Goal: Task Accomplishment & Management: Complete application form

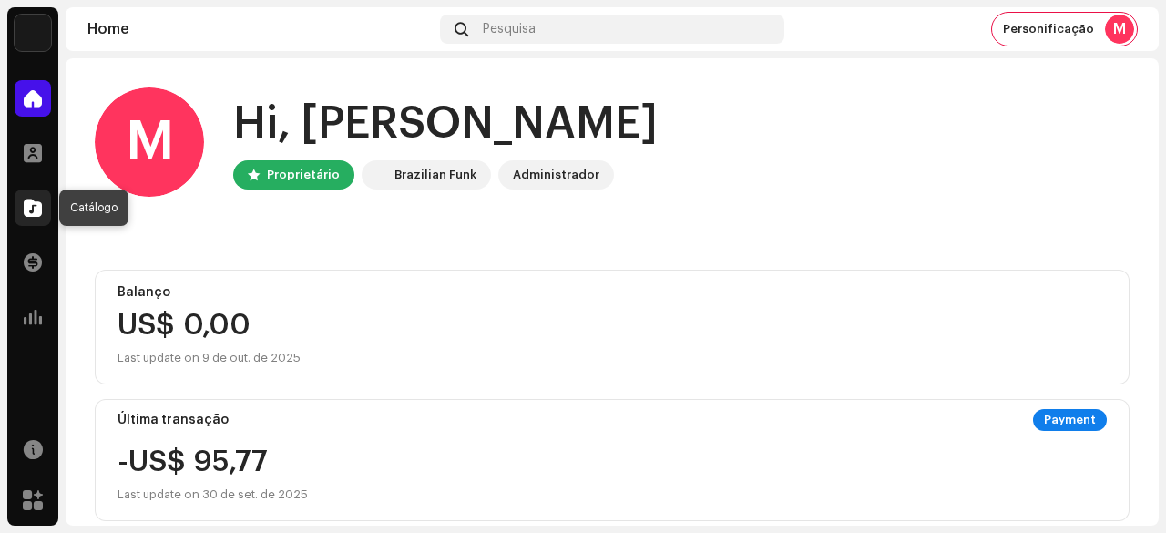
click at [28, 210] on span at bounding box center [33, 207] width 18 height 15
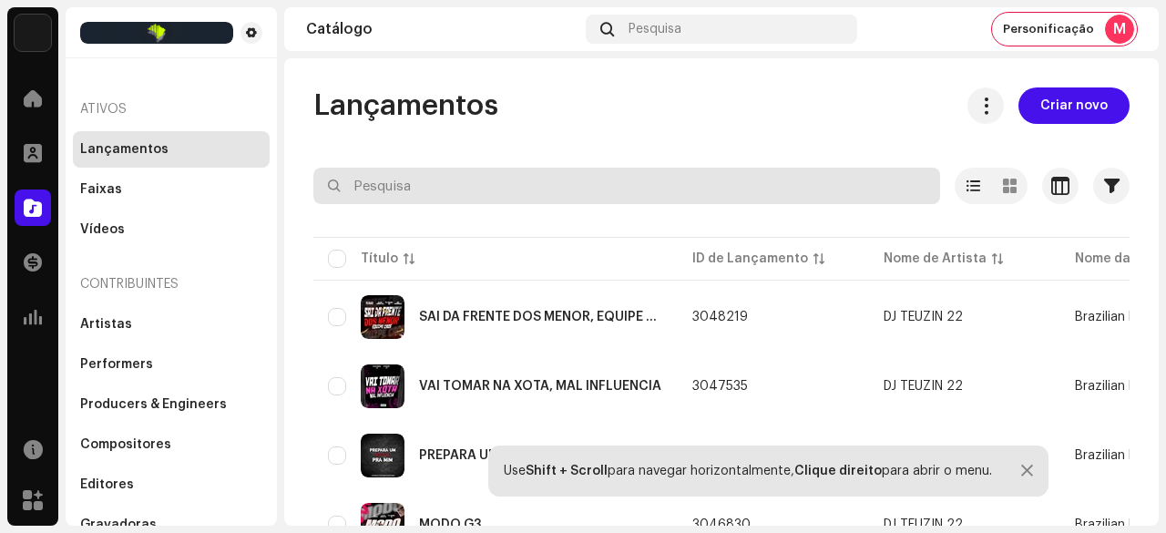
click at [1071, 112] on span "Criar novo" at bounding box center [1073, 105] width 67 height 36
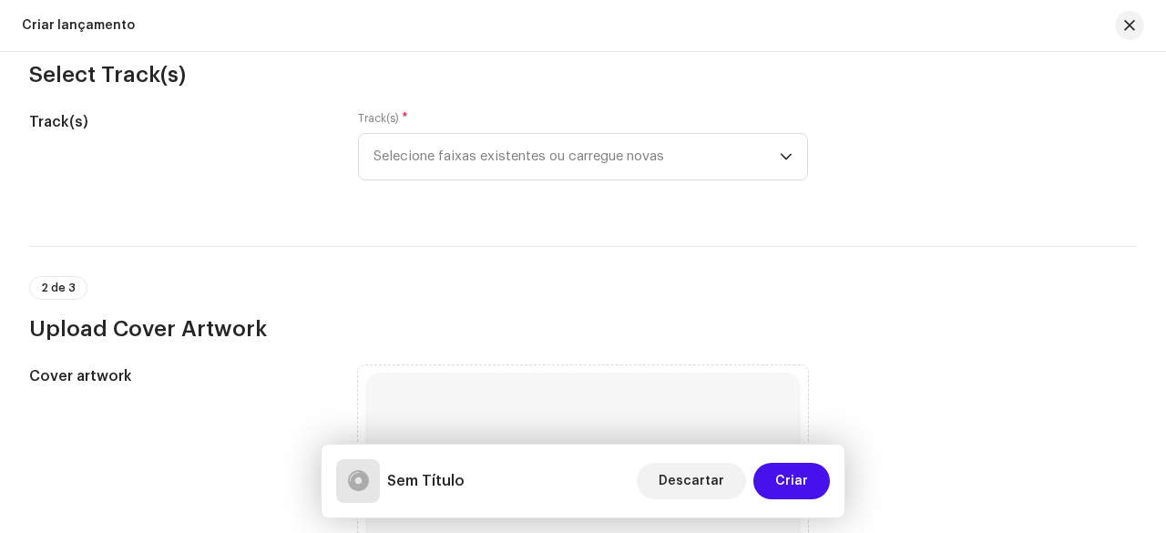
scroll to position [182, 0]
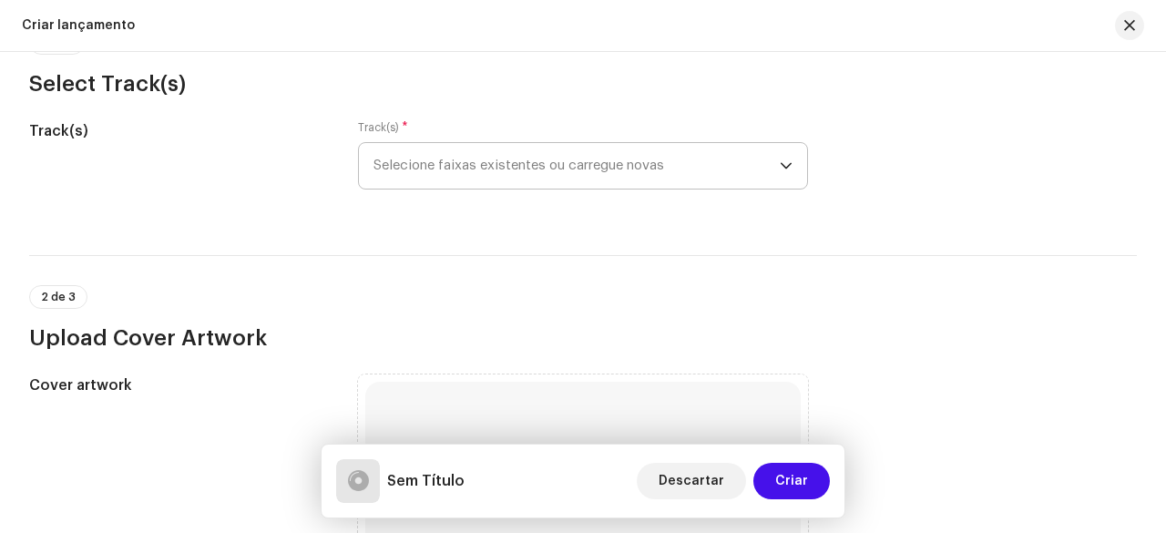
click at [522, 173] on span "Selecione faixas existentes ou carregue novas" at bounding box center [576, 166] width 406 height 46
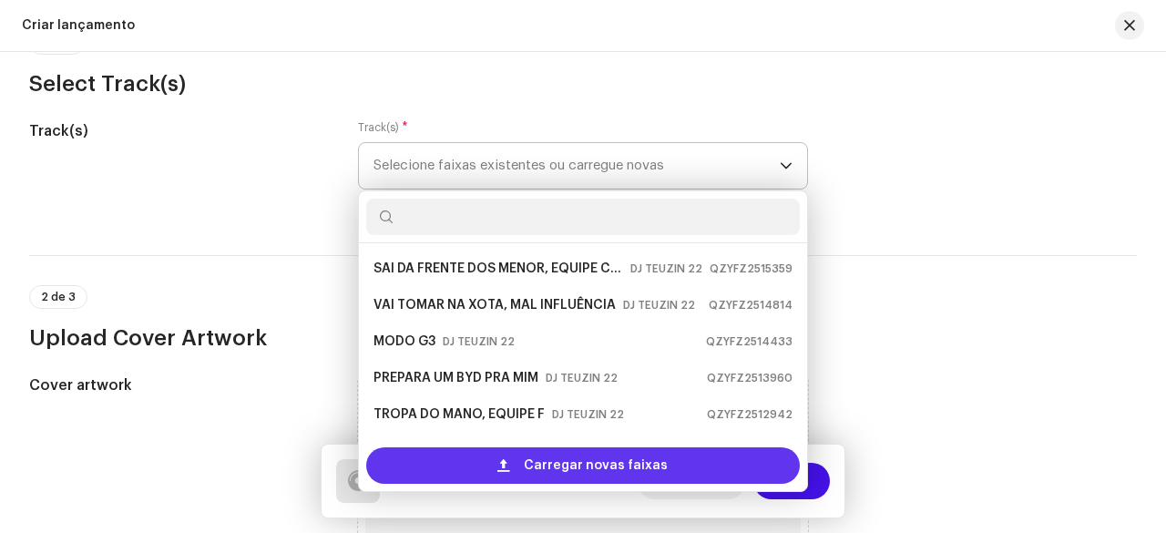
scroll to position [29, 0]
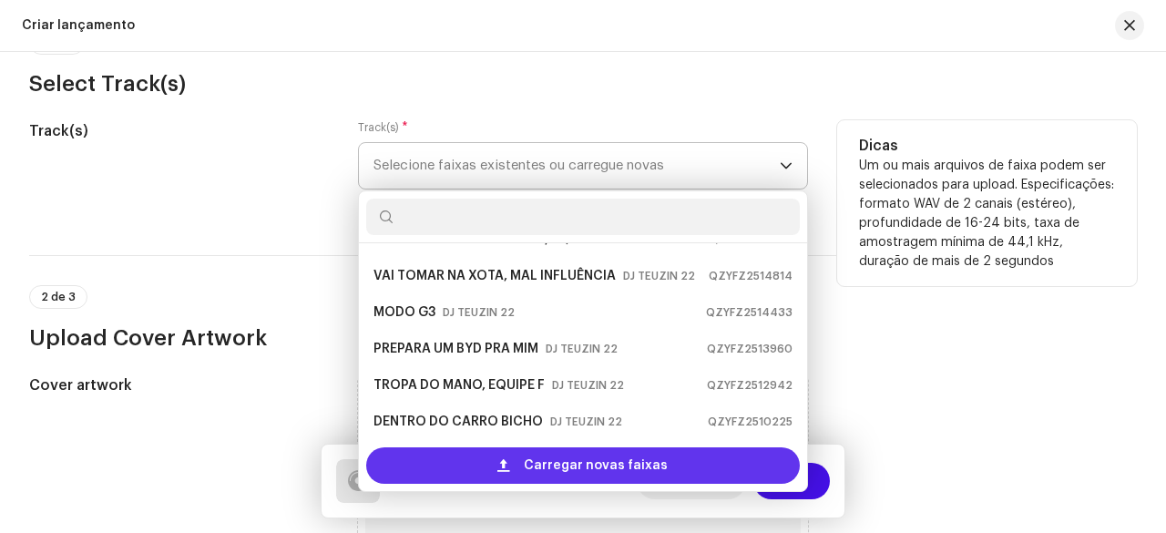
click at [499, 460] on span at bounding box center [503, 465] width 12 height 15
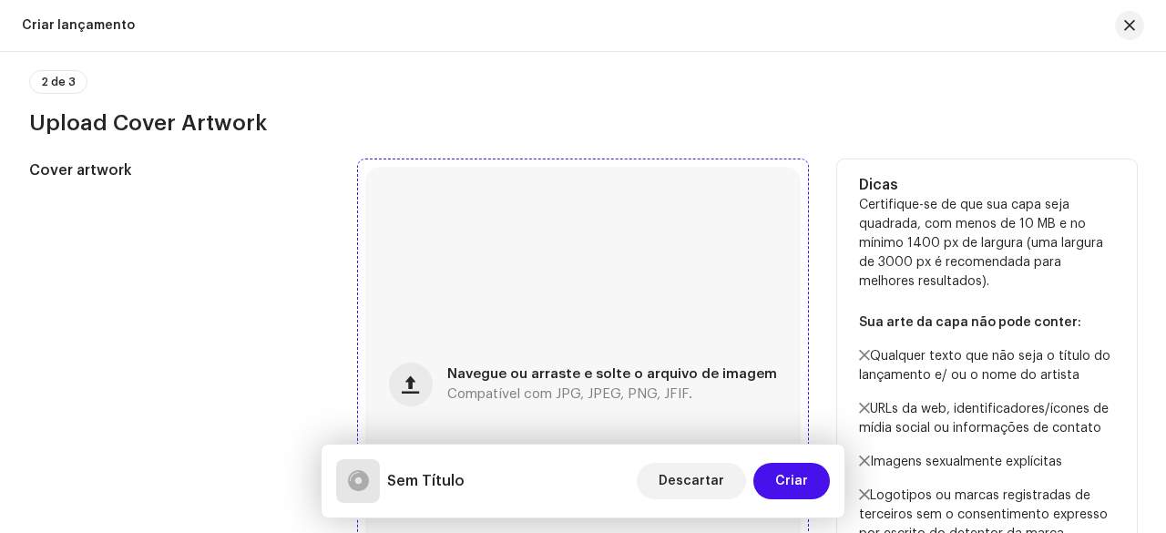
scroll to position [638, 0]
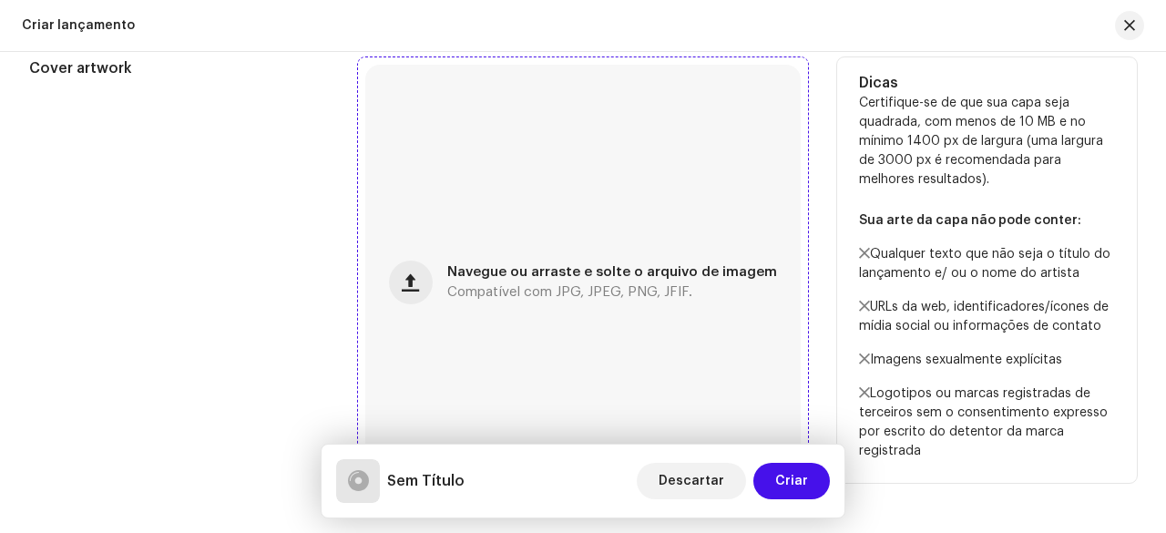
click at [494, 292] on span "Compatível com JPG, JPEG, PNG, JFIF." at bounding box center [569, 292] width 245 height 13
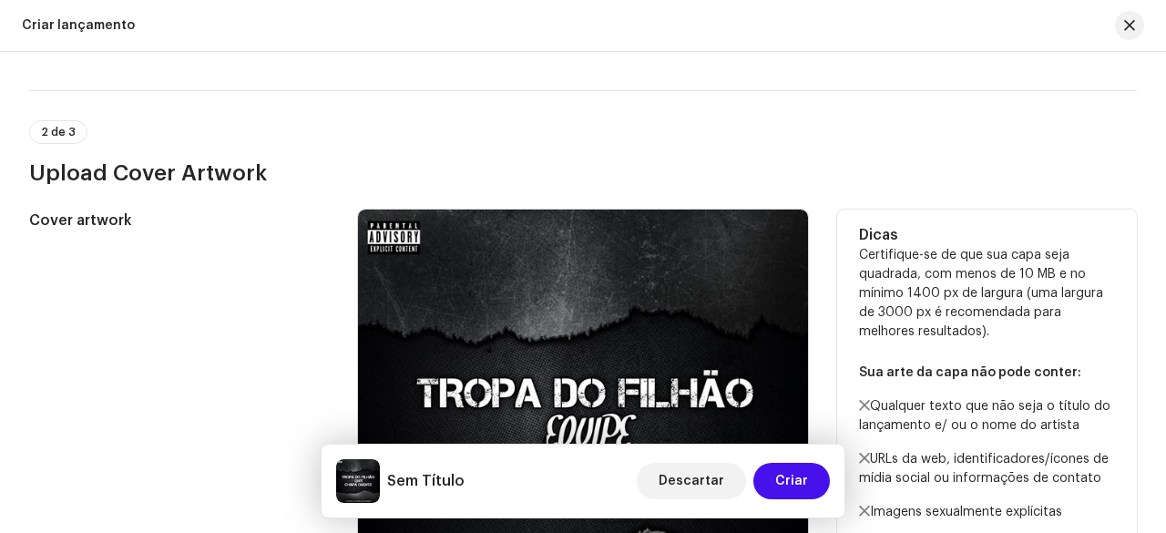
scroll to position [346, 0]
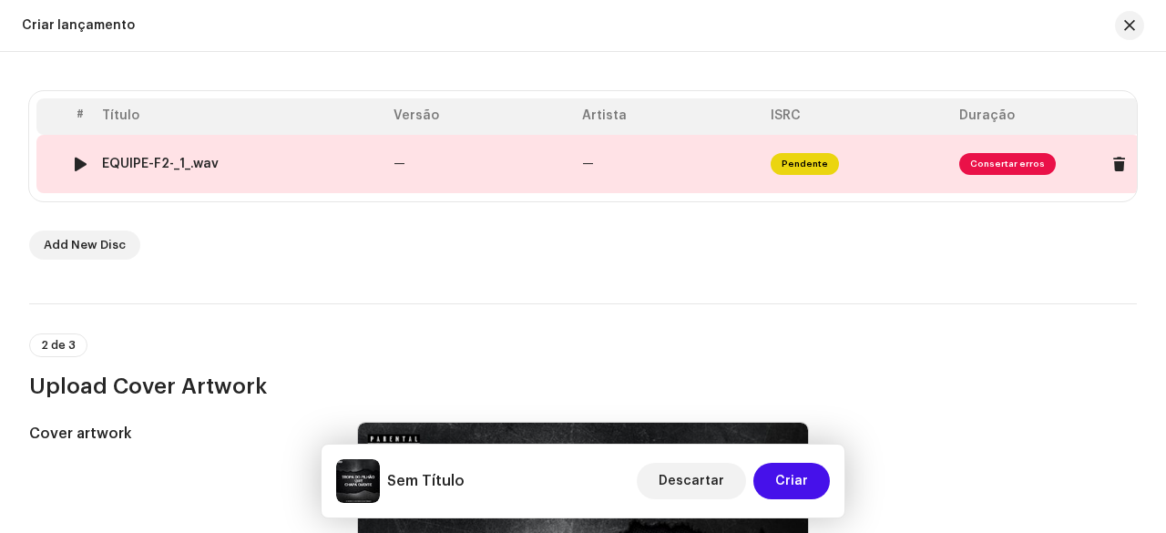
click at [408, 165] on td "—" at bounding box center [480, 164] width 189 height 58
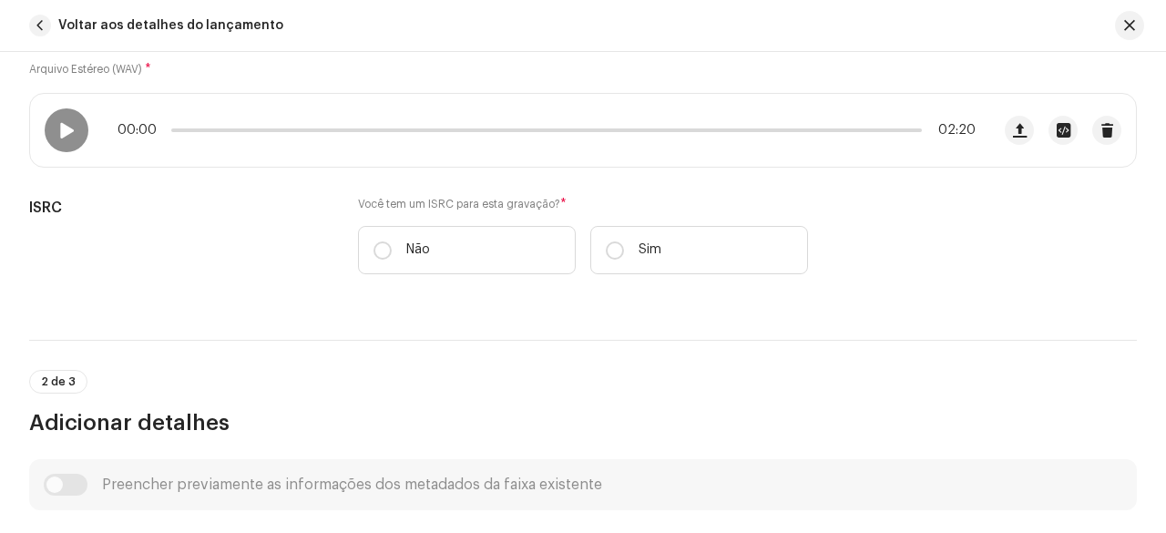
scroll to position [242, 0]
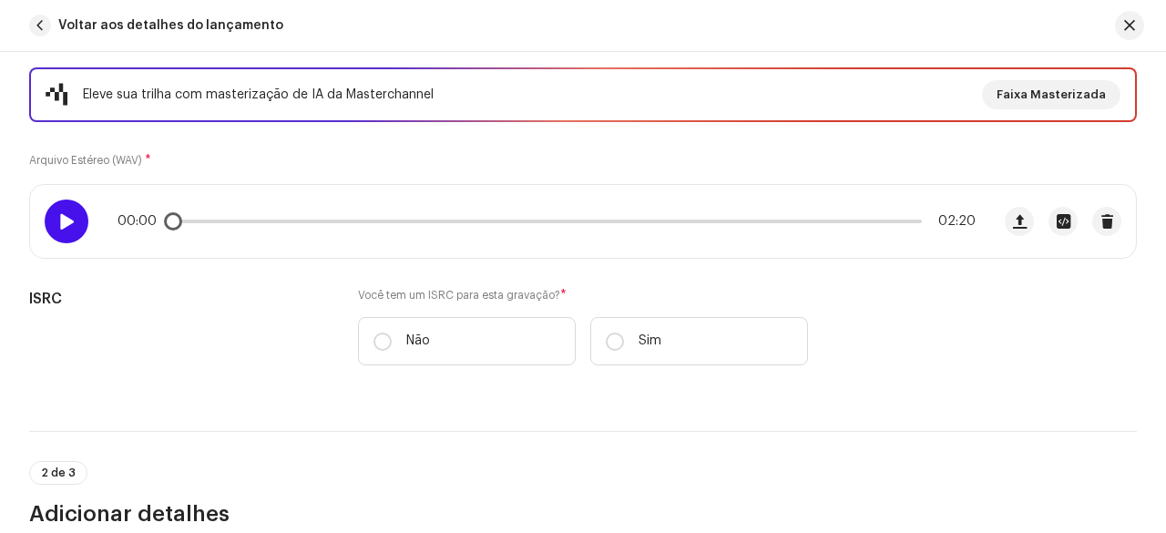
click at [73, 229] on div at bounding box center [67, 221] width 44 height 44
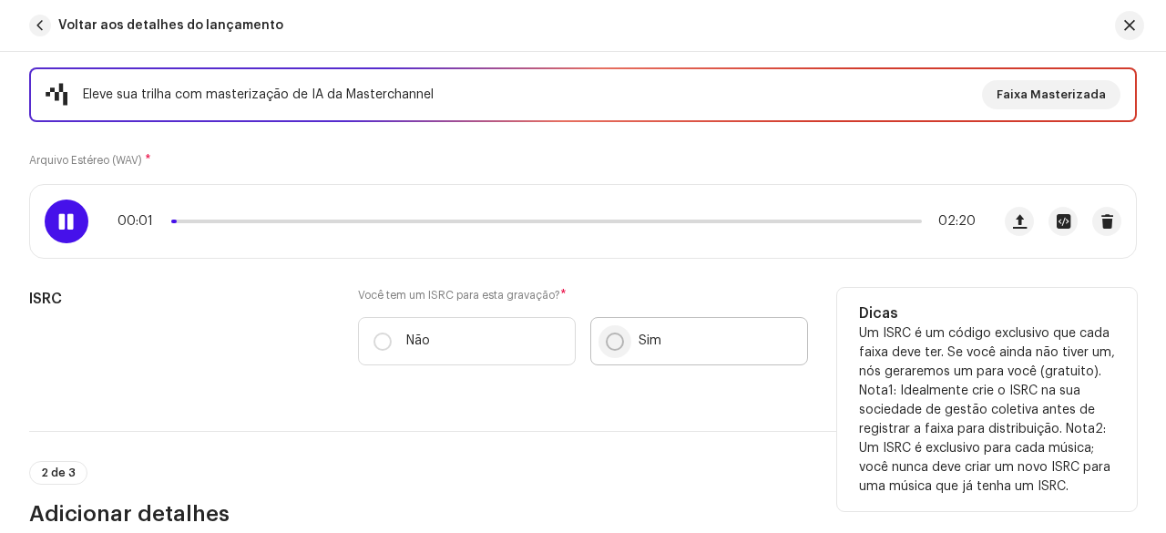
click at [610, 339] on input "Sim" at bounding box center [615, 341] width 18 height 18
radio input "true"
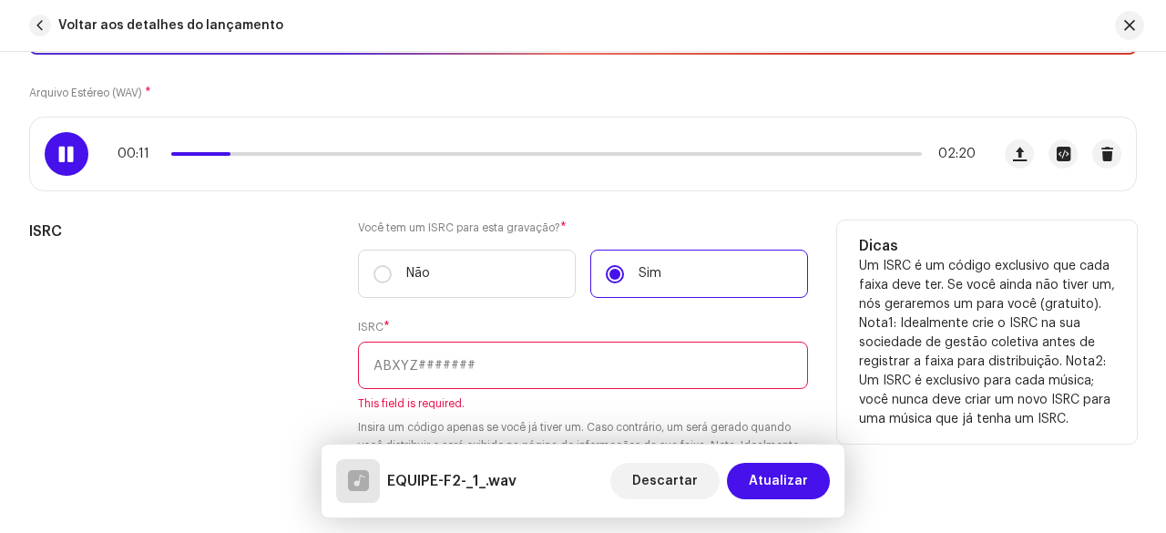
scroll to position [333, 0]
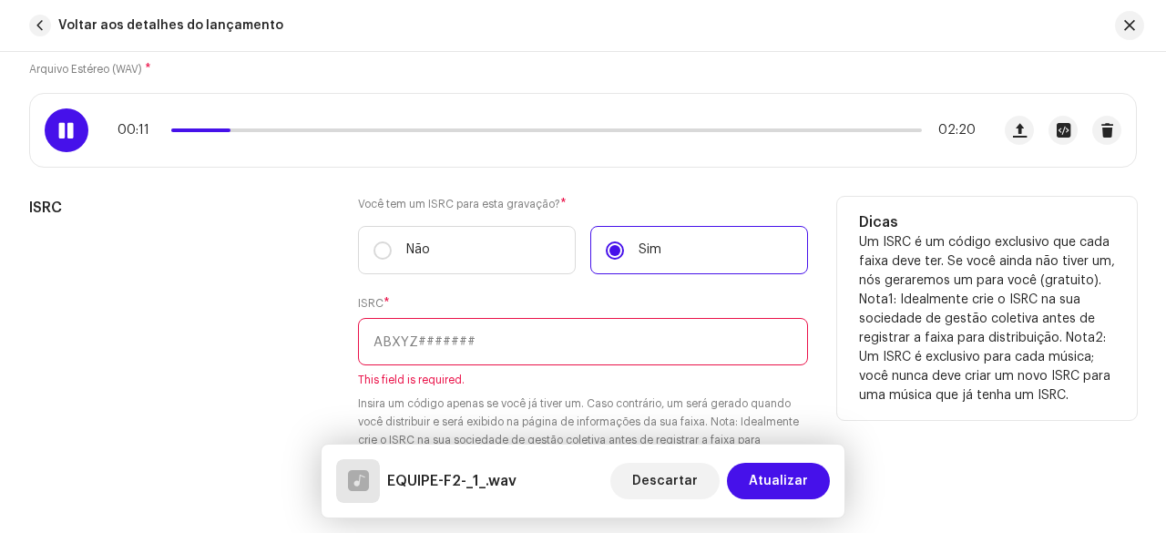
click at [424, 343] on input "text" at bounding box center [583, 341] width 450 height 47
paste input "BCCAK2500039"
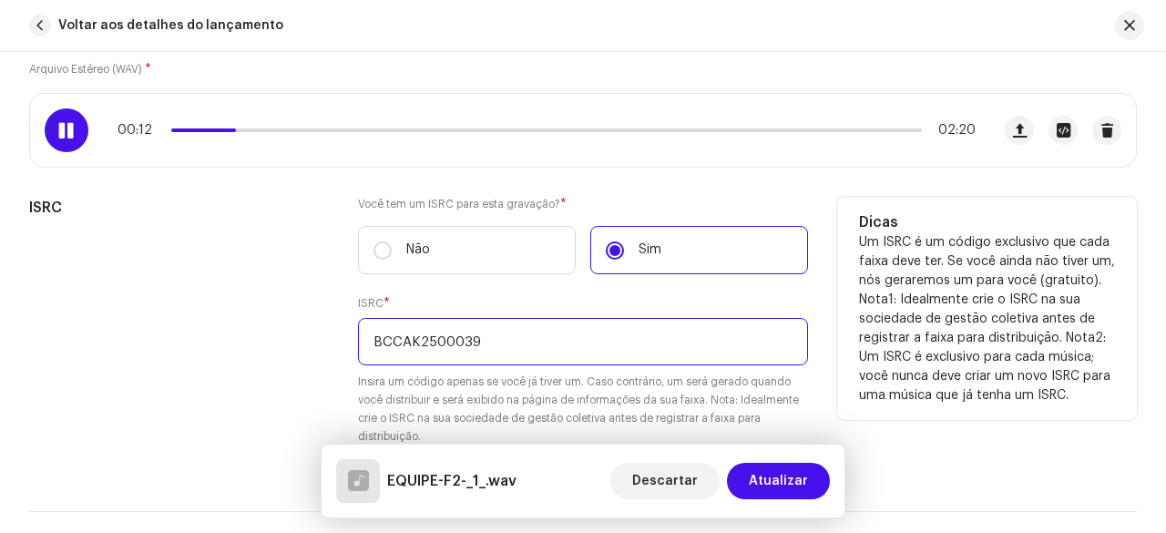
type input "BCCAK2500039"
click at [266, 305] on div "ISRC" at bounding box center [179, 332] width 300 height 271
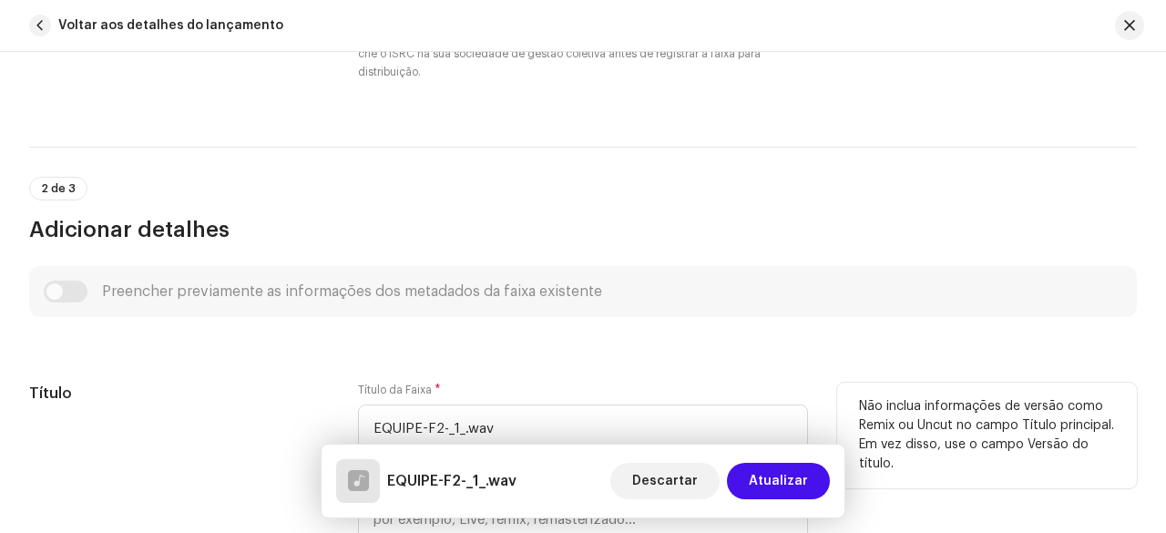
scroll to position [880, 0]
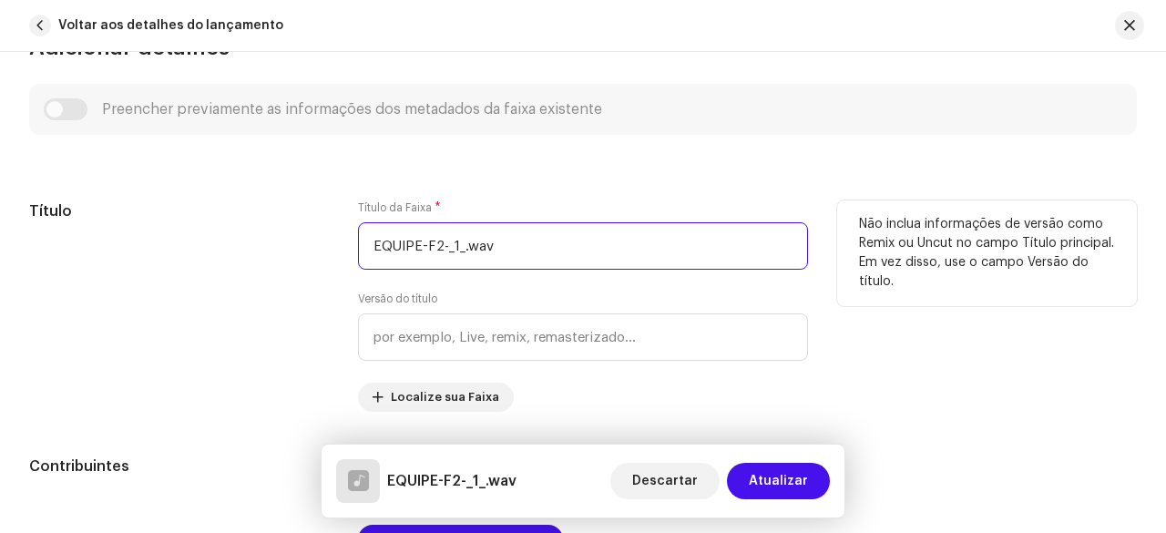
drag, startPoint x: 514, startPoint y: 251, endPoint x: 343, endPoint y: 251, distance: 170.3
click at [343, 251] on div "Título Título da Faixa * EQUIPE-F2-_1_.wav Versão do título Localize sua Faixa …" at bounding box center [583, 305] width 1108 height 211
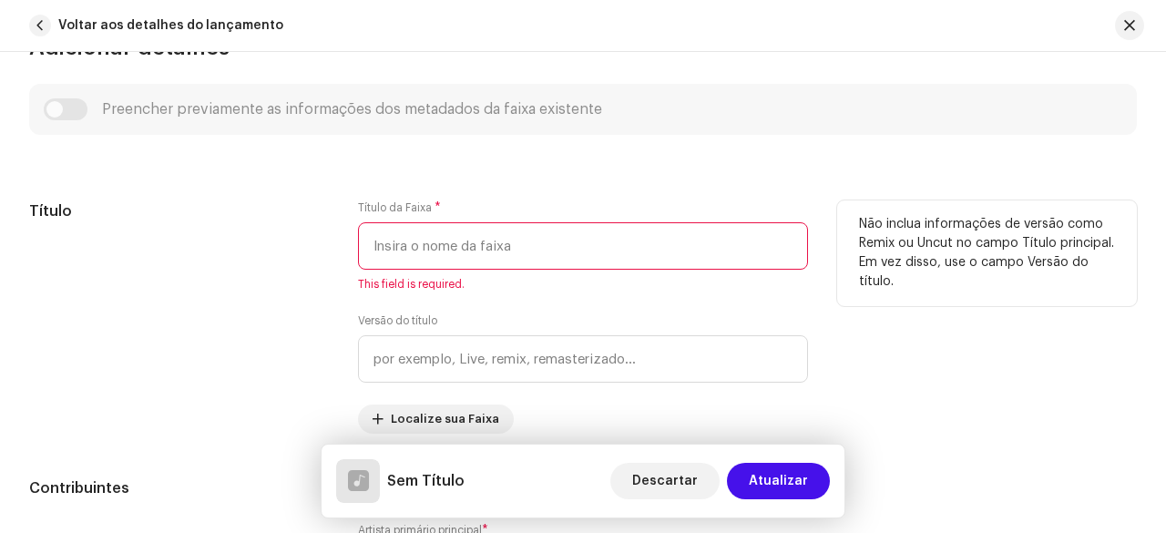
paste input "TROPA DO FILHÃO , EQUIPE [PERSON_NAME] QUENTE"
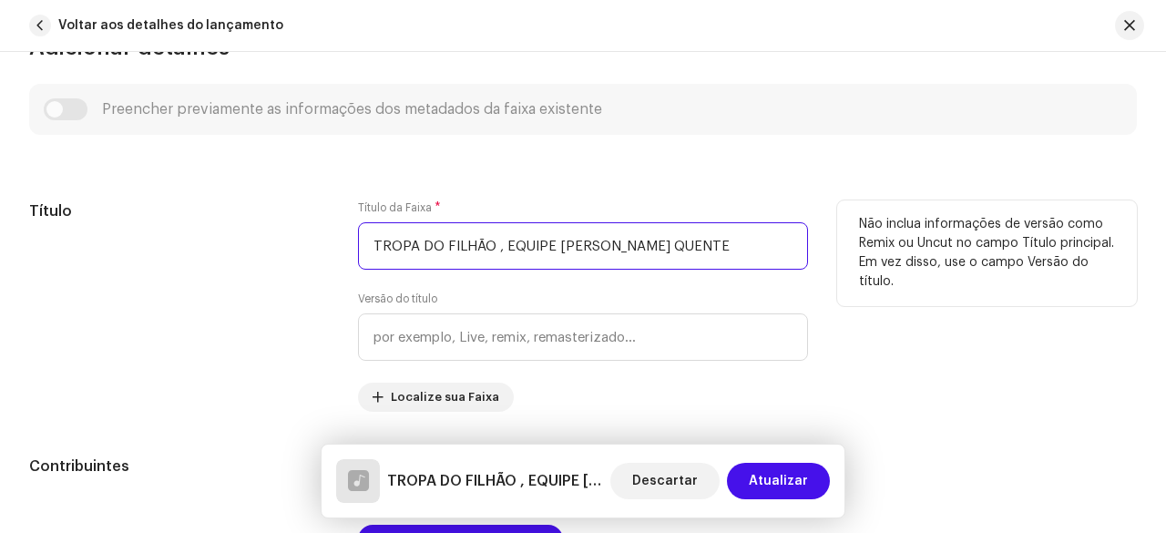
type input "TROPA DO FILHÃO , EQUIPE [PERSON_NAME] QUENTE"
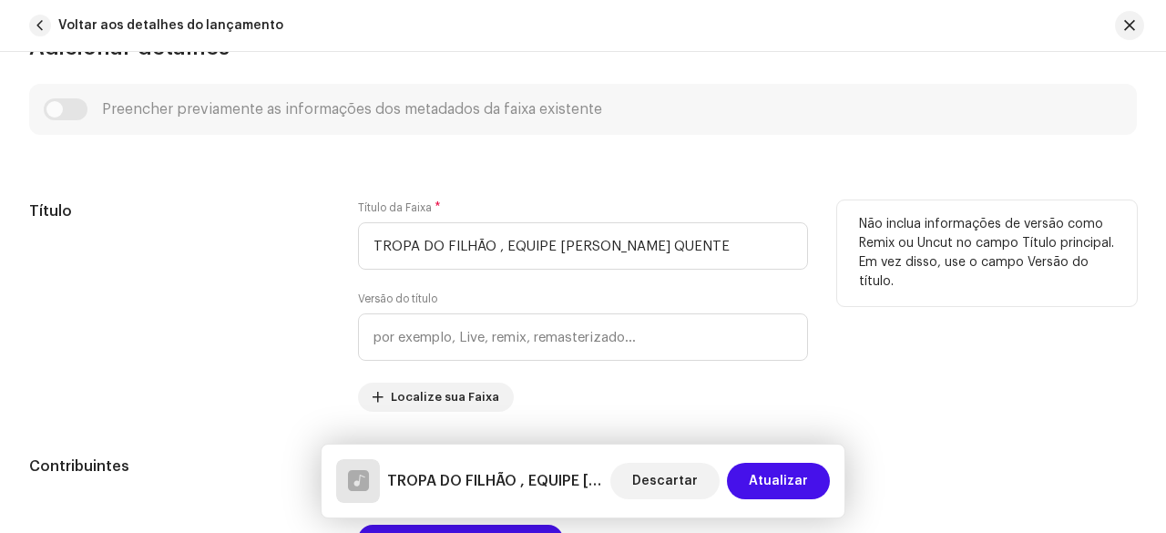
click at [282, 252] on div "Título" at bounding box center [179, 305] width 300 height 211
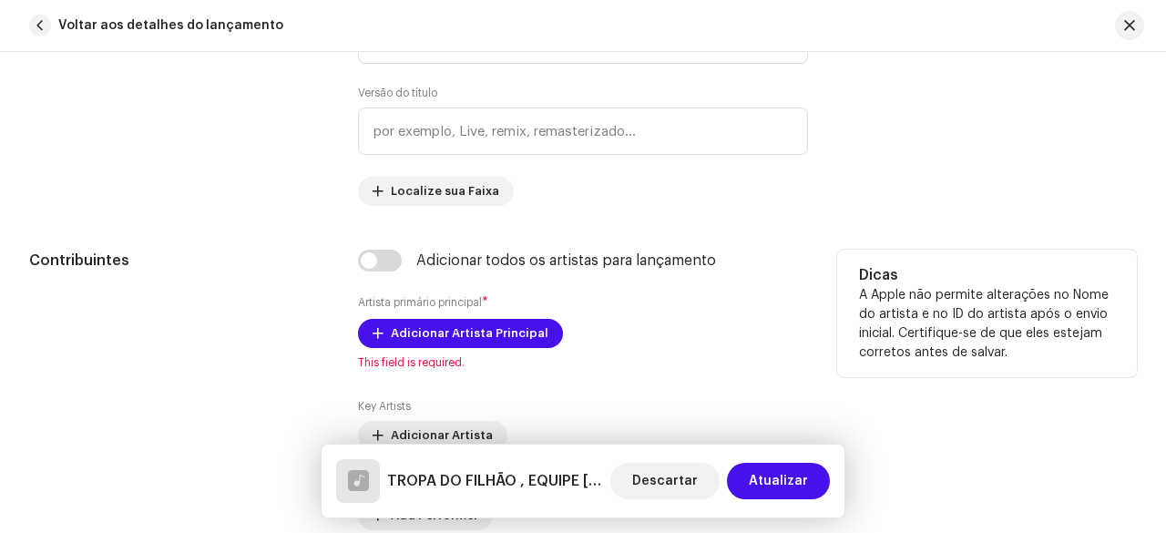
scroll to position [1184, 0]
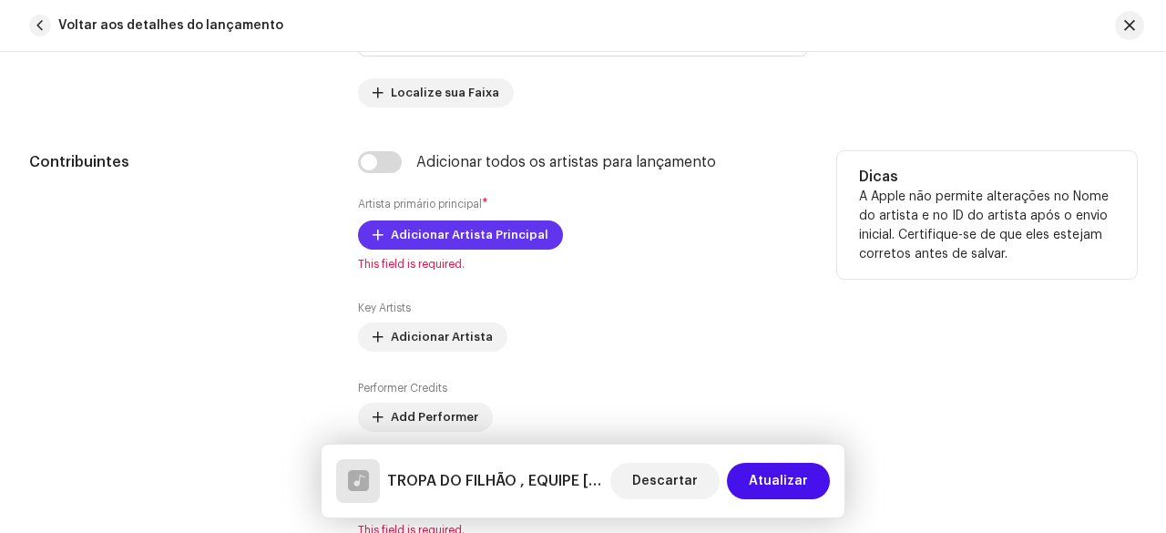
click at [404, 239] on span "Adicionar Artista Principal" at bounding box center [470, 235] width 158 height 36
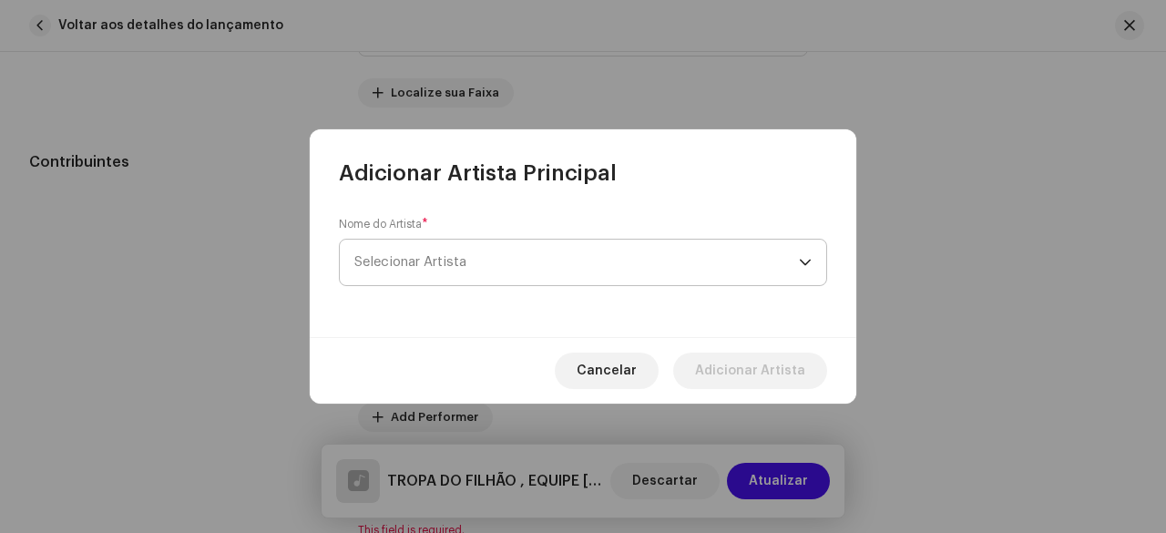
click at [459, 265] on span "Selecionar Artista" at bounding box center [410, 262] width 112 height 14
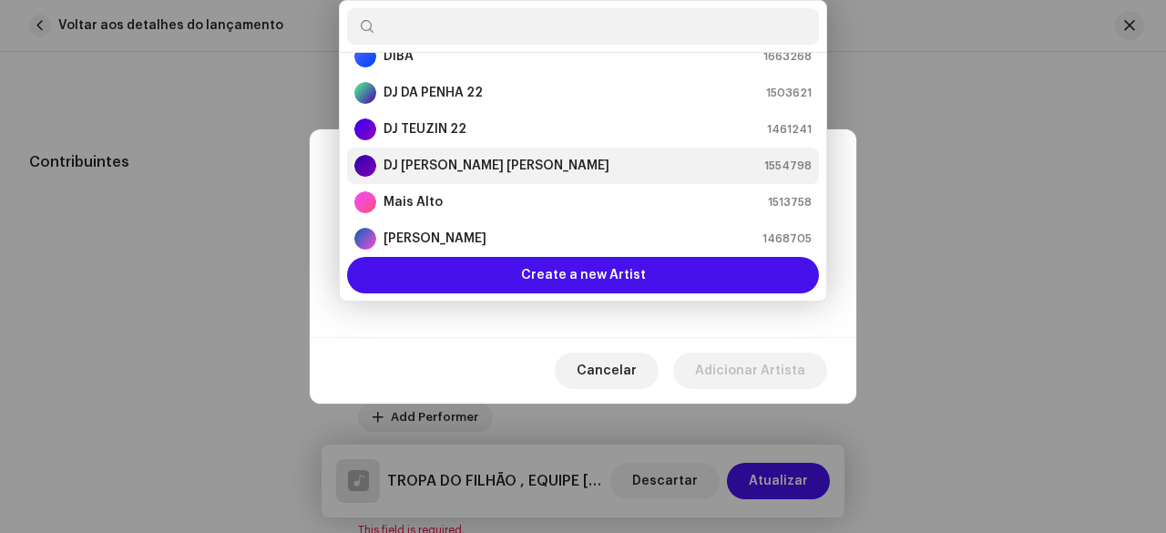
scroll to position [91, 0]
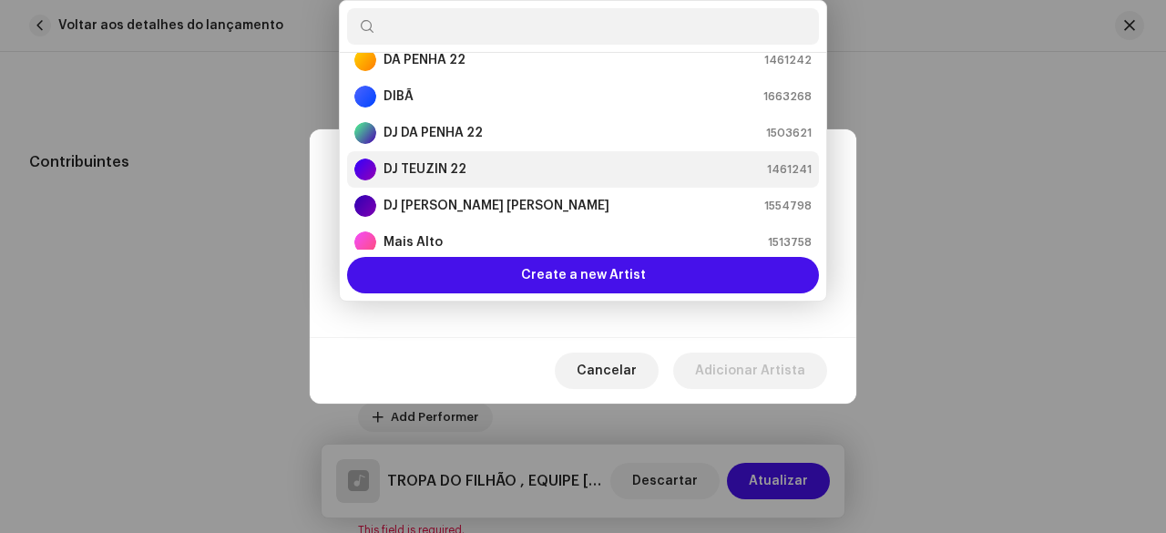
click at [445, 167] on strong "DJ TEUZIN 22" at bounding box center [424, 169] width 83 height 18
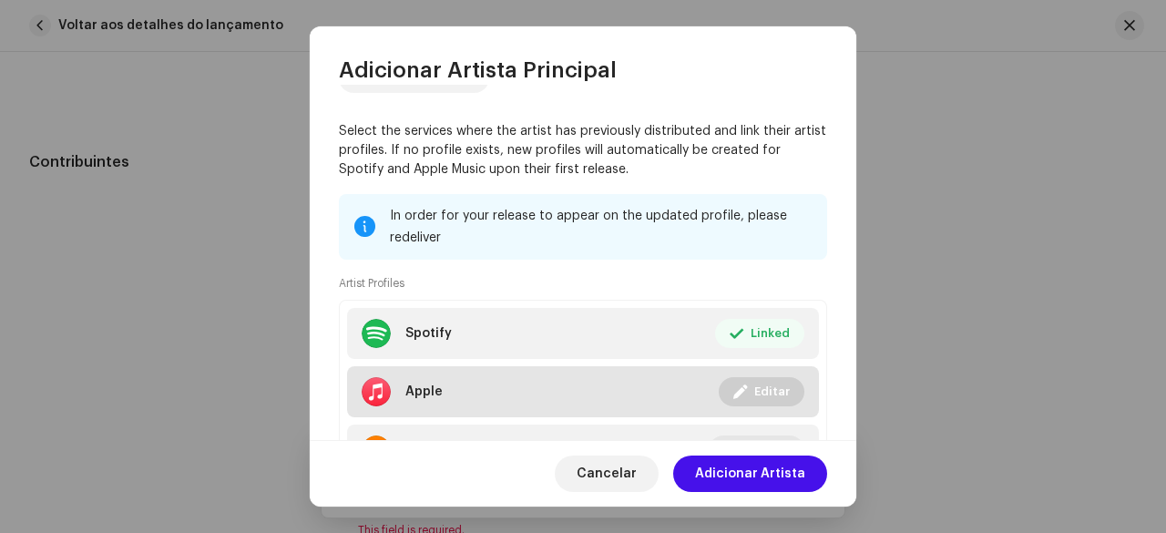
scroll to position [235, 0]
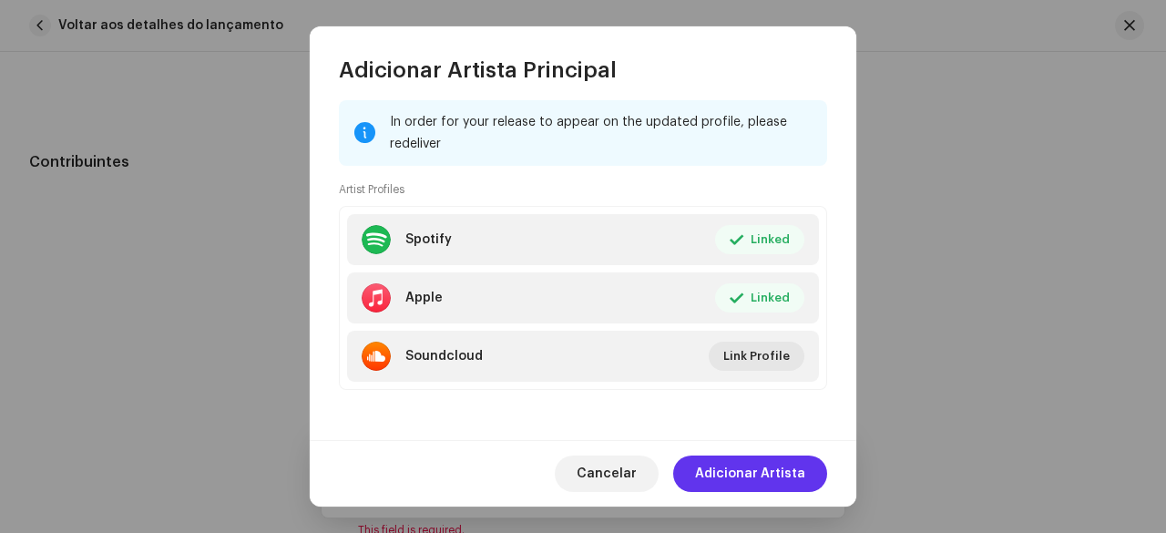
click at [734, 468] on span "Adicionar Artista" at bounding box center [750, 473] width 110 height 36
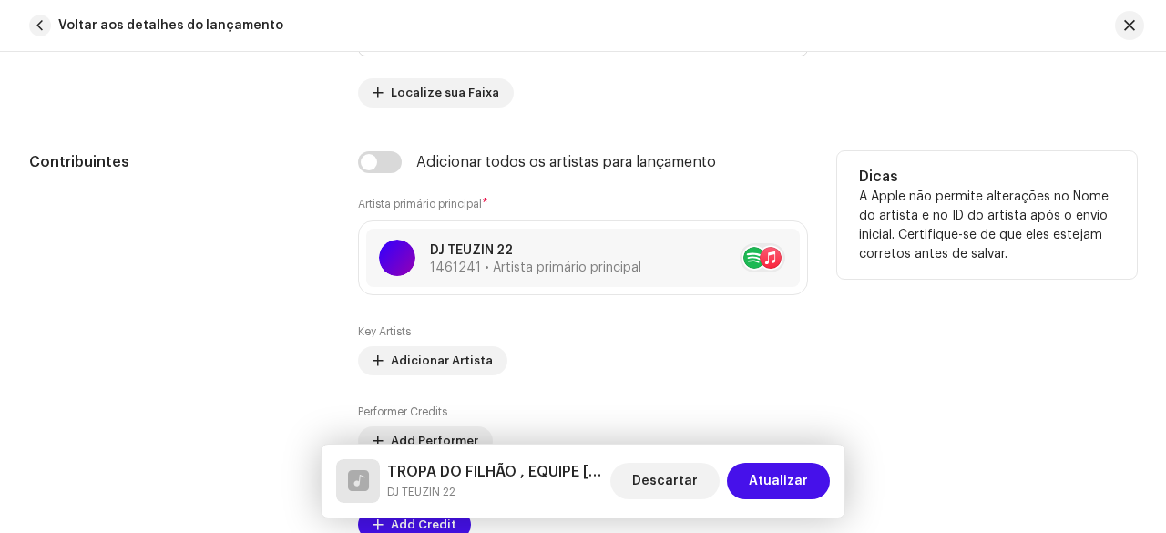
scroll to position [1275, 0]
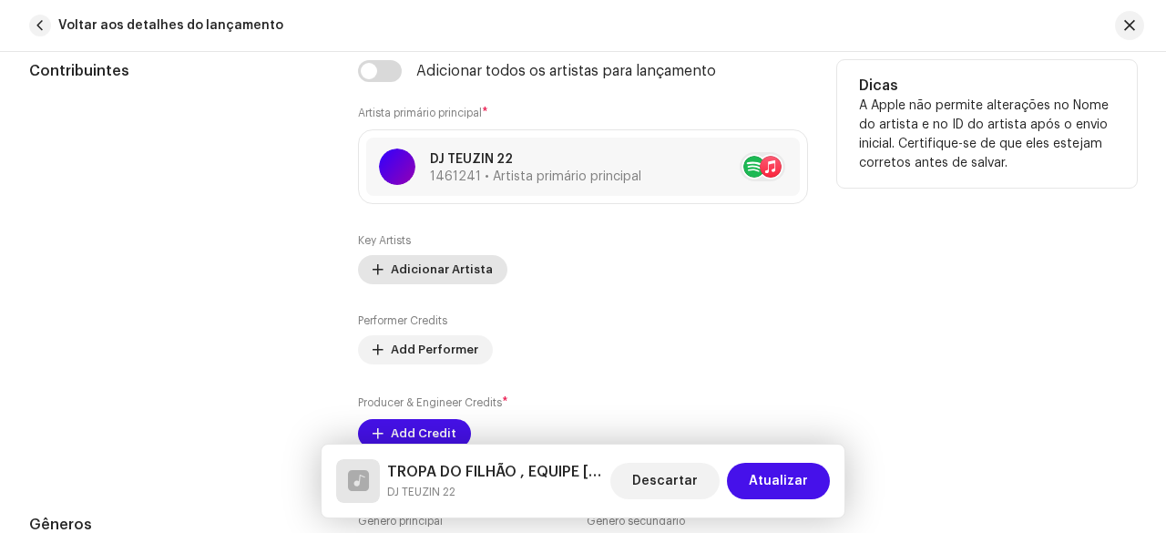
click at [415, 272] on span "Adicionar Artista" at bounding box center [442, 269] width 102 height 36
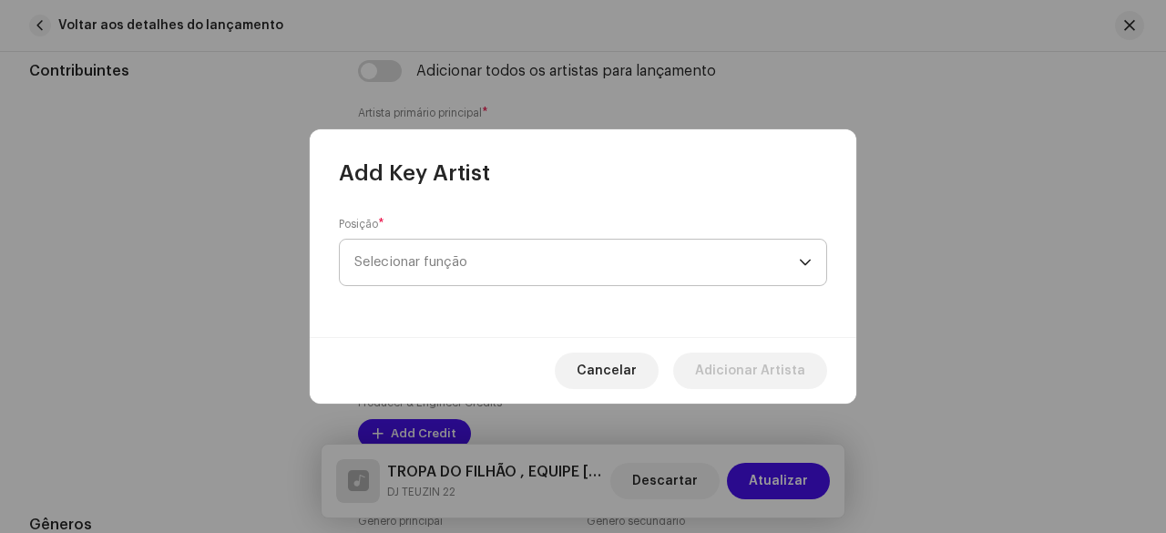
click at [453, 271] on span "Selecionar função" at bounding box center [576, 263] width 445 height 46
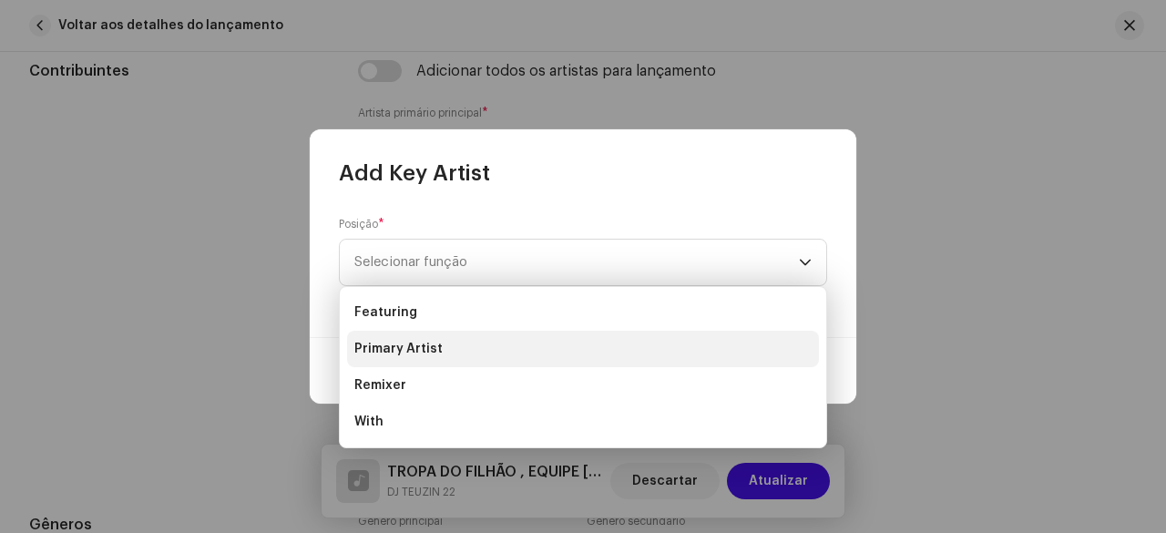
click at [421, 345] on span "Primary Artist" at bounding box center [398, 349] width 88 height 18
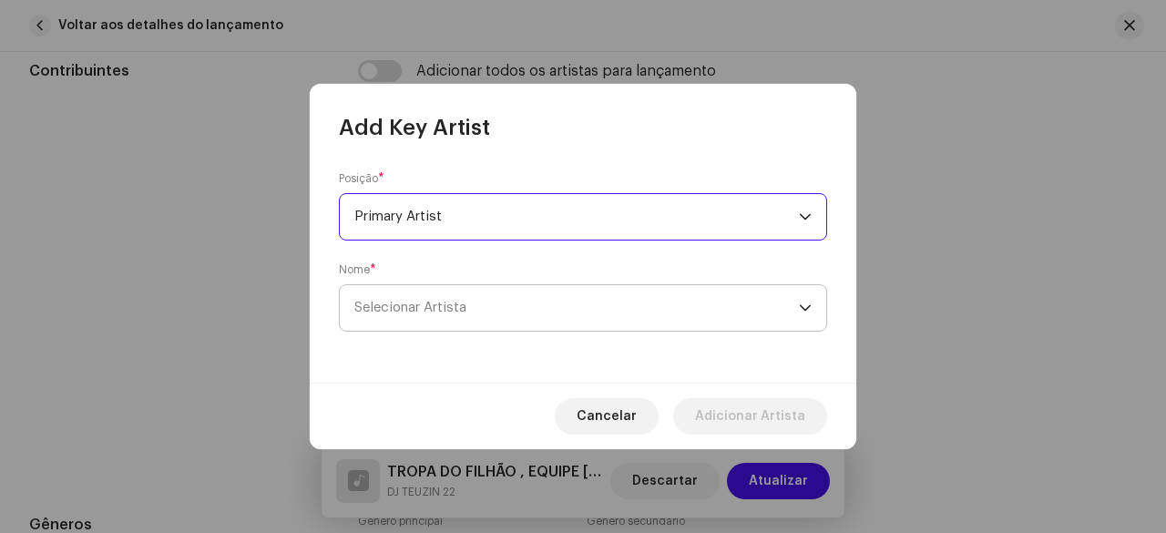
click at [467, 316] on span "Selecionar Artista" at bounding box center [576, 308] width 445 height 46
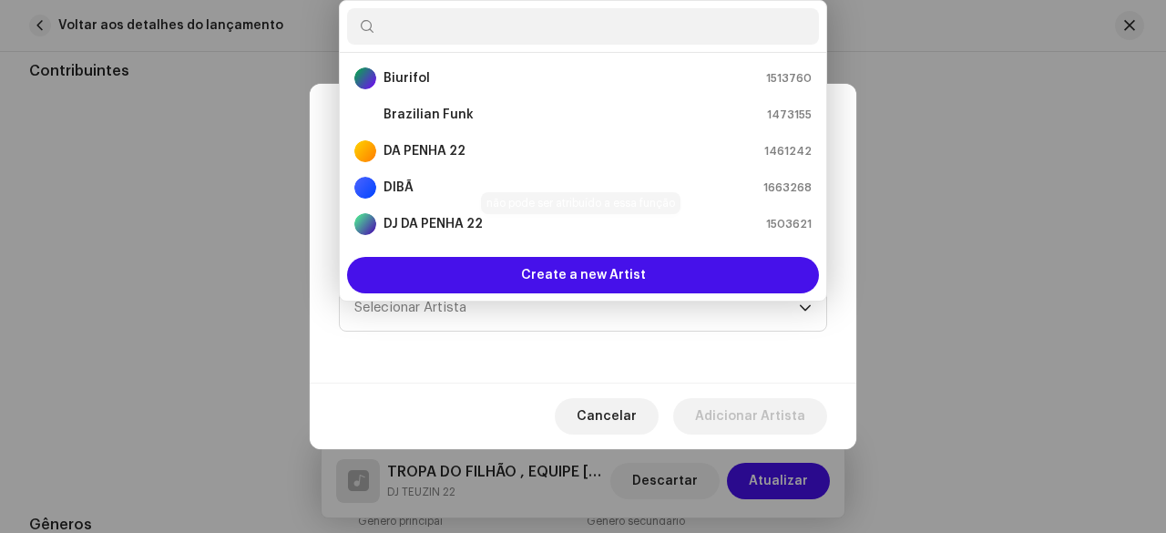
scroll to position [29, 0]
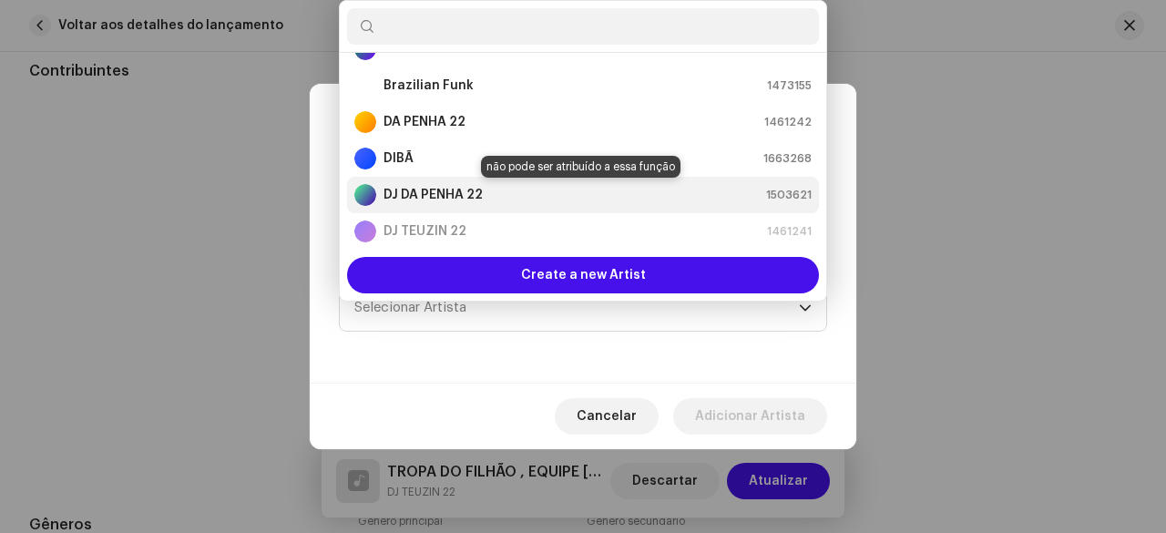
click at [471, 197] on strong "DJ DA PENHA 22" at bounding box center [432, 195] width 99 height 18
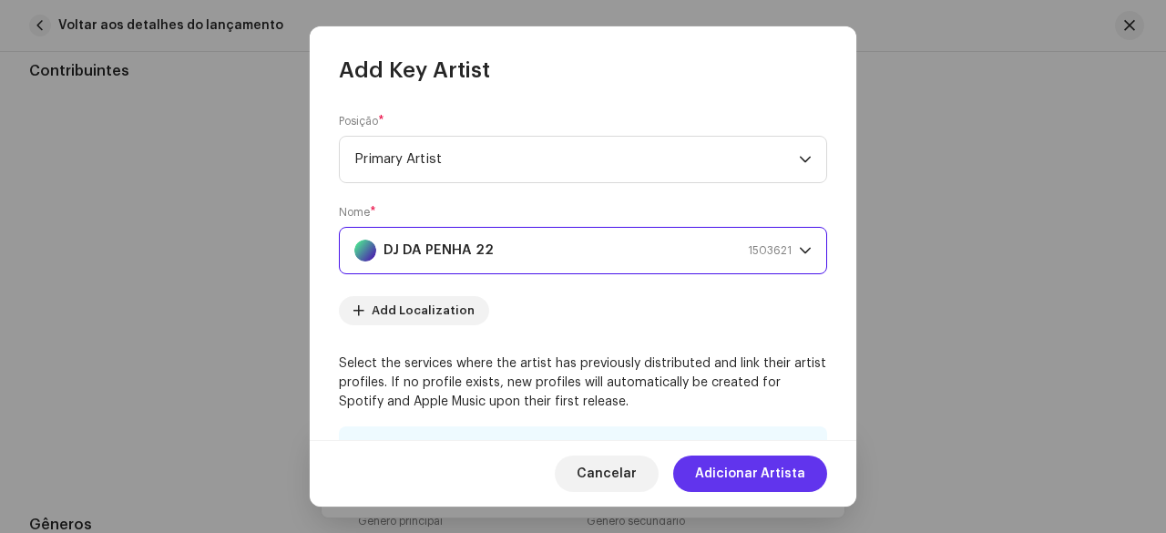
click at [746, 473] on span "Adicionar Artista" at bounding box center [750, 473] width 110 height 36
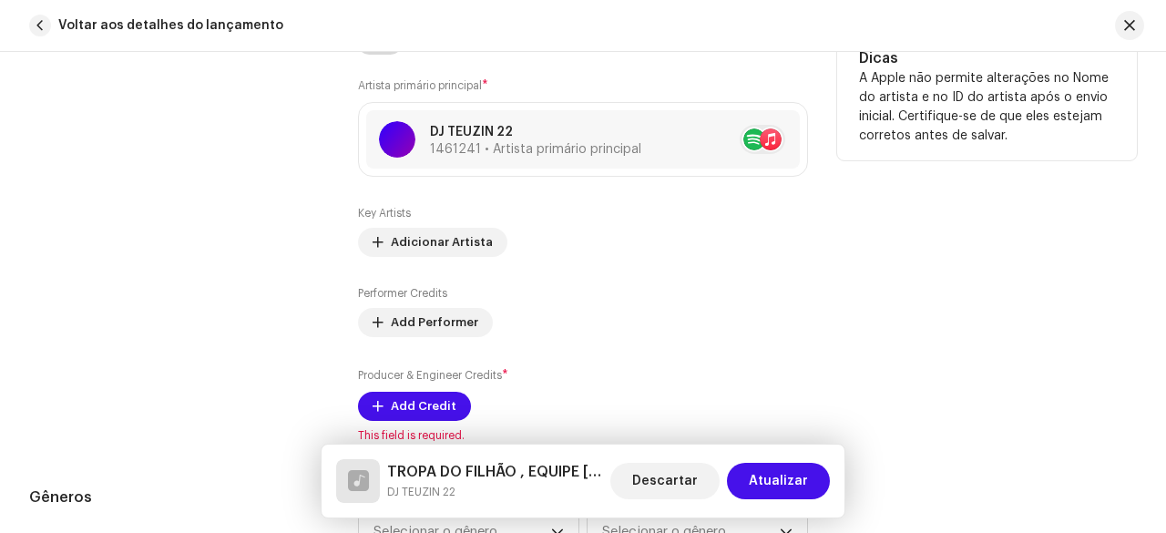
scroll to position [1275, 0]
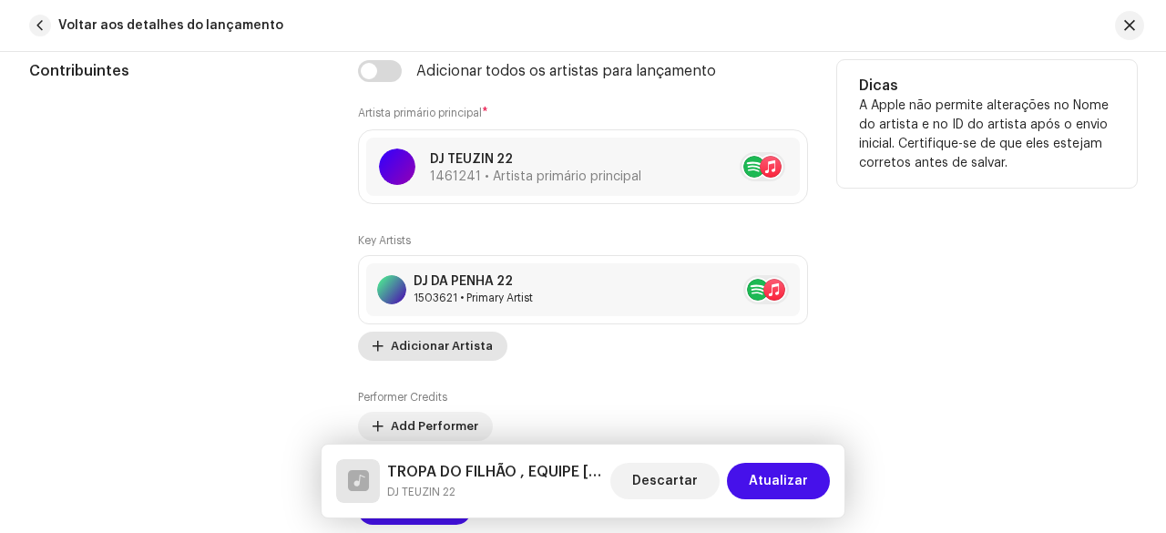
click at [409, 340] on span "Adicionar Artista" at bounding box center [442, 346] width 102 height 36
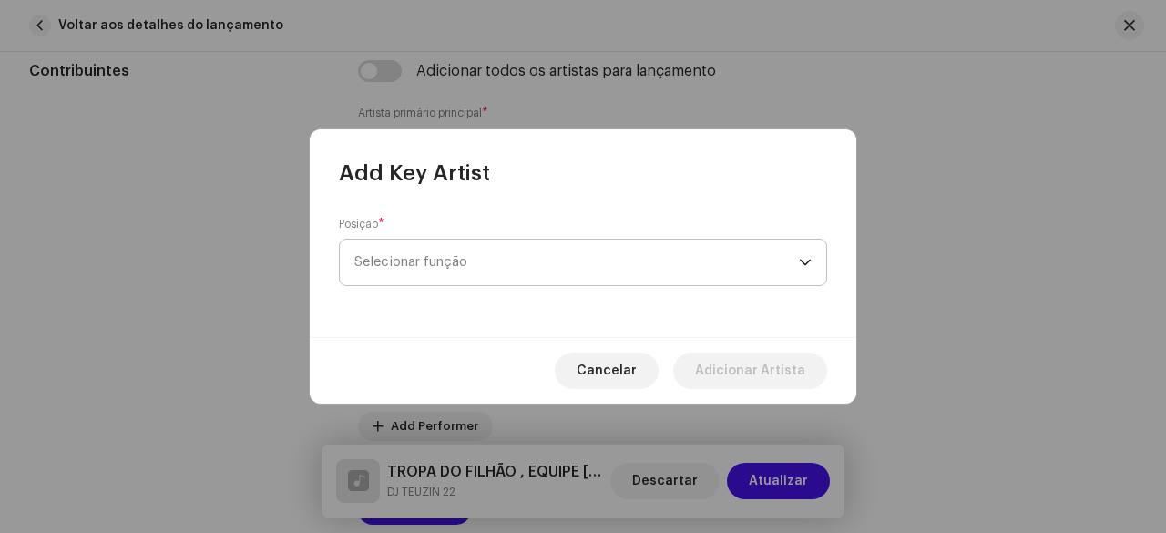
click at [461, 268] on span "Selecionar função" at bounding box center [576, 263] width 445 height 46
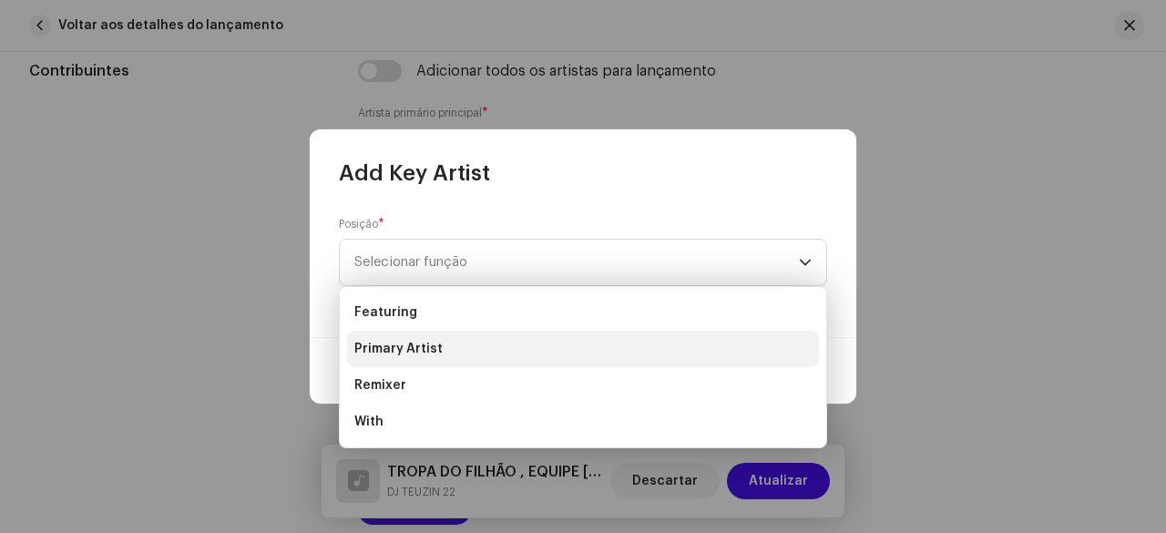
click at [430, 346] on span "Primary Artist" at bounding box center [398, 349] width 88 height 18
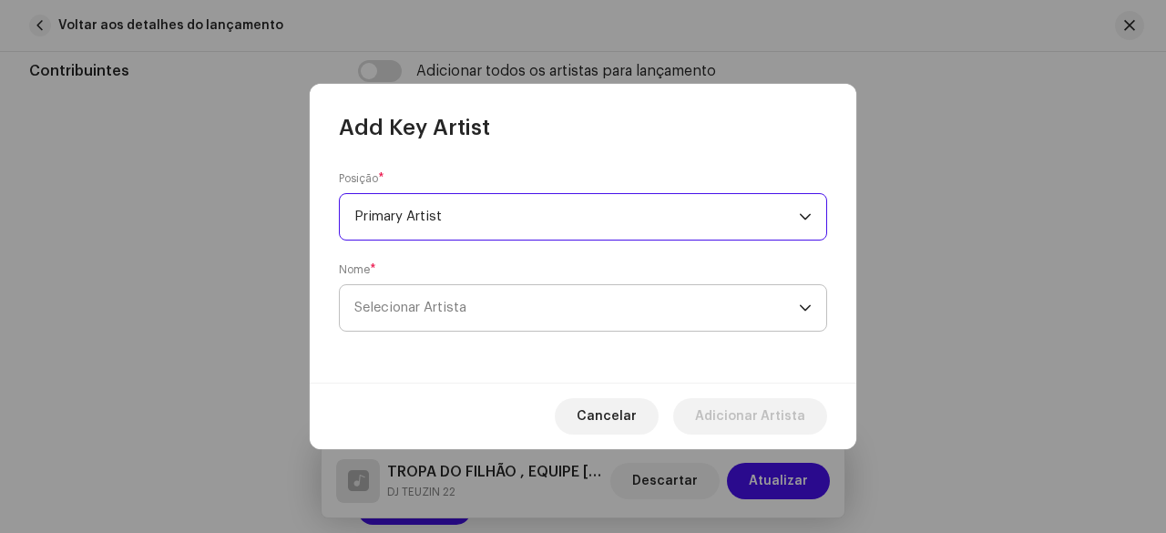
click at [429, 309] on span "Selecionar Artista" at bounding box center [410, 308] width 112 height 14
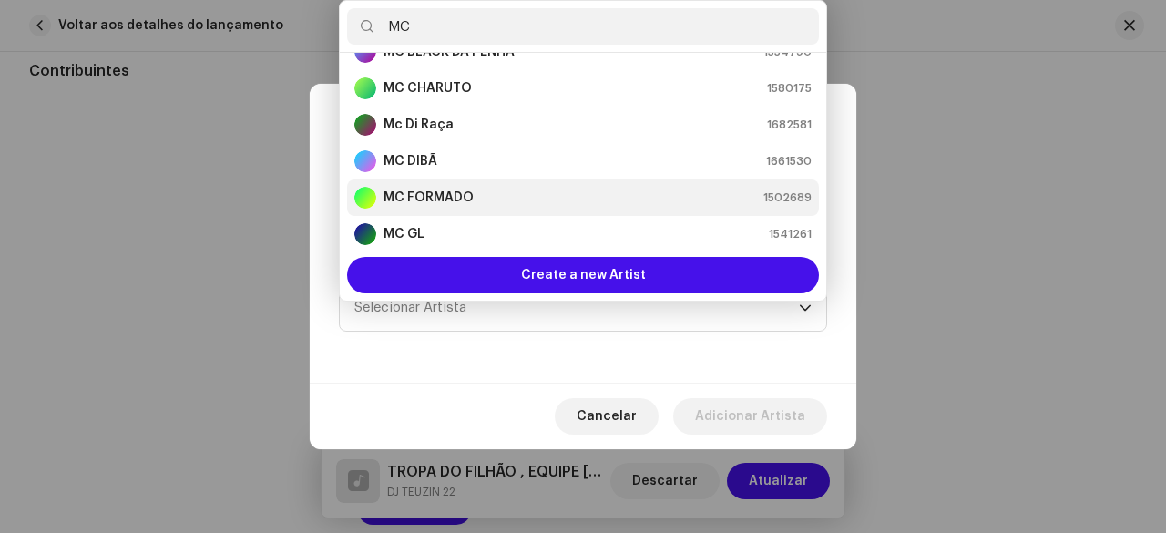
scroll to position [91, 0]
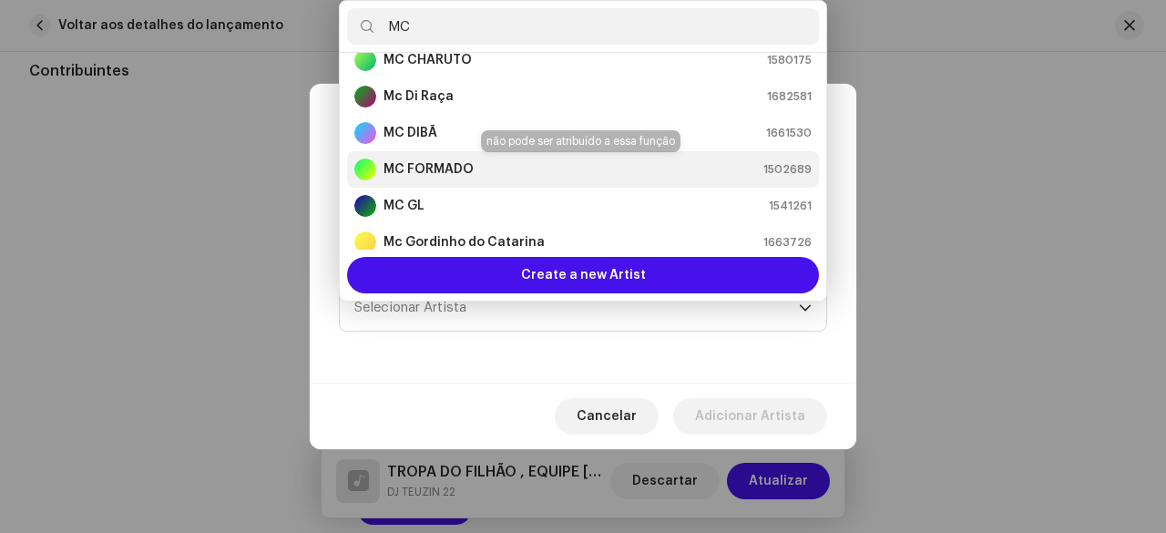
type input "MC"
click at [456, 166] on strong "MC FORMADO" at bounding box center [428, 169] width 90 height 18
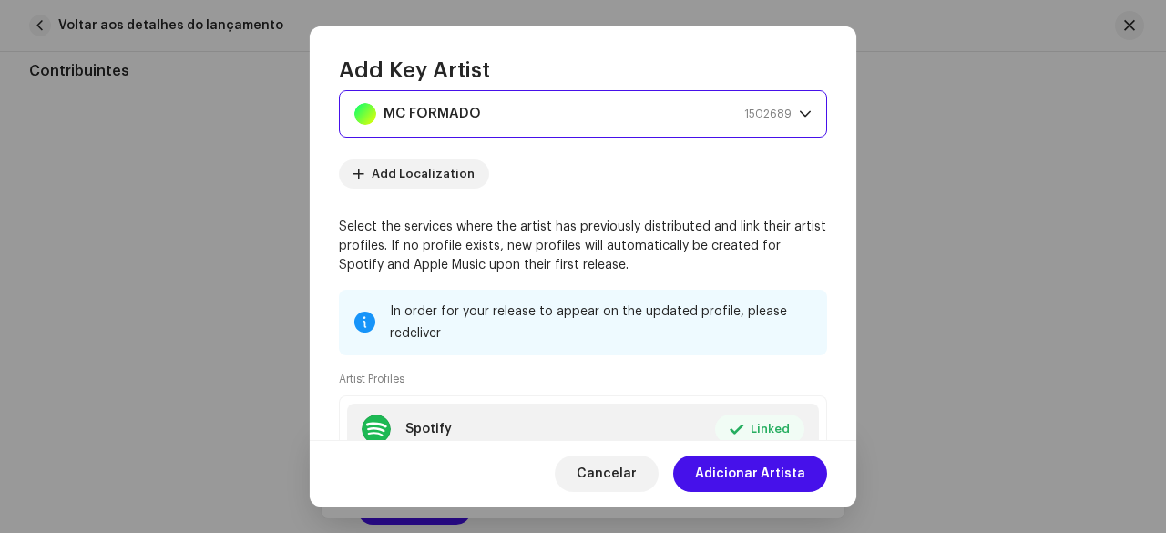
scroll to position [273, 0]
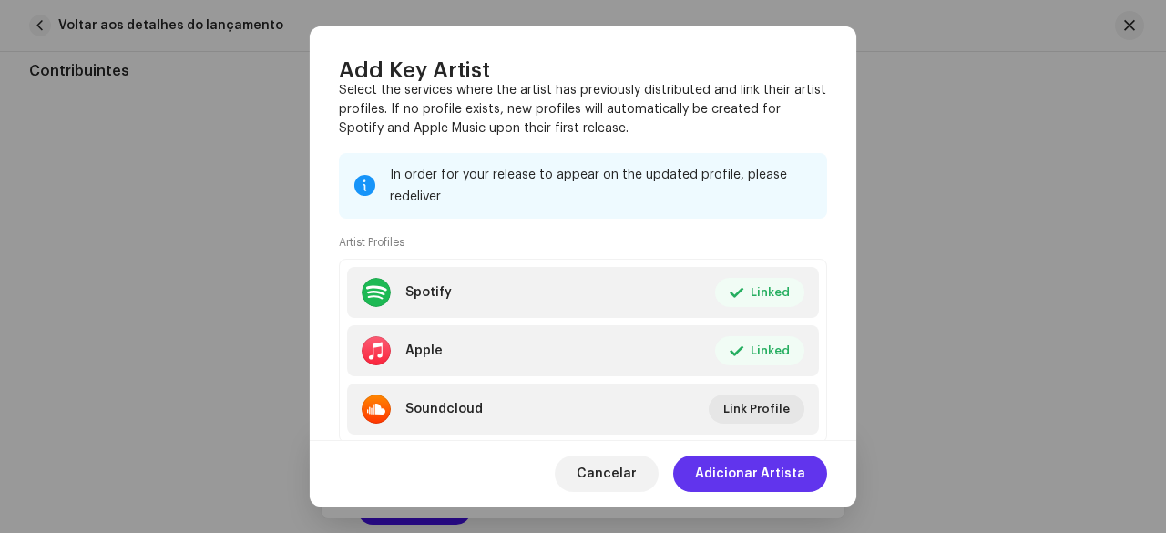
click at [762, 468] on span "Adicionar Artista" at bounding box center [750, 473] width 110 height 36
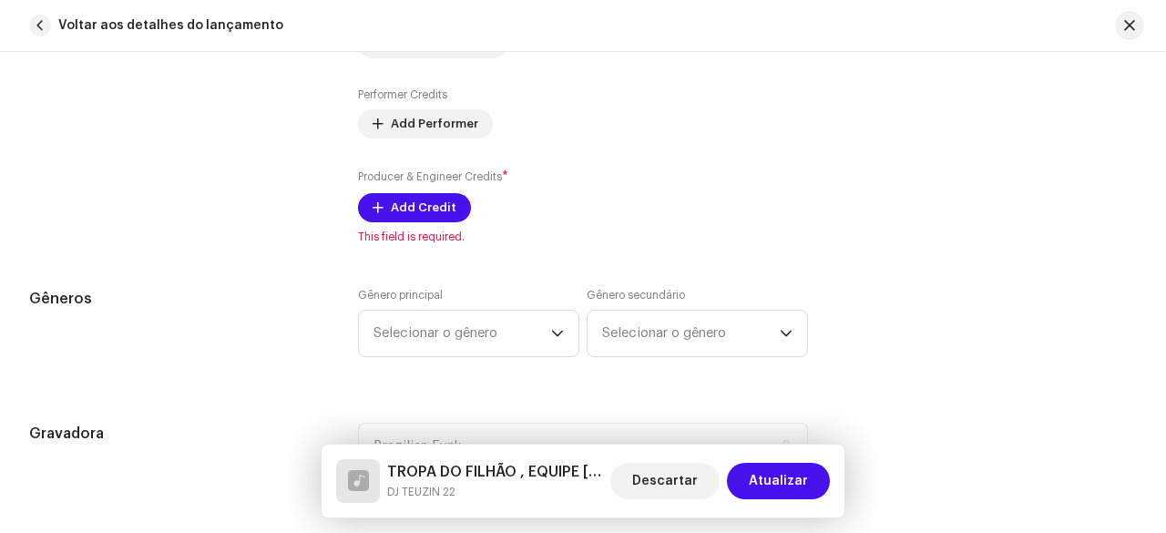
scroll to position [1640, 0]
click at [408, 195] on span "Add Credit" at bounding box center [424, 206] width 66 height 36
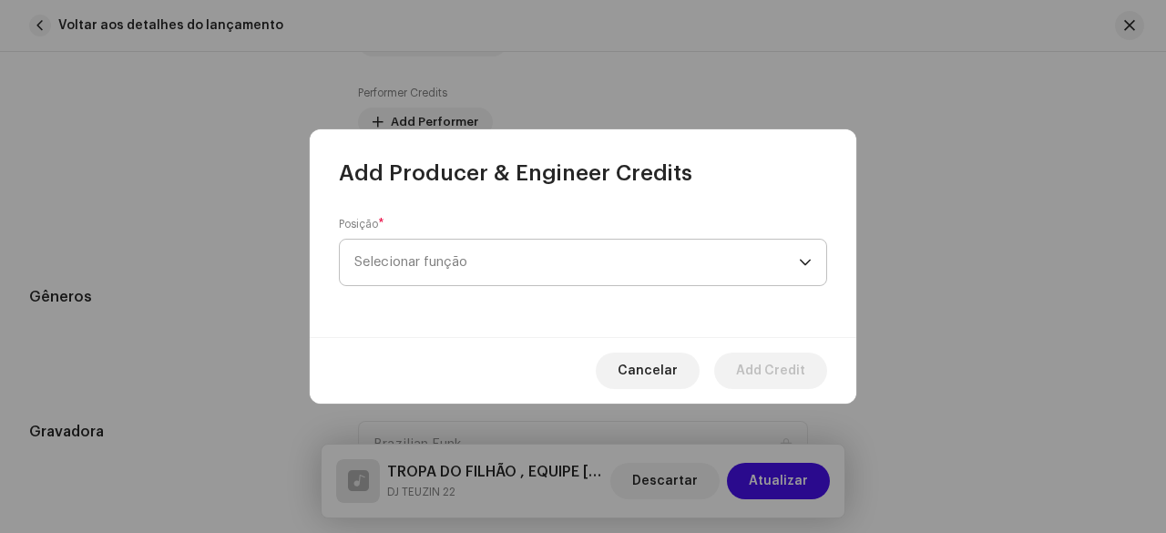
click at [454, 261] on span "Selecionar função" at bounding box center [576, 263] width 445 height 46
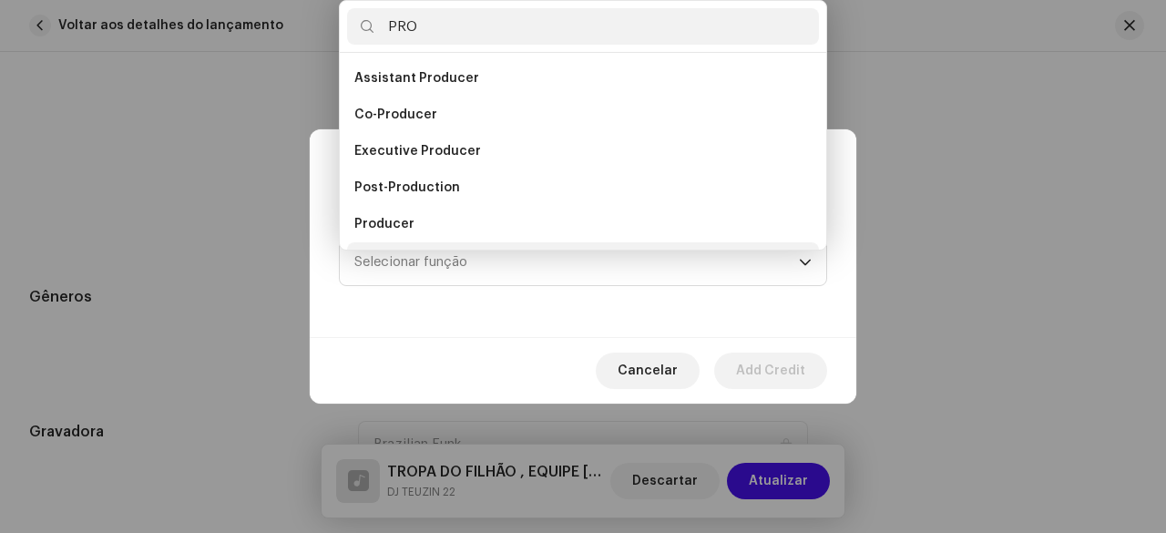
scroll to position [29, 0]
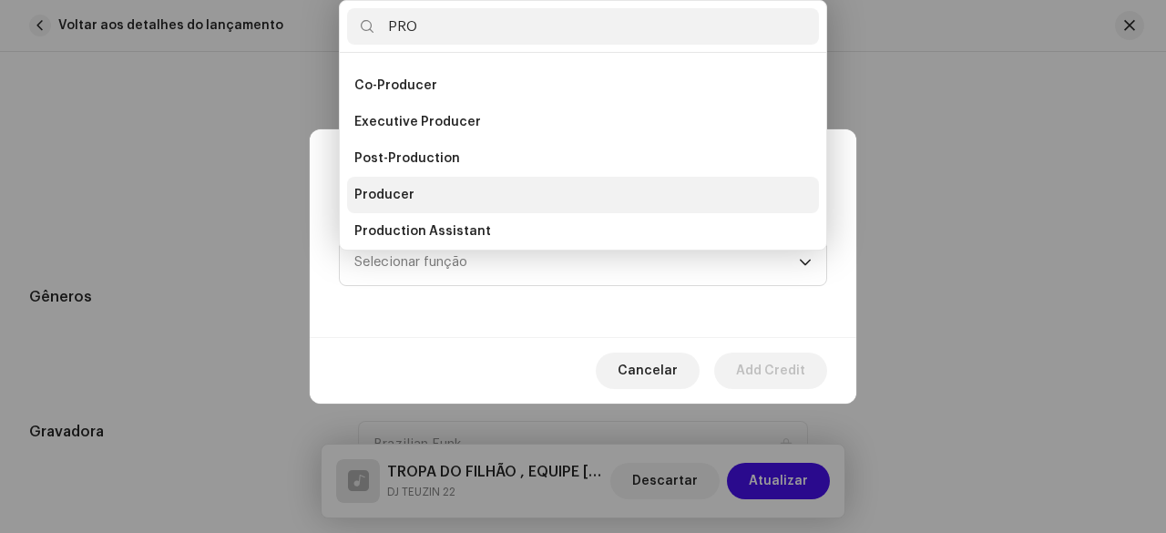
type input "PRO"
click at [401, 198] on span "Producer" at bounding box center [384, 195] width 60 height 18
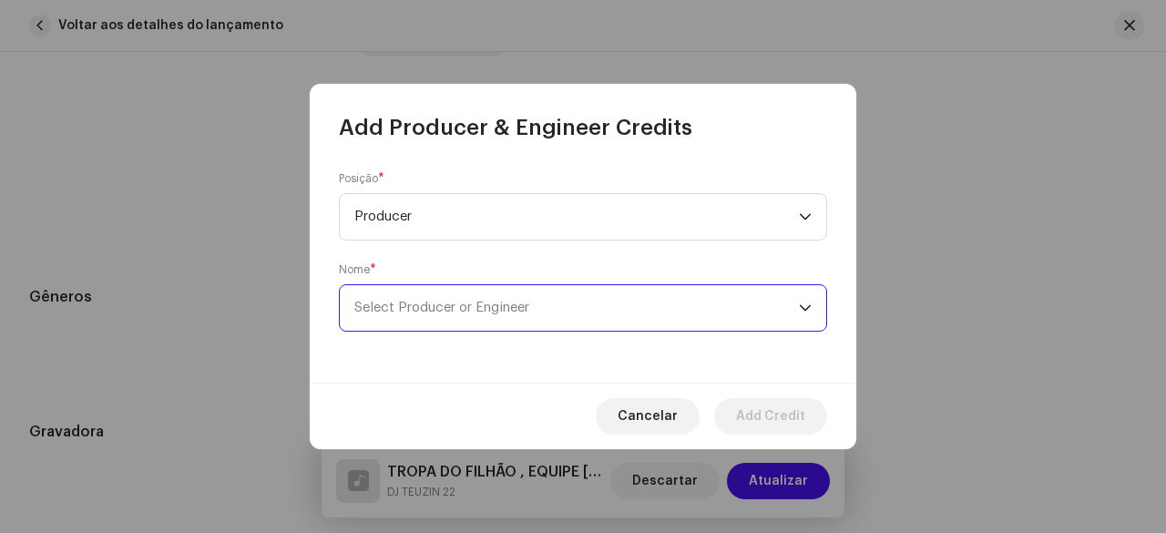
click at [448, 318] on span "Select Producer or Engineer" at bounding box center [576, 308] width 445 height 46
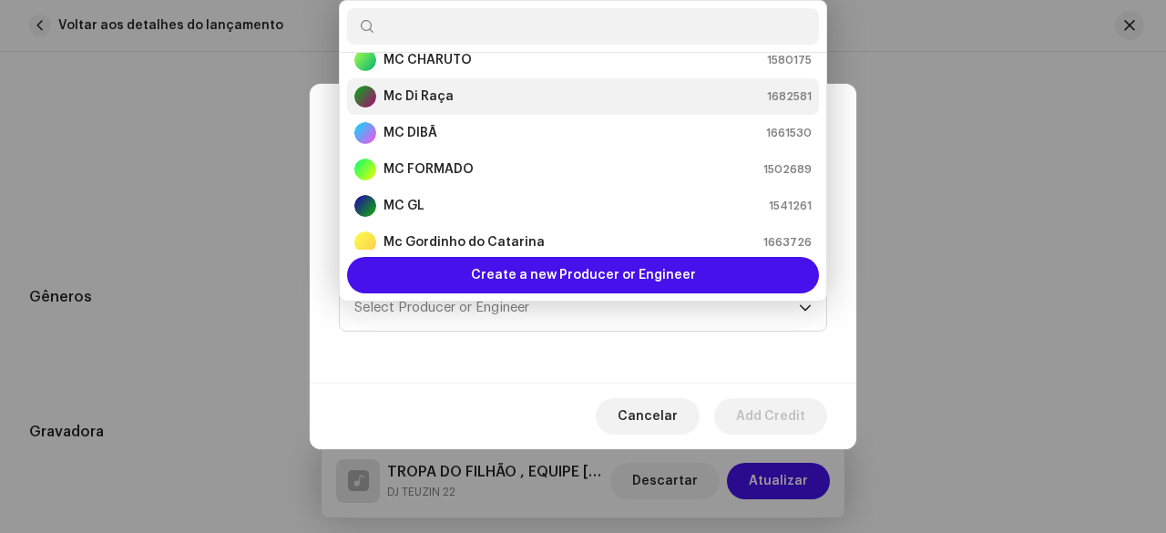
scroll to position [0, 0]
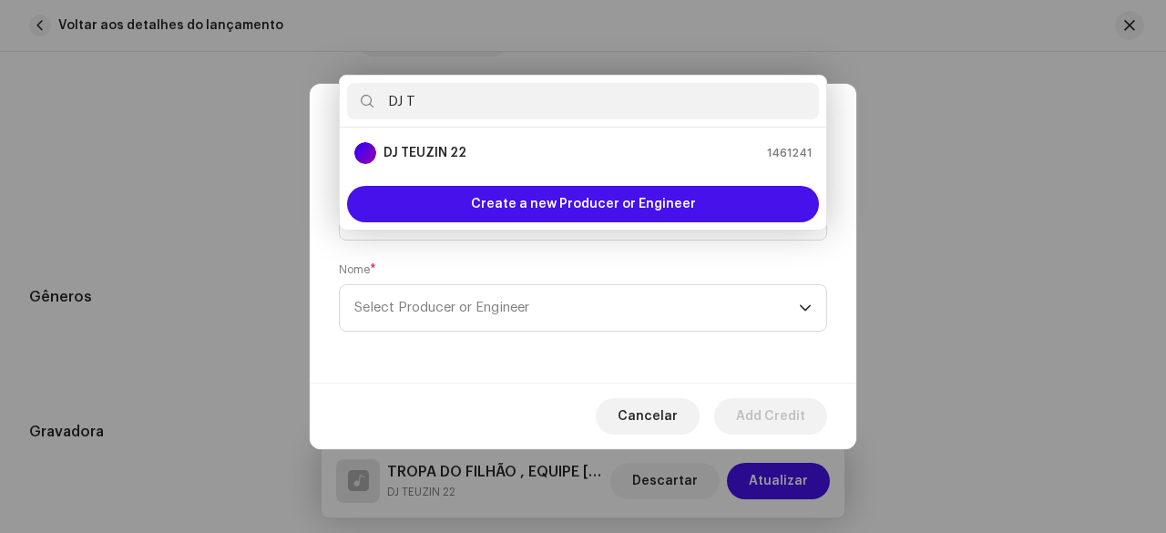
type input "DJ T"
click at [435, 156] on strong "DJ TEUZIN 22" at bounding box center [424, 153] width 83 height 18
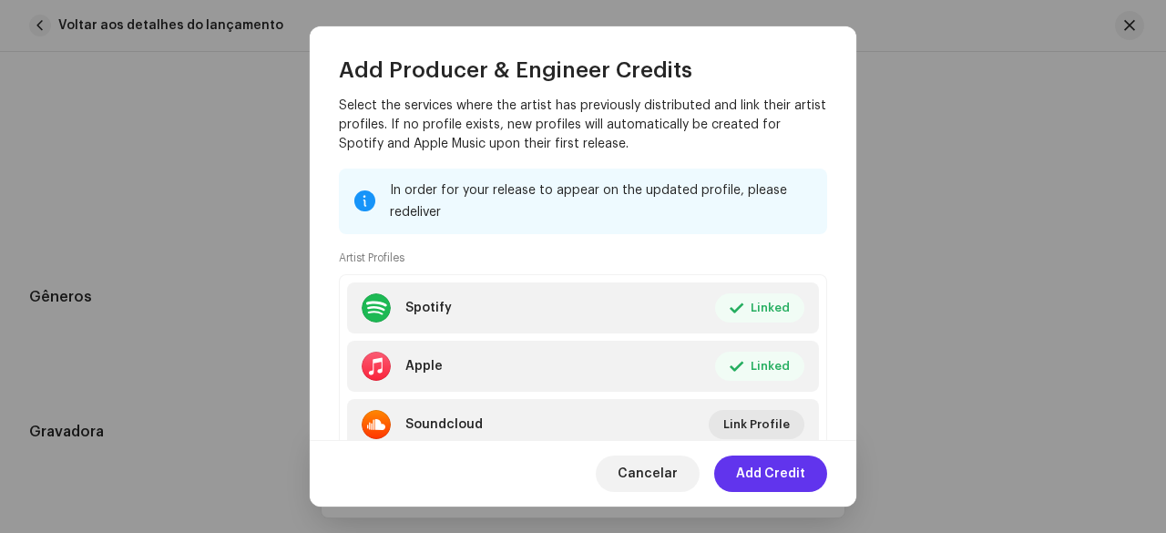
scroll to position [326, 0]
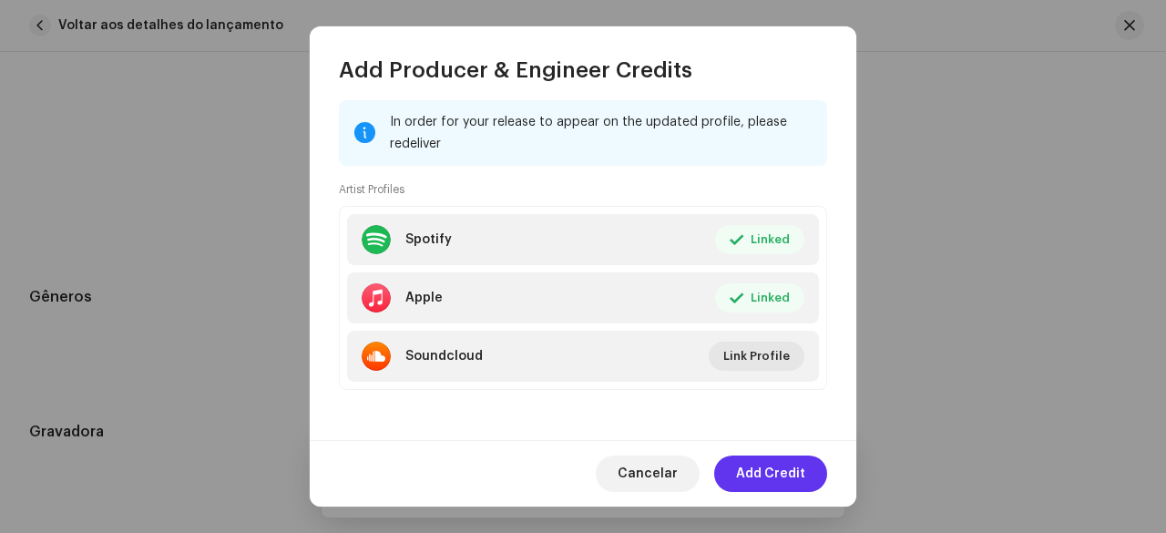
click at [771, 473] on span "Add Credit" at bounding box center [770, 473] width 69 height 36
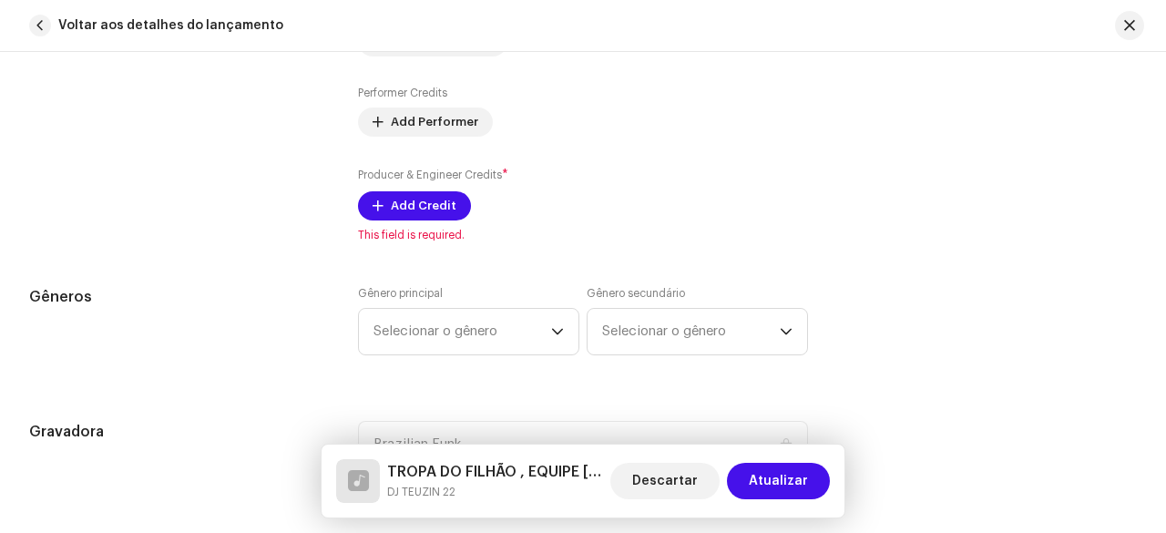
scroll to position [1731, 0]
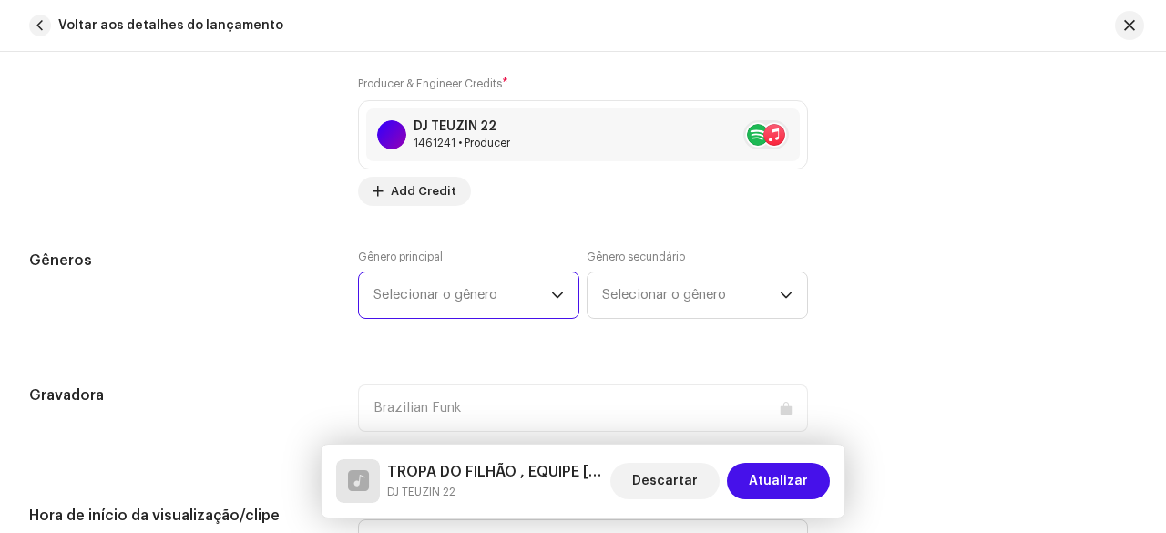
click at [435, 302] on span "Selecionar o gênero" at bounding box center [462, 295] width 178 height 46
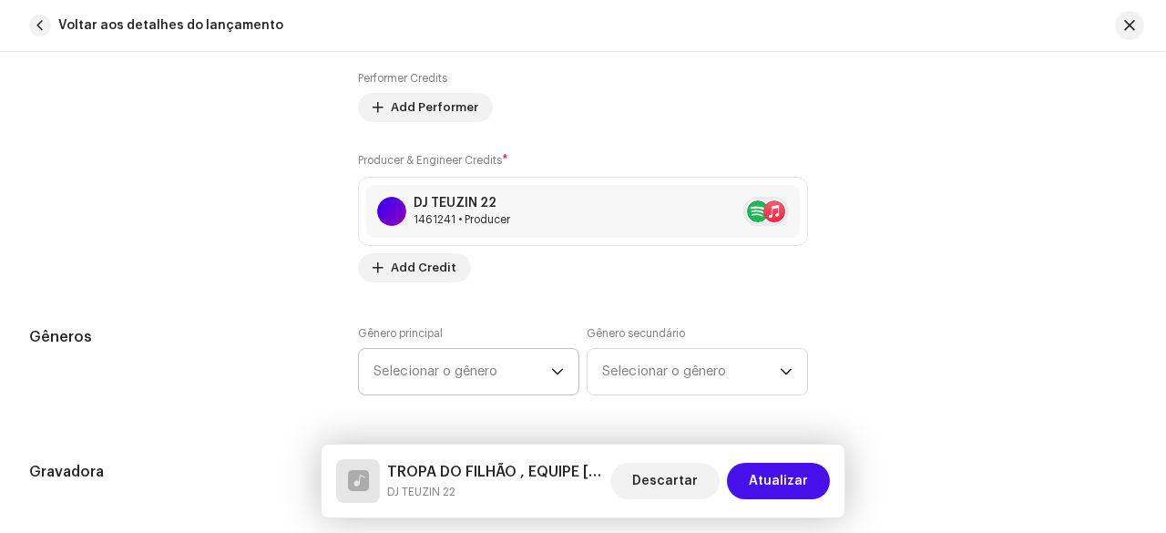
scroll to position [1631, 0]
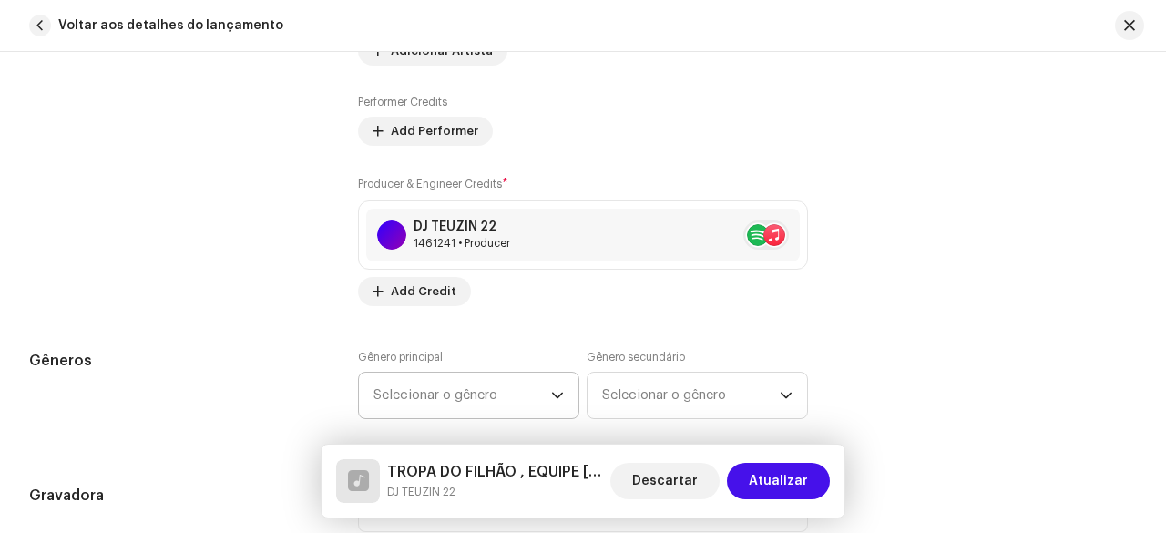
click at [424, 386] on span "Selecionar o gênero" at bounding box center [462, 396] width 178 height 46
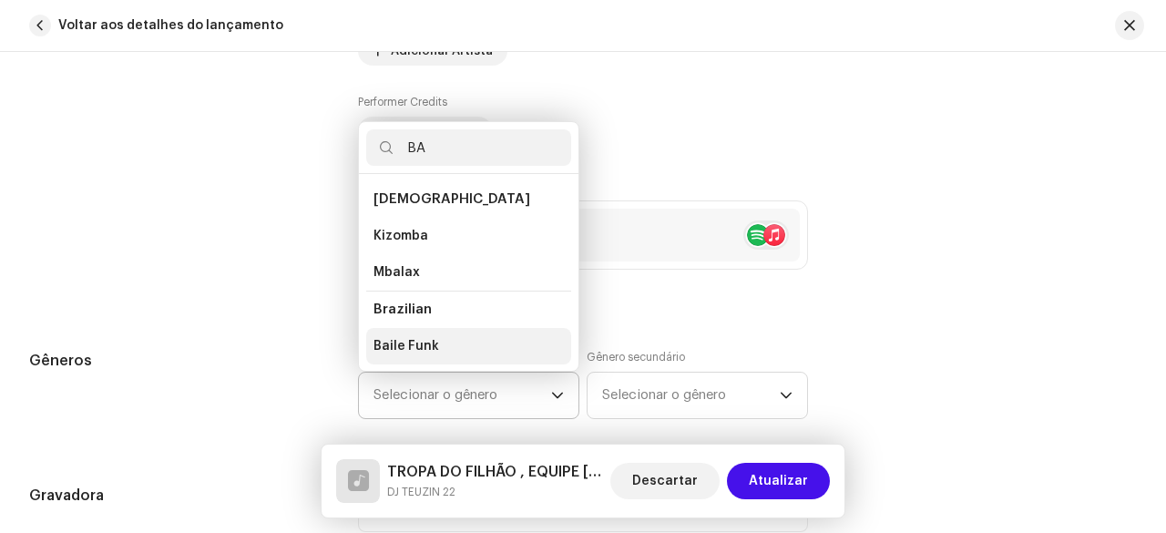
scroll to position [29, 0]
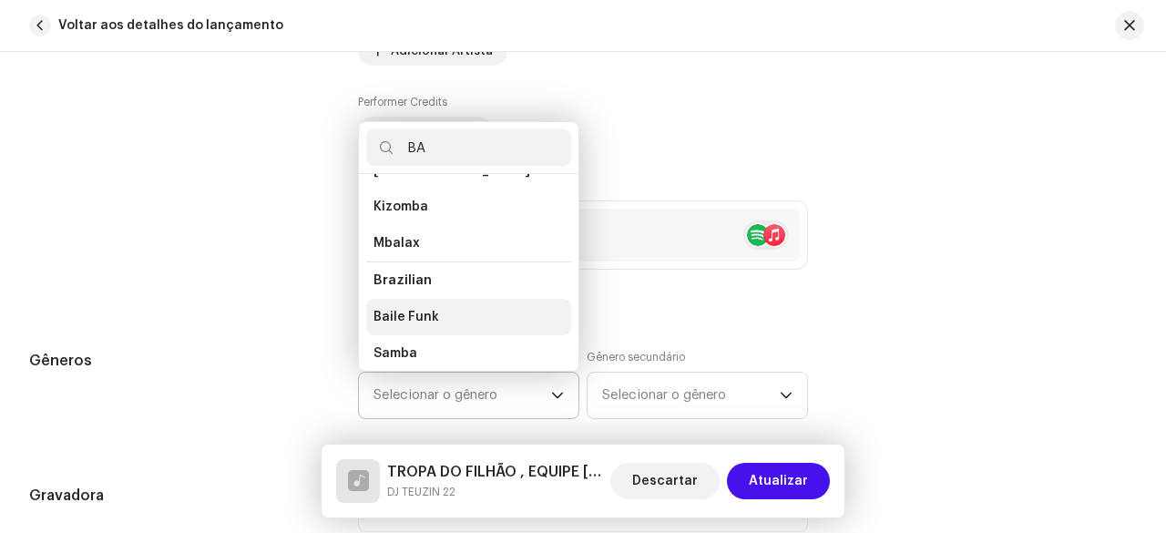
type input "BA"
click at [419, 311] on span "Baile Funk" at bounding box center [406, 317] width 66 height 18
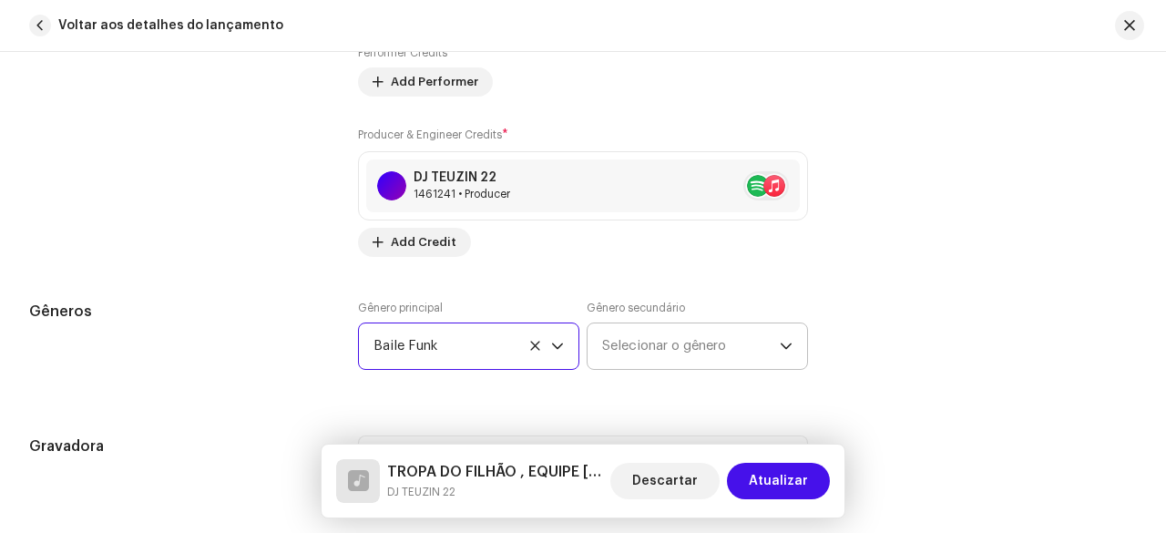
scroll to position [1722, 0]
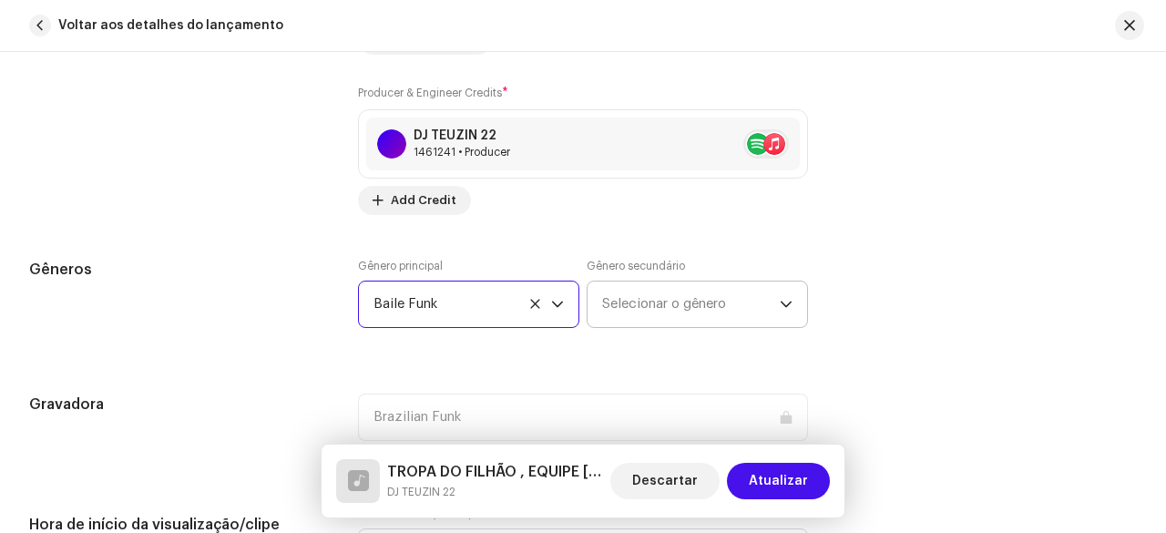
click at [662, 309] on span "Selecionar o gênero" at bounding box center [691, 304] width 178 height 46
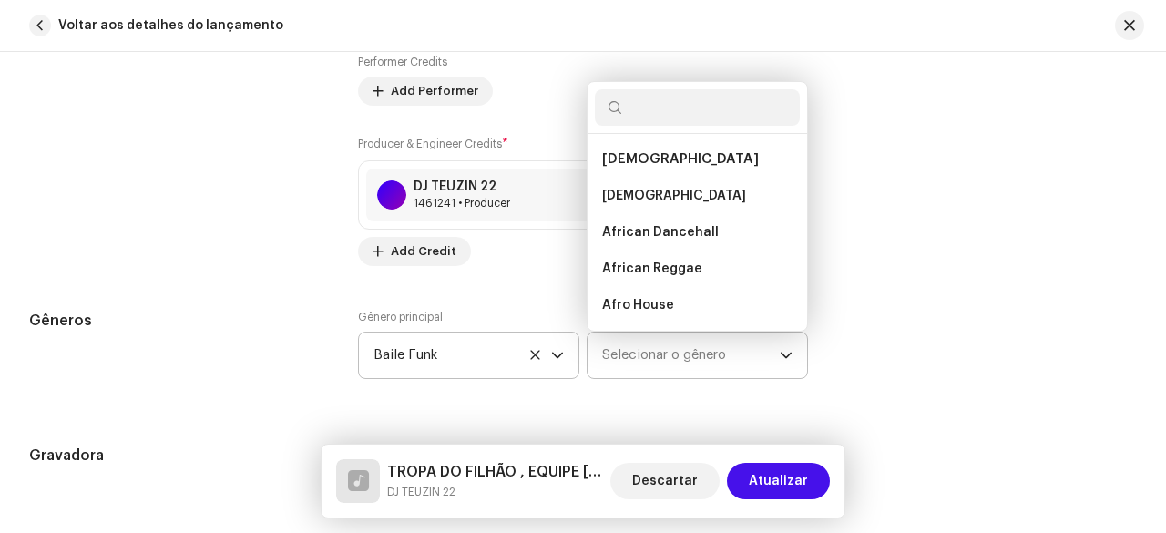
scroll to position [1631, 0]
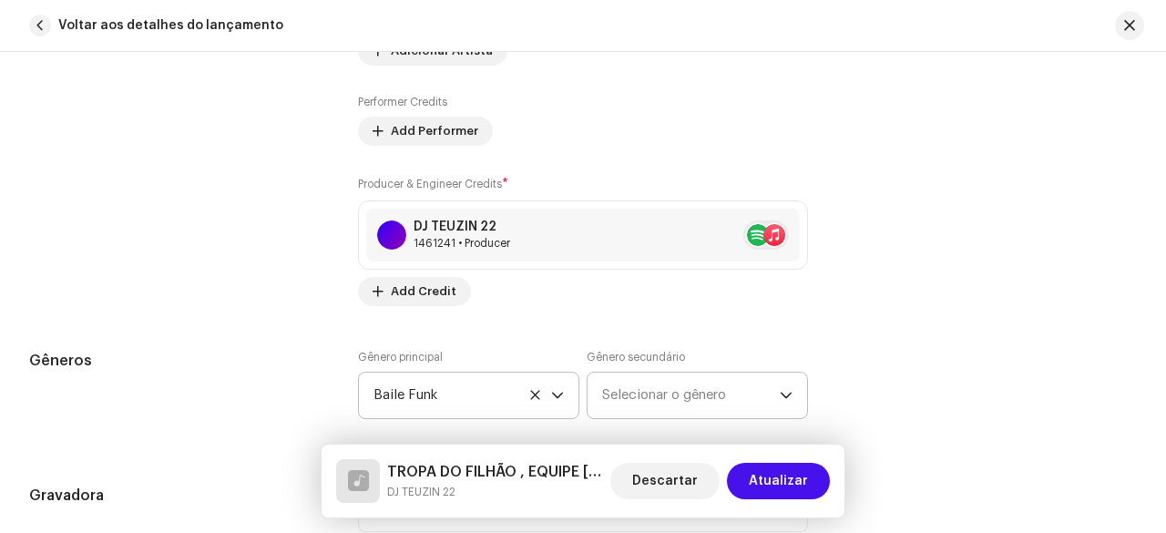
click at [679, 394] on span "Selecionar o gênero" at bounding box center [691, 396] width 178 height 46
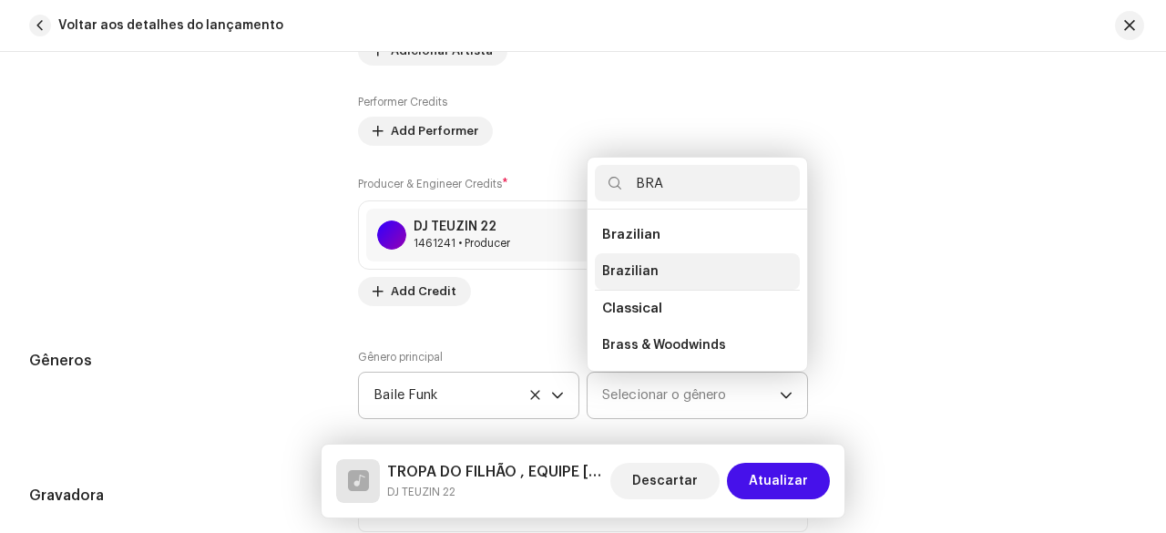
type input "BRA"
click at [632, 266] on span "Brazilian" at bounding box center [630, 271] width 56 height 18
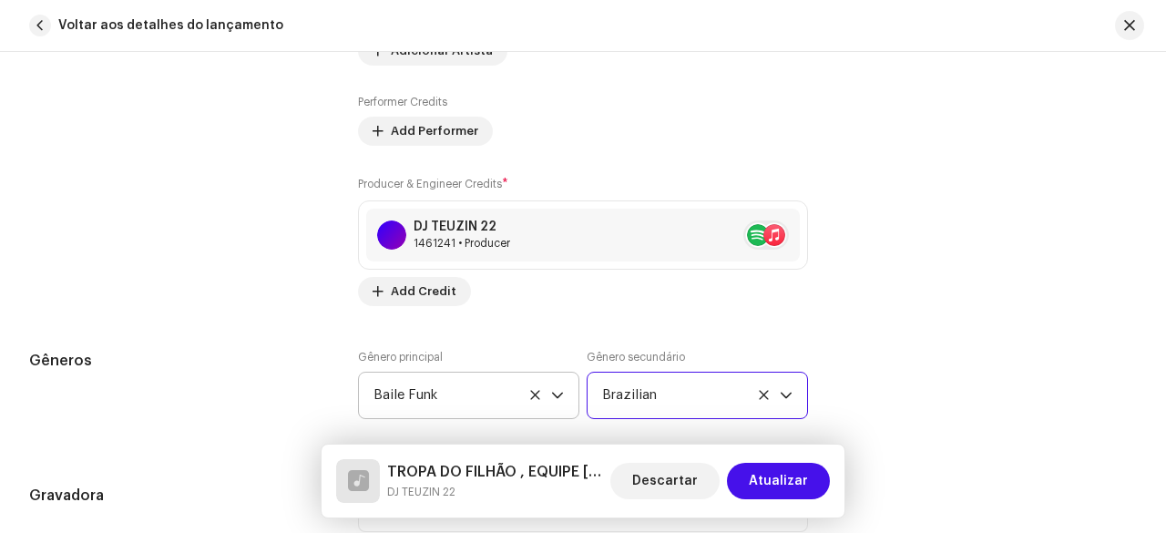
click at [299, 274] on div "Contribuintes" at bounding box center [179, 5] width 300 height 601
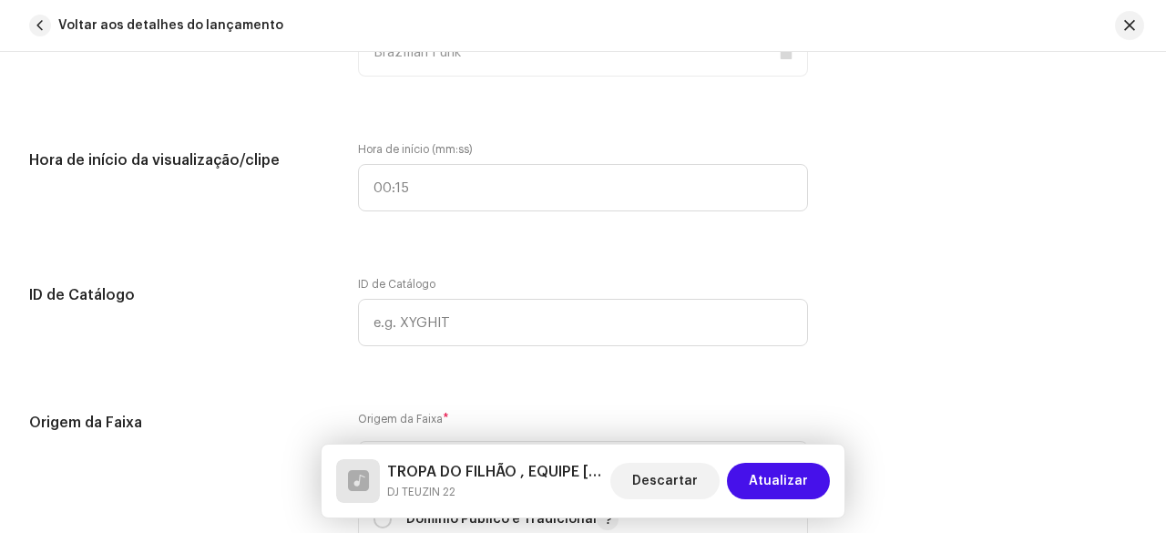
scroll to position [2268, 0]
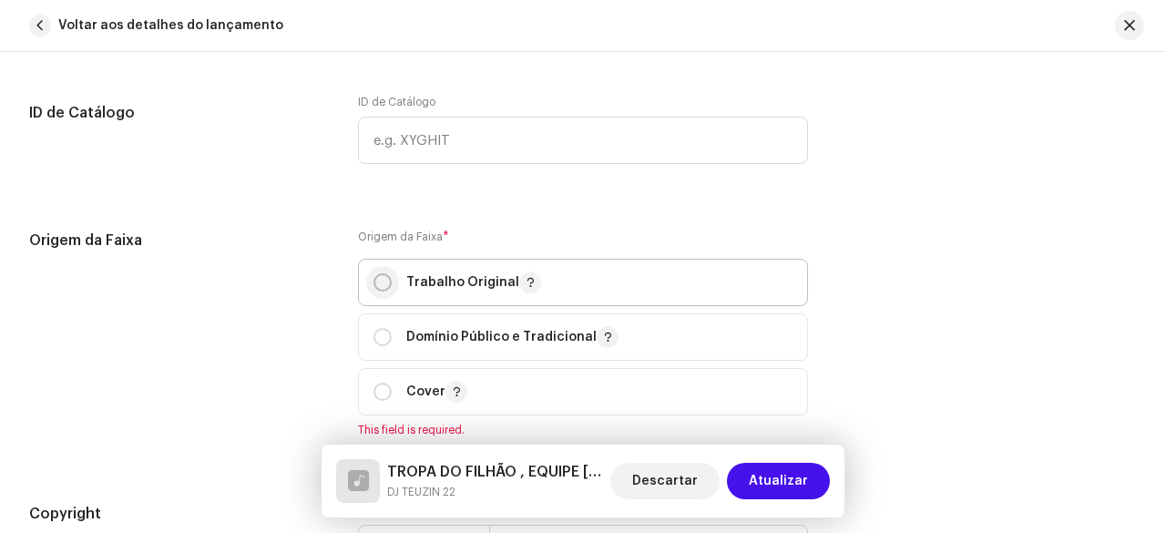
click at [384, 273] on input "radio" at bounding box center [382, 282] width 18 height 18
radio input "true"
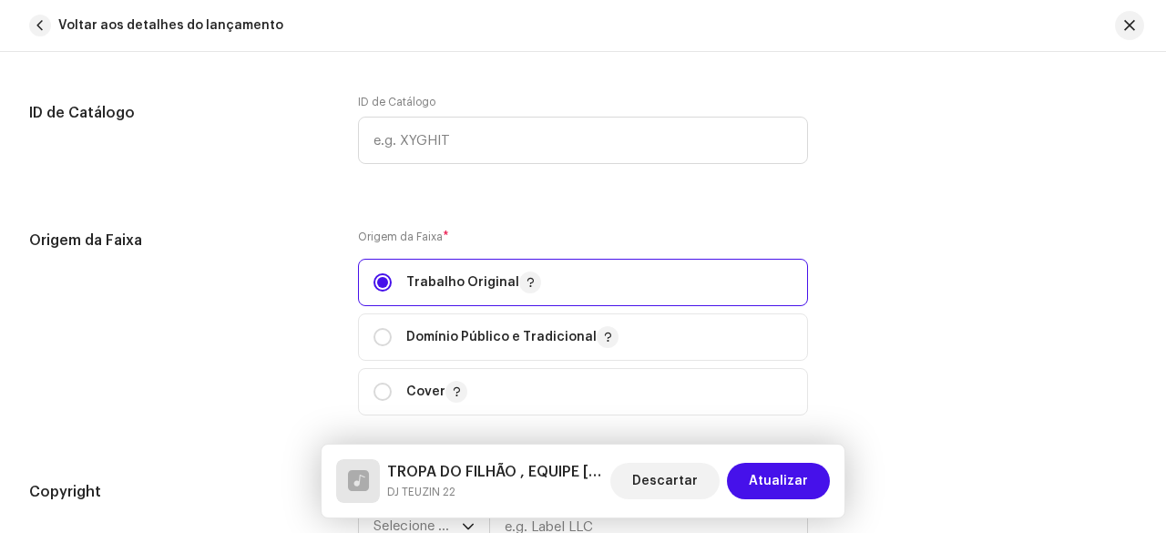
click at [297, 300] on div "Origem da Faixa" at bounding box center [179, 334] width 300 height 208
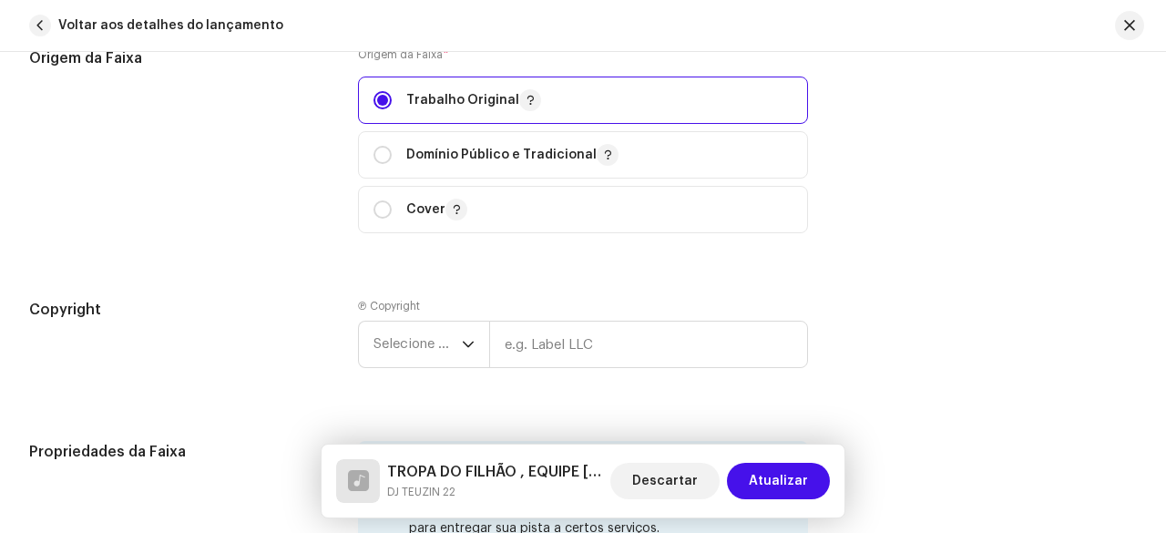
scroll to position [2633, 0]
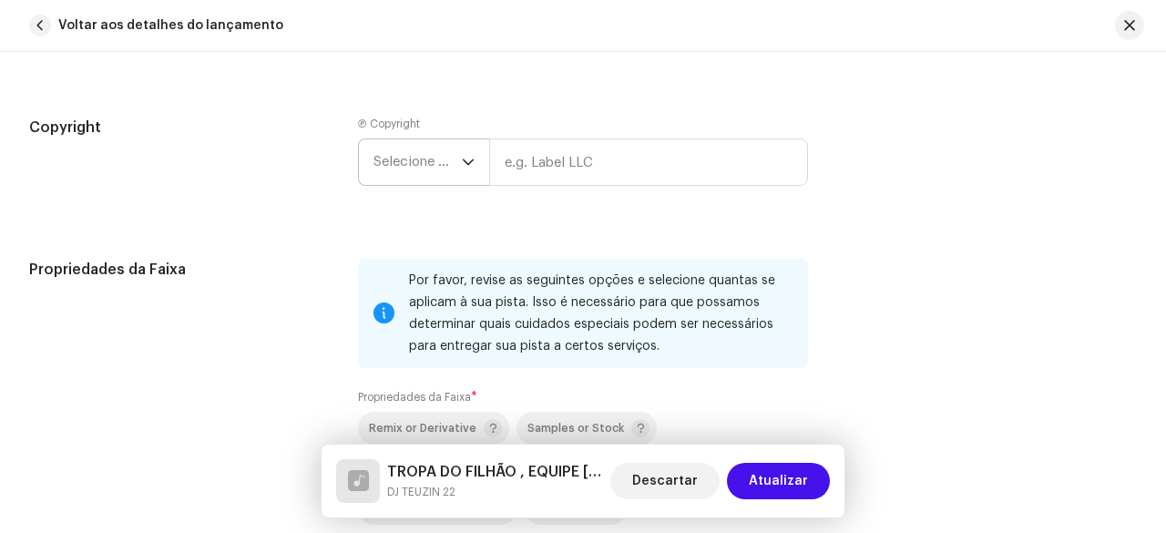
click at [418, 170] on span "Selecione o ano" at bounding box center [417, 162] width 88 height 46
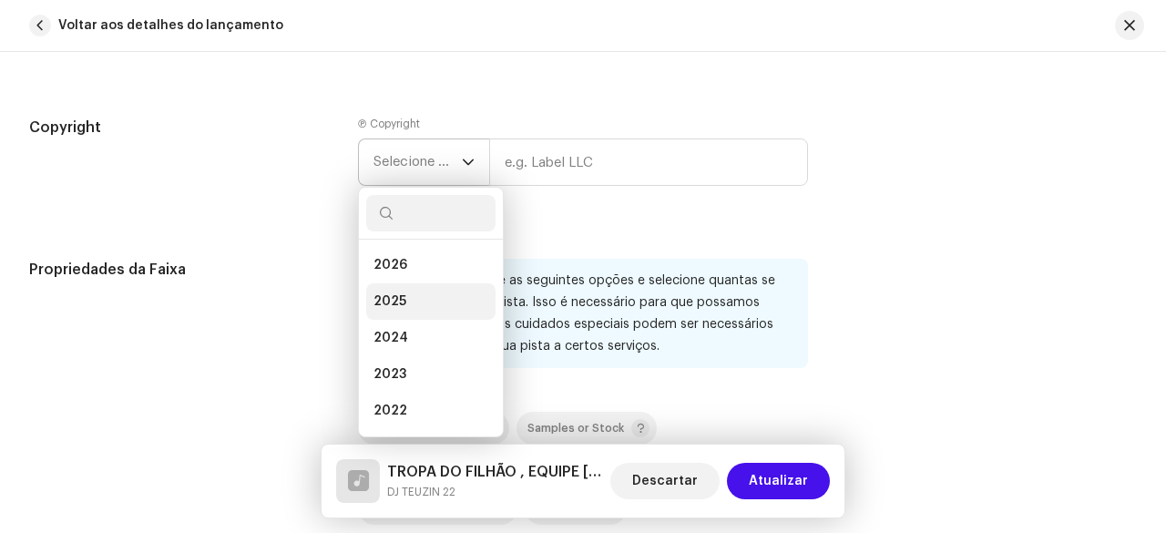
click at [403, 300] on li "2025" at bounding box center [430, 301] width 129 height 36
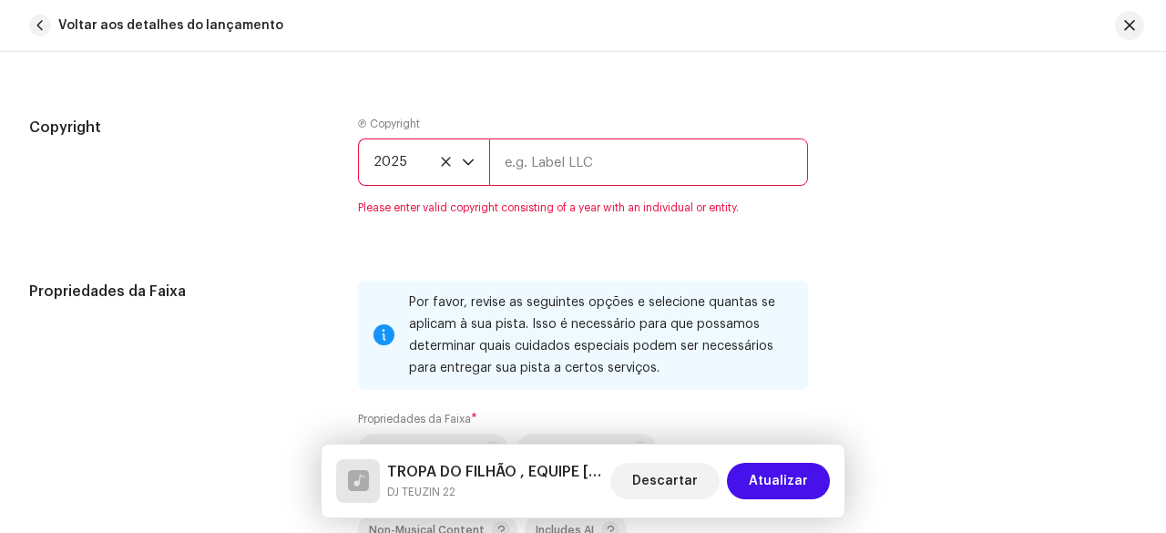
click at [573, 163] on input "text" at bounding box center [648, 161] width 319 height 47
type input "DJ TEUZIN 22"
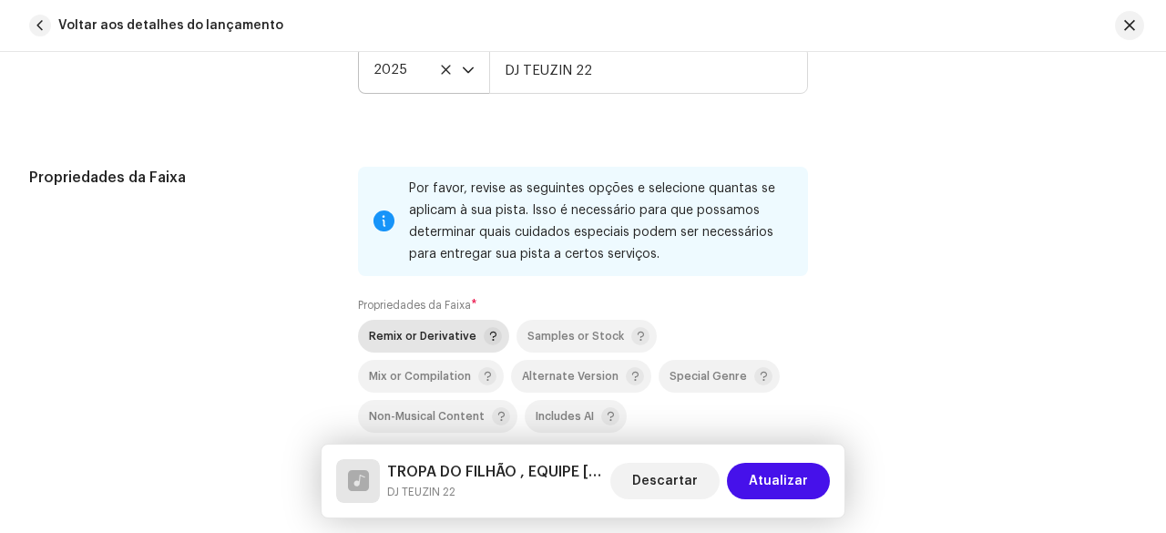
scroll to position [2815, 0]
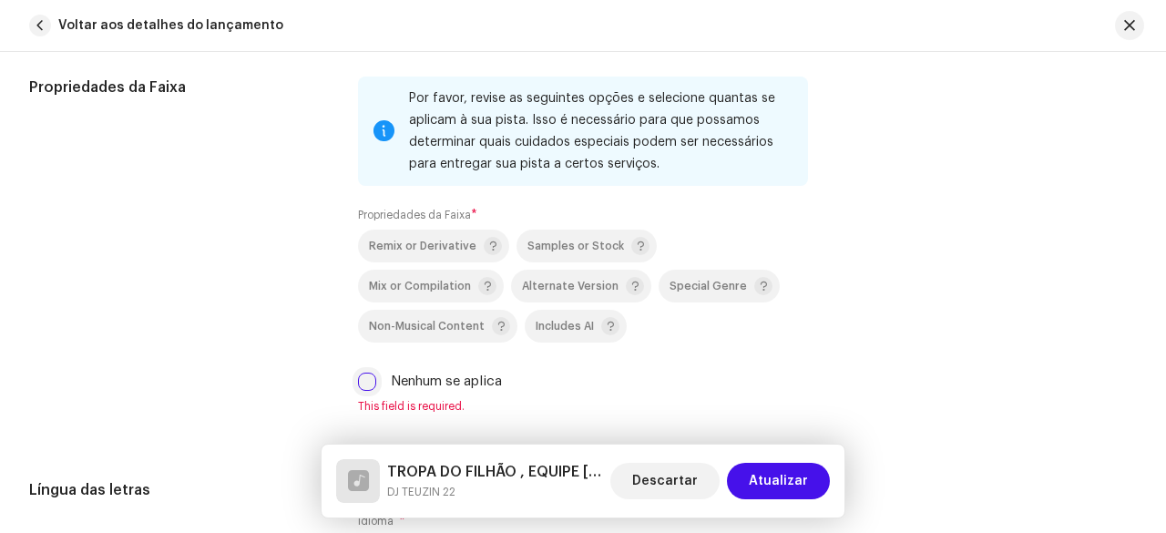
click at [363, 378] on input "Nenhum se aplica" at bounding box center [367, 382] width 18 height 18
checkbox input "true"
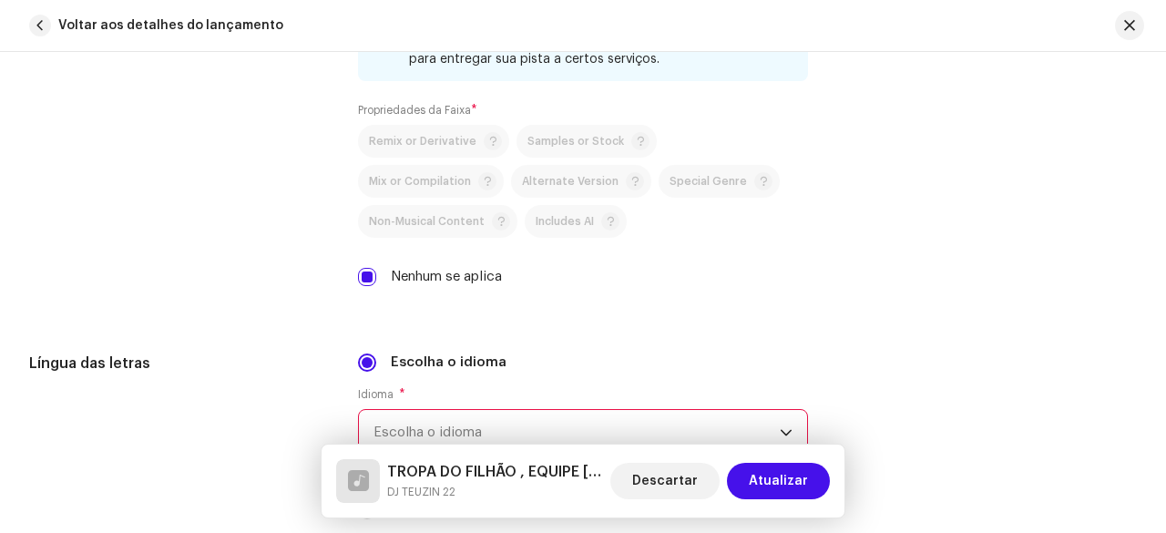
scroll to position [2997, 0]
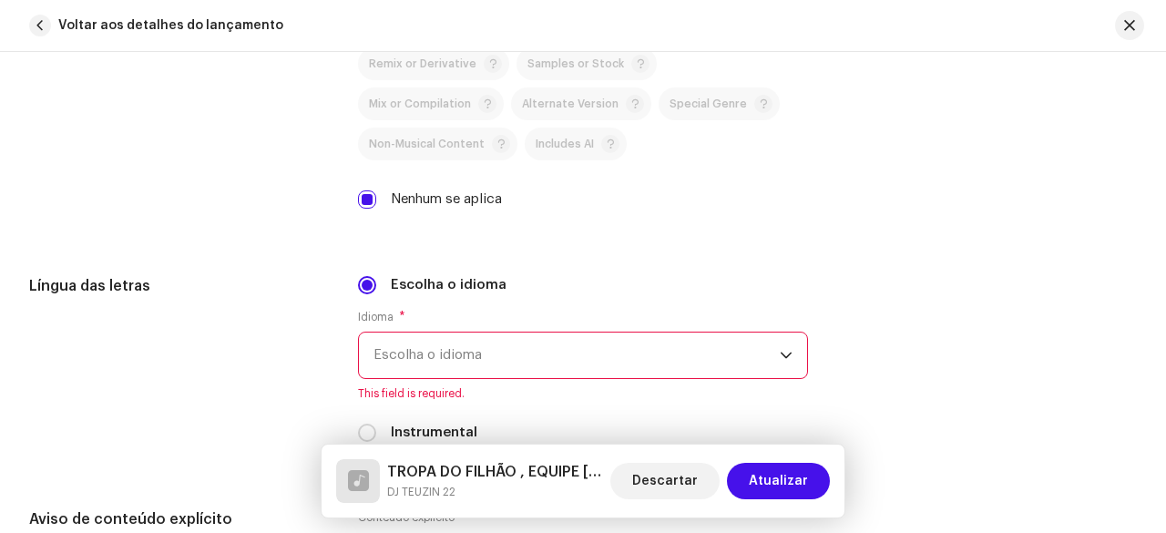
click at [425, 349] on span "Escolha o idioma" at bounding box center [576, 355] width 406 height 46
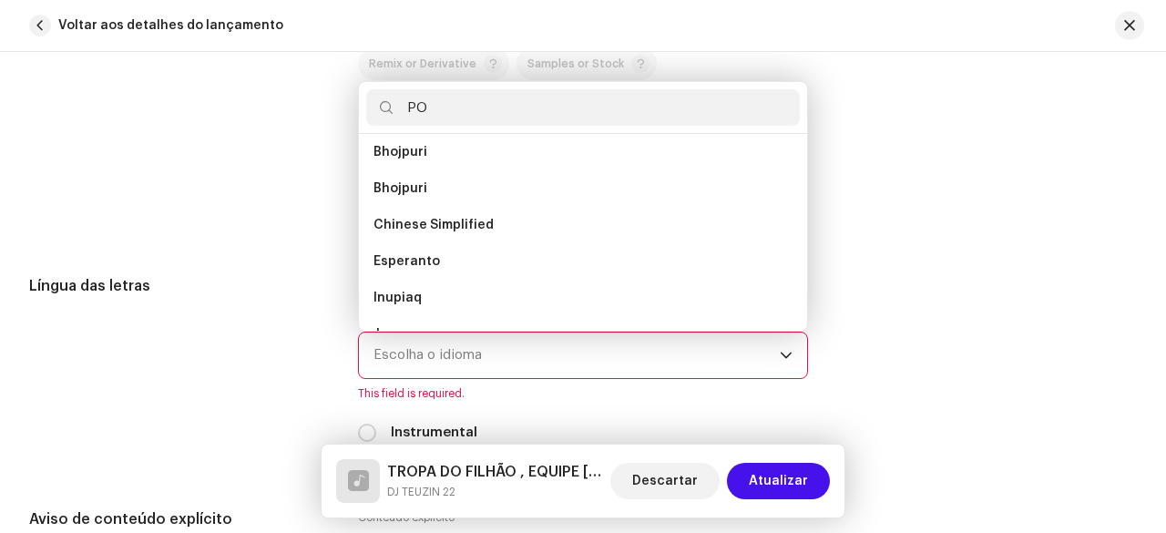
scroll to position [0, 0]
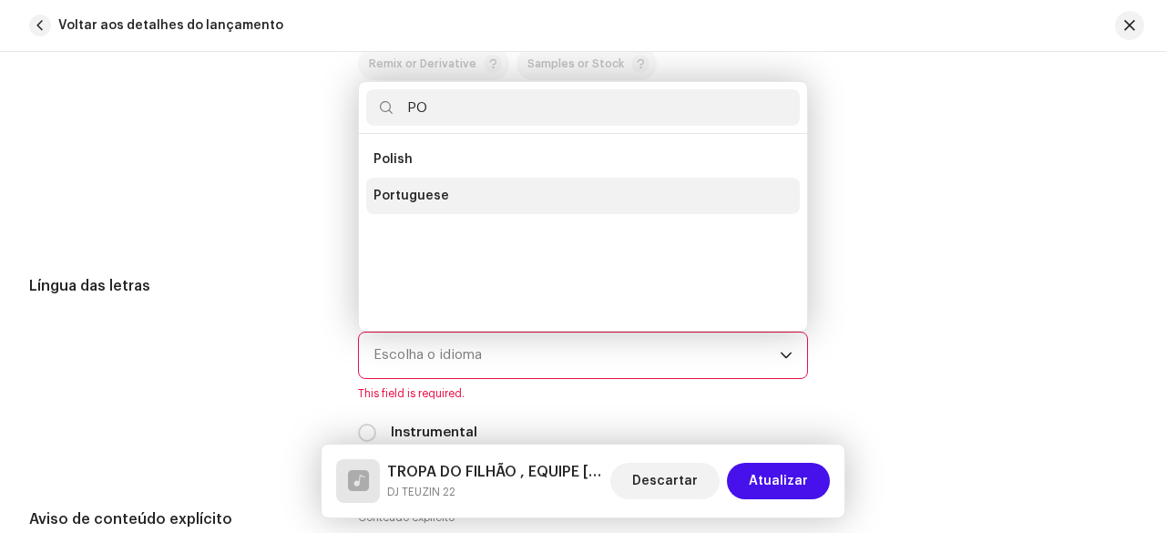
type input "PO"
click at [437, 189] on span "Portuguese" at bounding box center [411, 196] width 76 height 18
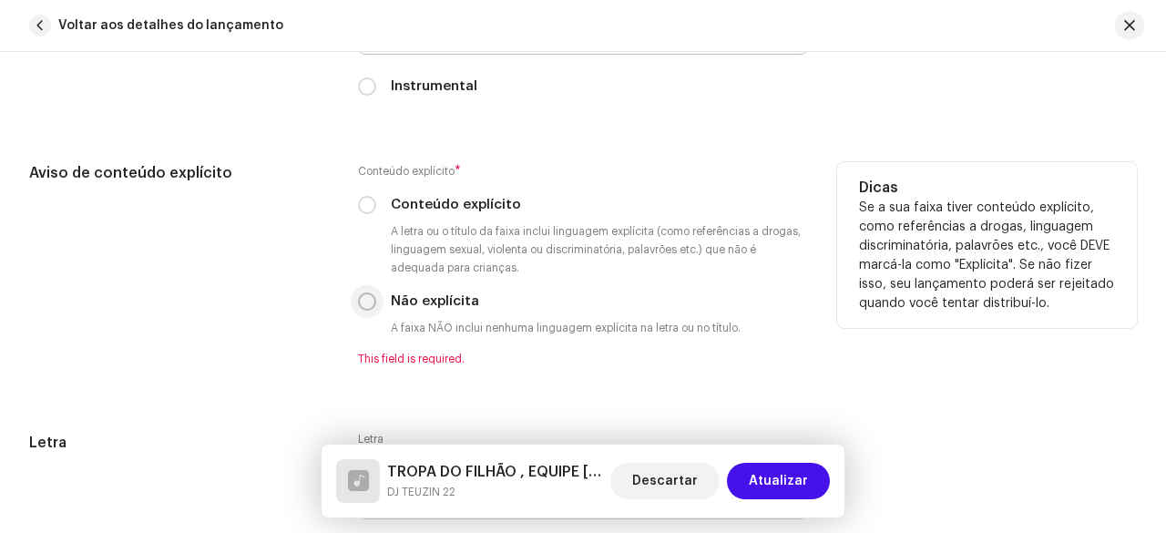
scroll to position [3361, 0]
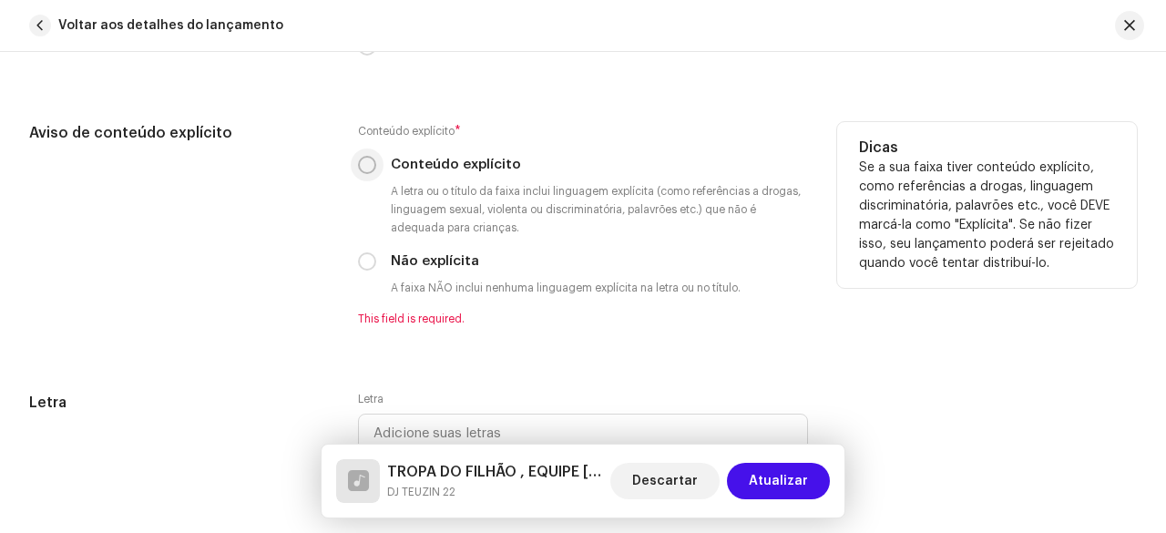
click at [365, 159] on input "Conteúdo explícito" at bounding box center [367, 165] width 18 height 18
radio input "true"
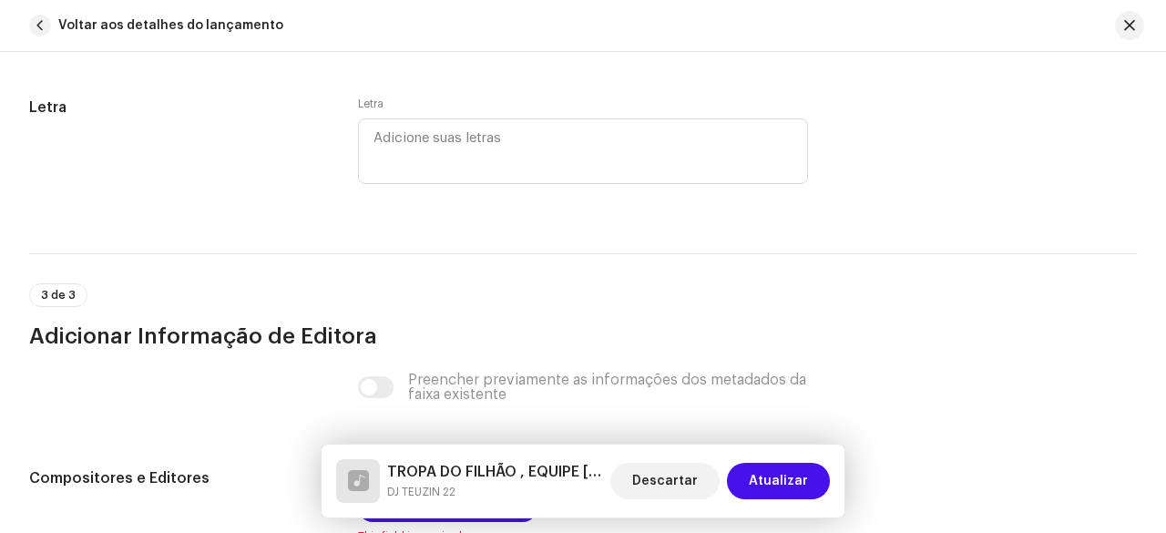
scroll to position [3817, 0]
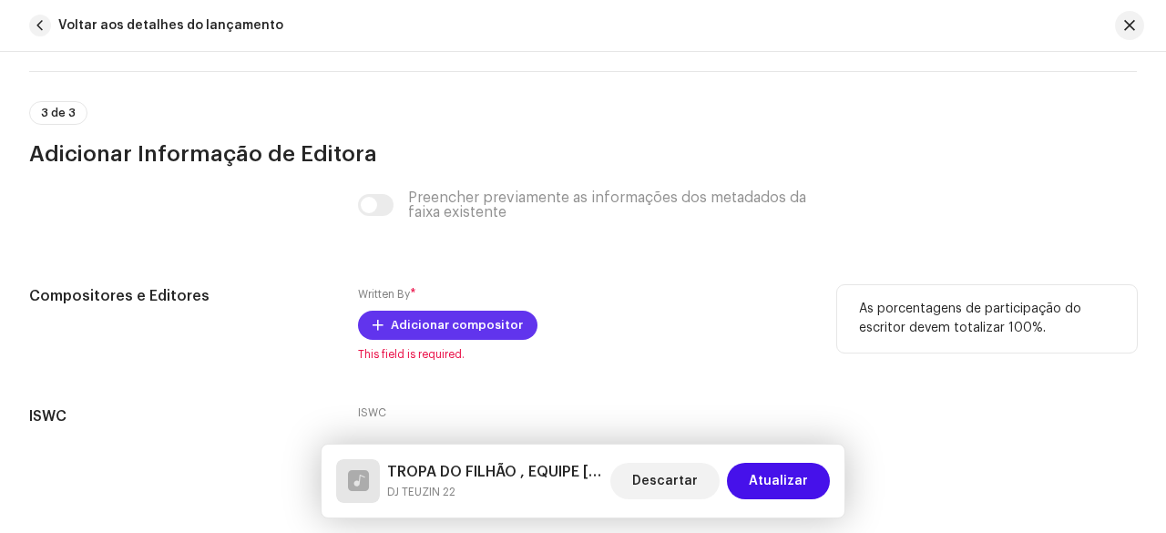
click at [421, 319] on span "Adicionar compositor" at bounding box center [457, 325] width 132 height 36
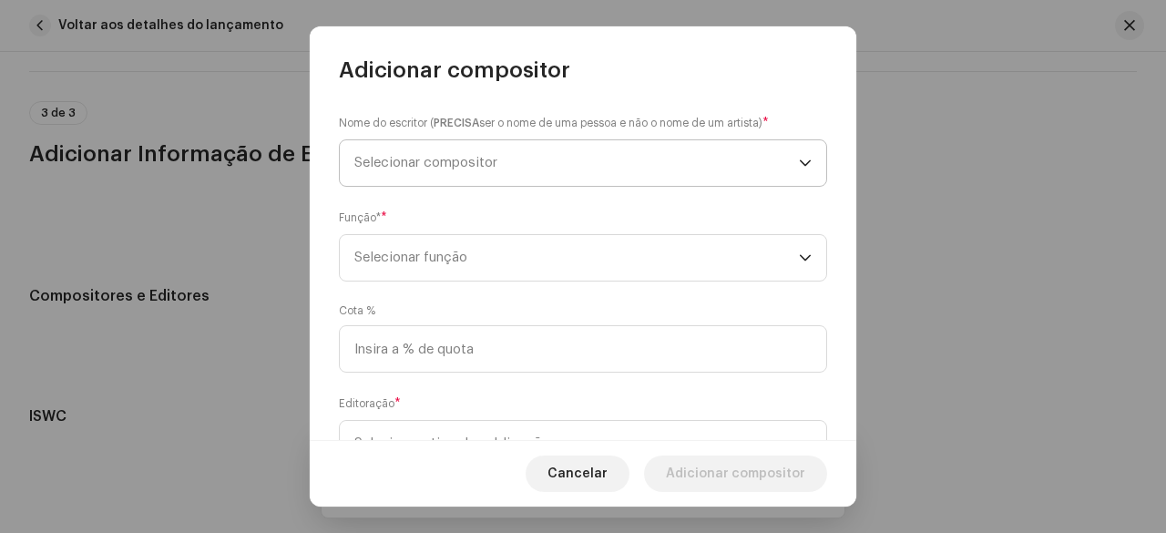
click at [496, 173] on span "Selecionar compositor" at bounding box center [576, 163] width 445 height 46
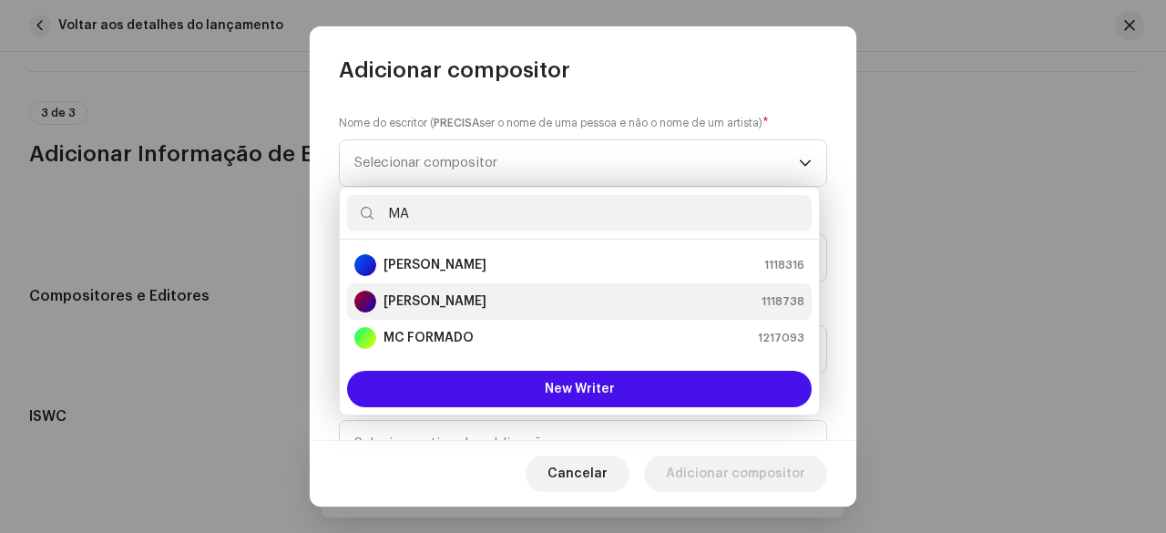
type input "MA"
click at [465, 305] on strong "[PERSON_NAME]" at bounding box center [434, 301] width 103 height 18
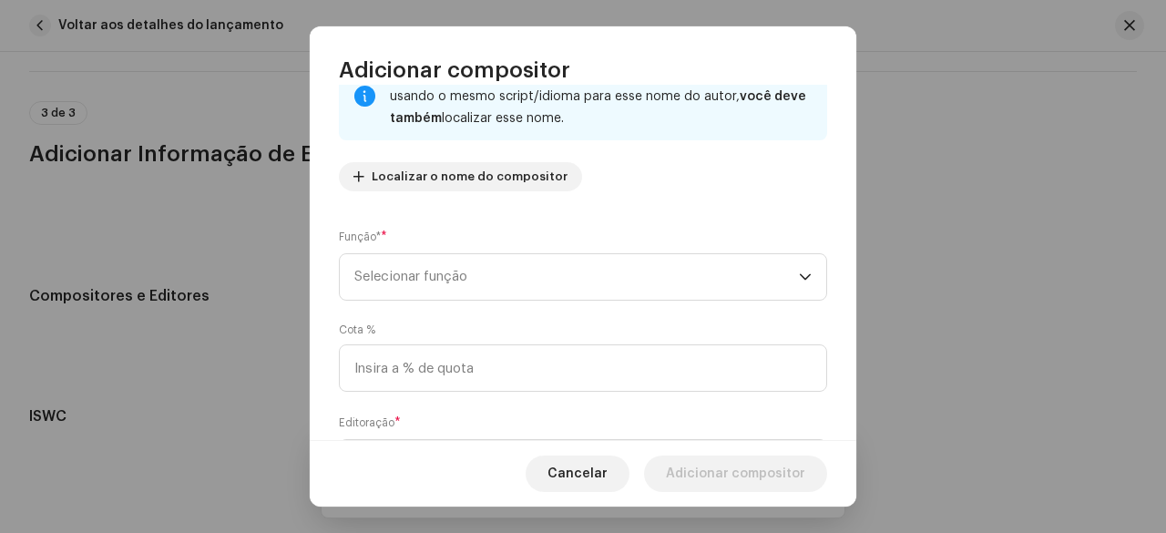
scroll to position [182, 0]
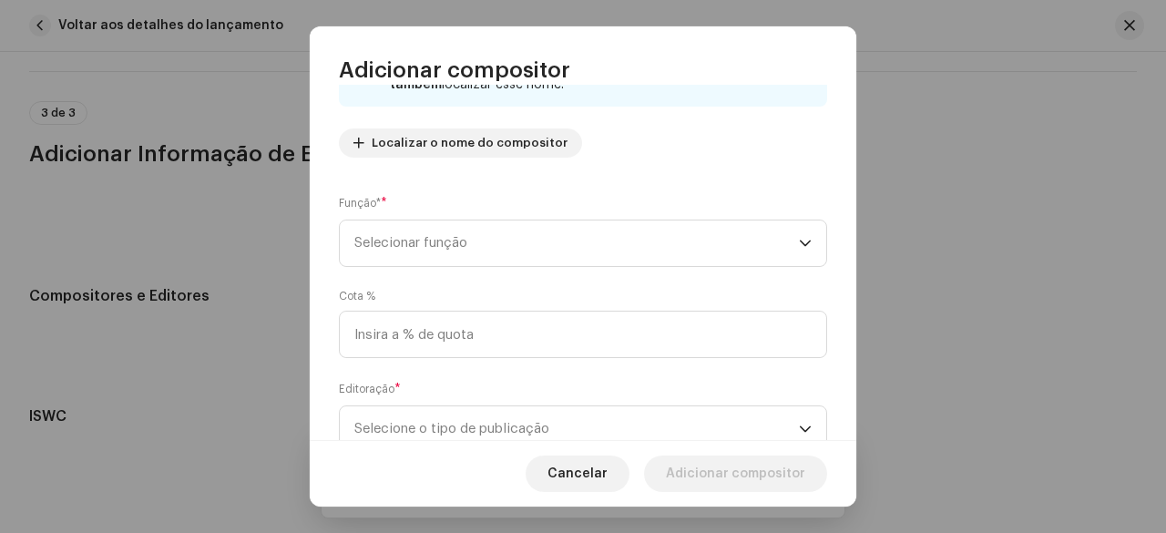
click at [450, 219] on div "Função* * Selecionar função" at bounding box center [583, 230] width 488 height 73
click at [461, 236] on span "Selecionar função" at bounding box center [576, 243] width 445 height 46
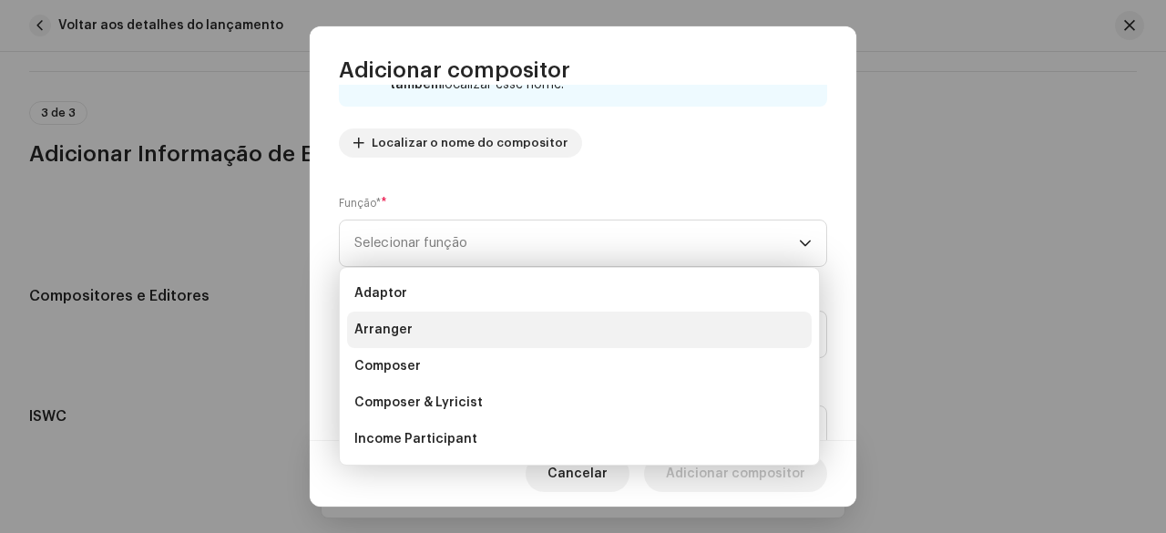
click at [401, 323] on span "Arranger" at bounding box center [383, 330] width 58 height 18
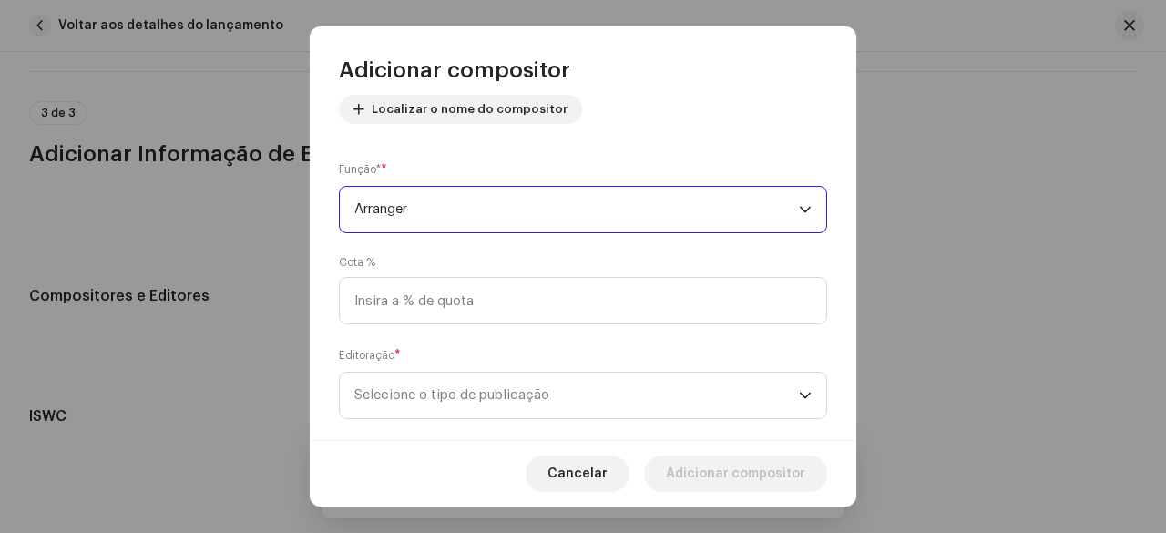
scroll to position [246, 0]
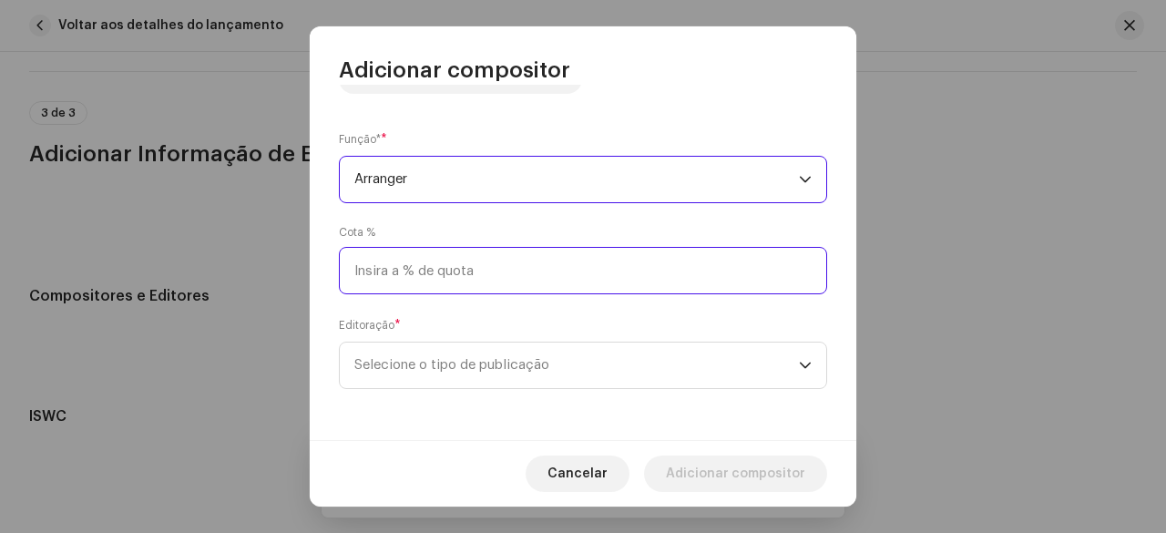
click at [424, 281] on input at bounding box center [583, 270] width 488 height 47
type input "33,34"
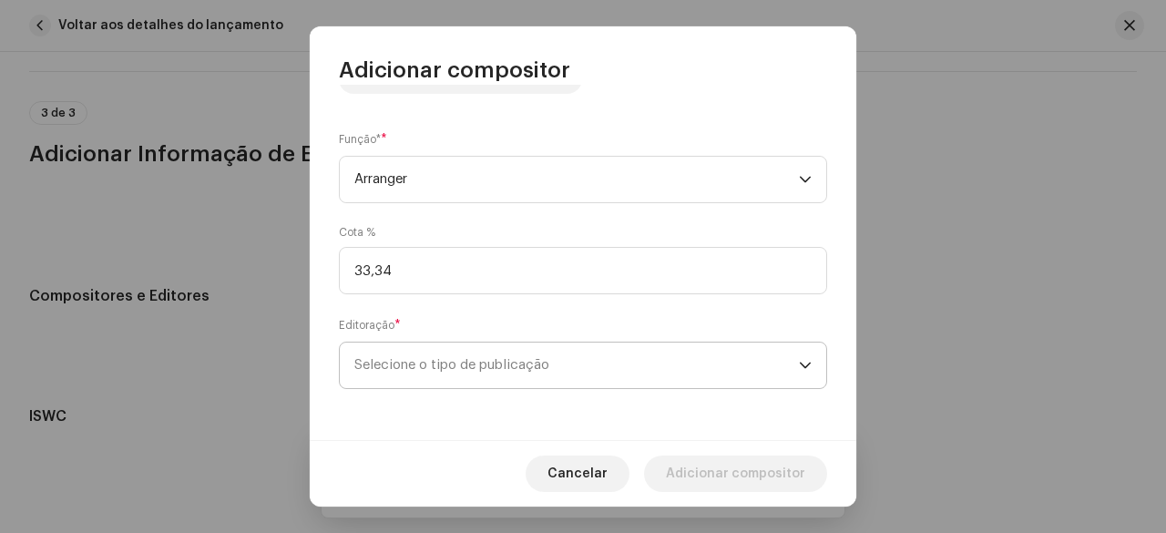
click at [525, 386] on span "Selecione o tipo de publicação" at bounding box center [576, 366] width 445 height 46
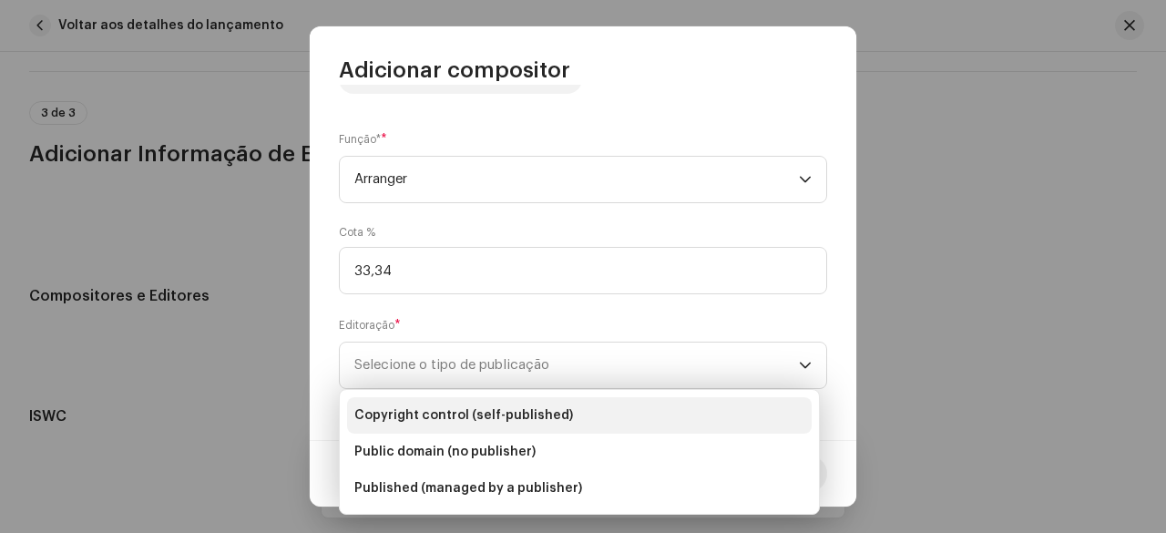
click at [496, 425] on li "Copyright control (self-published)" at bounding box center [579, 415] width 465 height 36
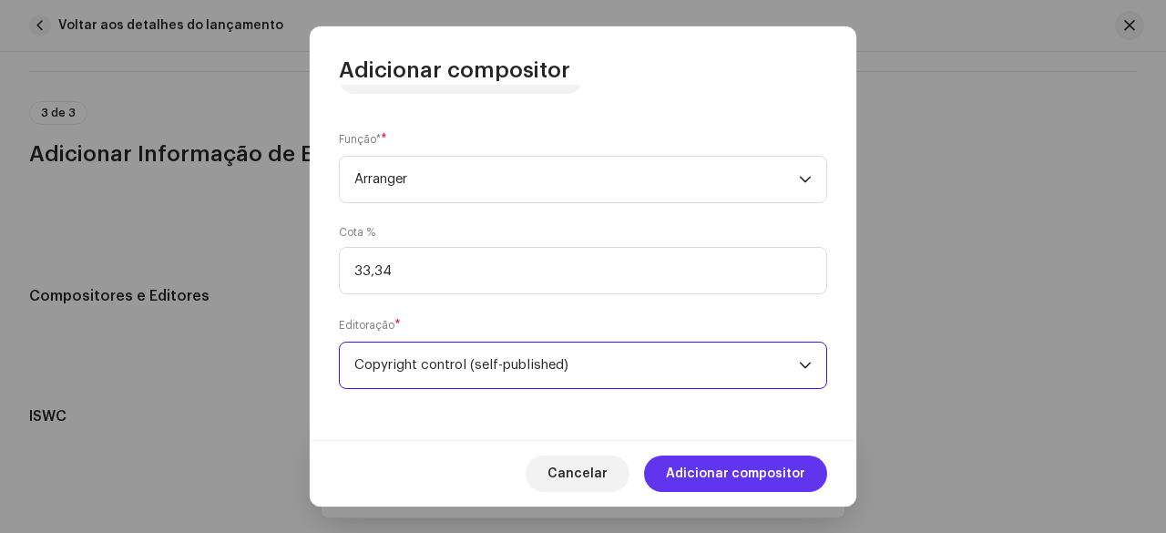
click at [748, 470] on span "Adicionar compositor" at bounding box center [735, 473] width 139 height 36
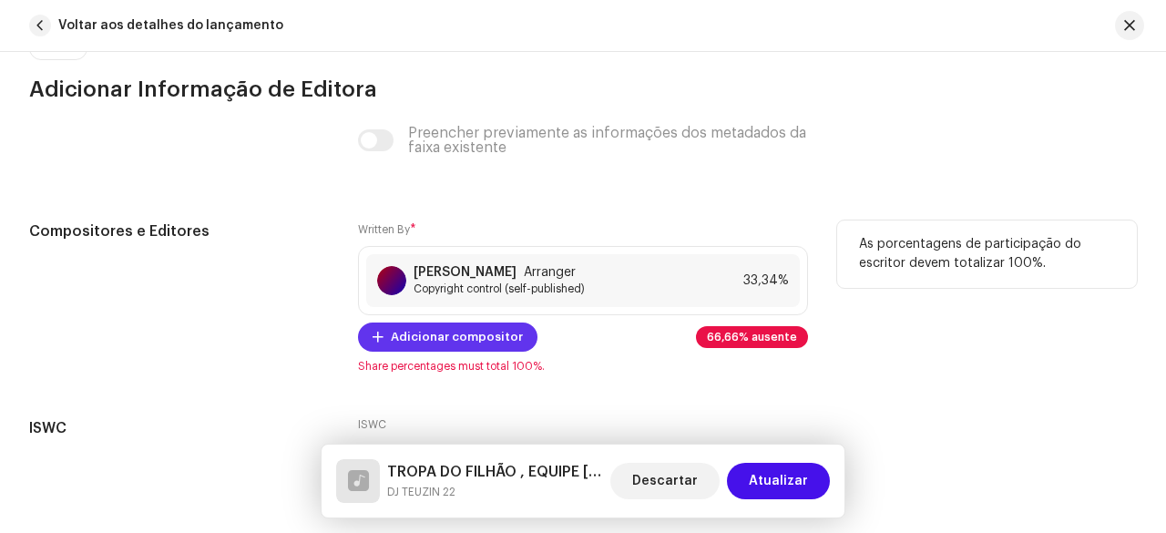
scroll to position [3908, 0]
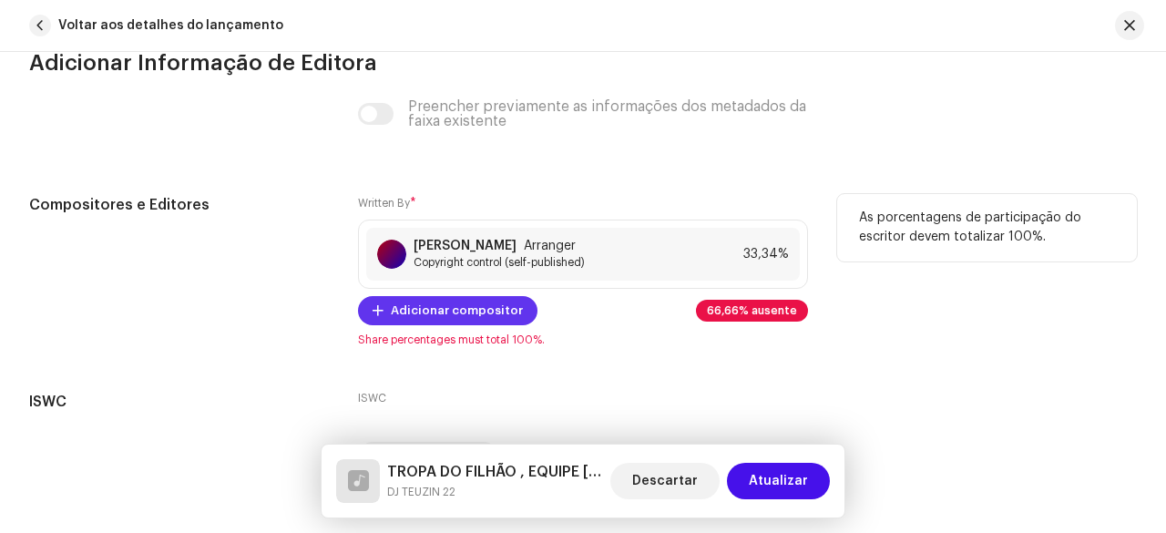
click at [412, 308] on span "Adicionar compositor" at bounding box center [457, 310] width 132 height 36
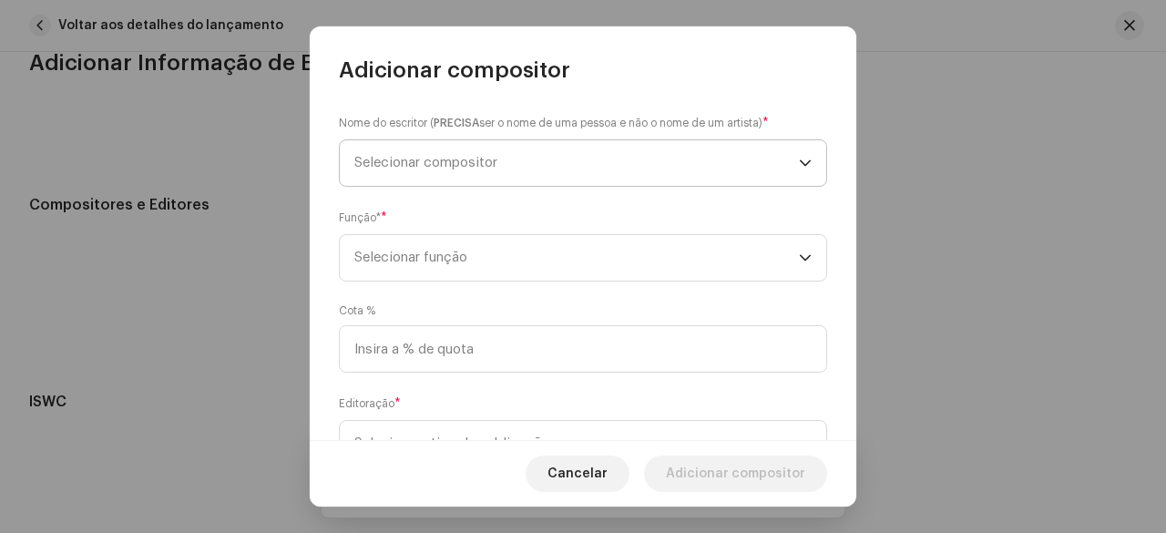
click at [484, 174] on span "Selecionar compositor" at bounding box center [576, 163] width 445 height 46
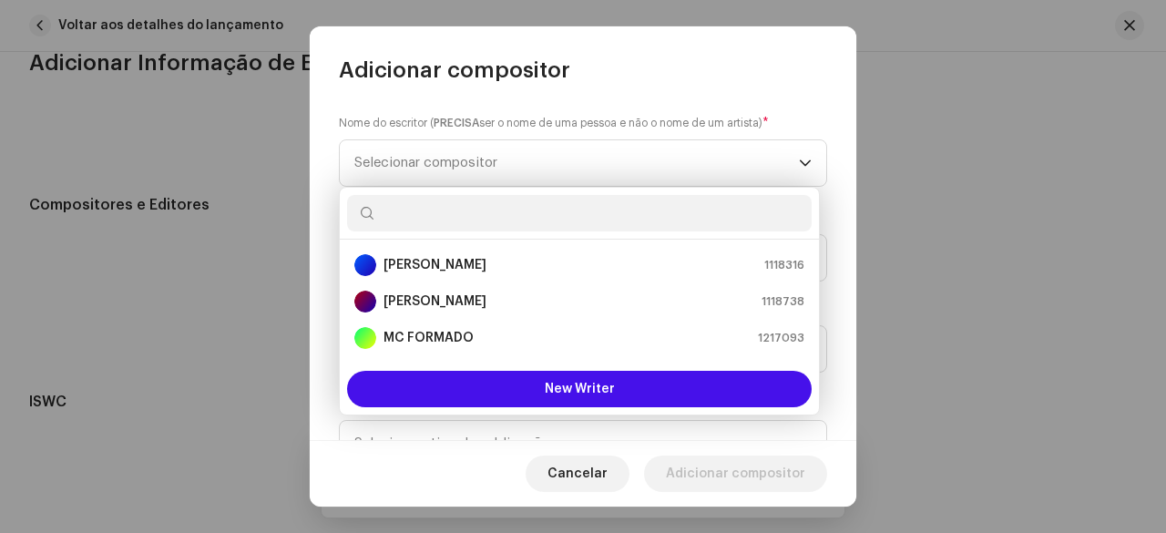
click at [316, 174] on div "Nome do escritor ( PRECISA ser o nome de uma pessoa e não o nome de um artista)…" at bounding box center [583, 262] width 547 height 355
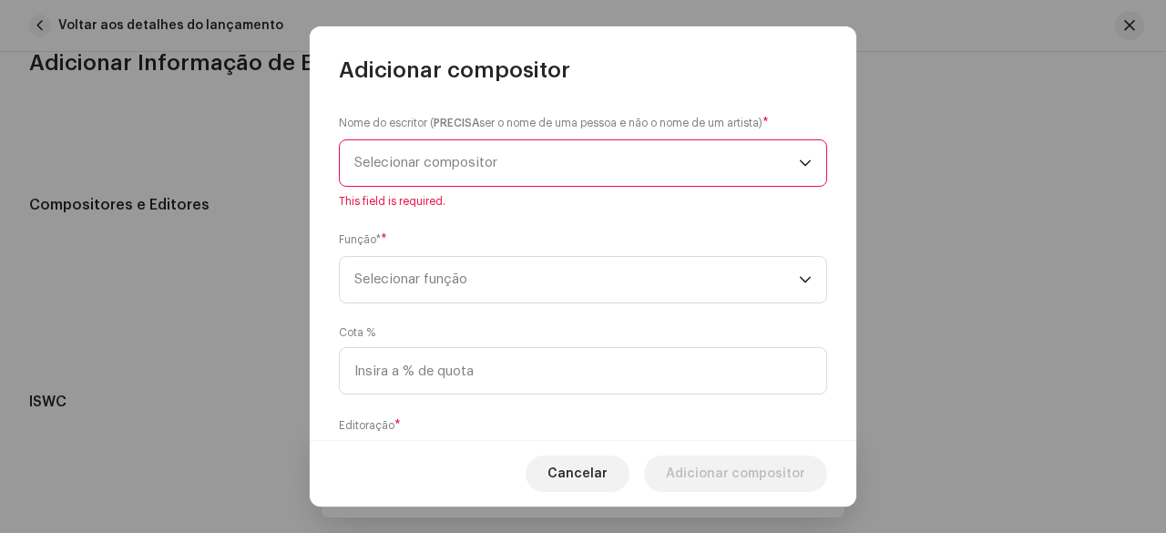
click at [423, 160] on span "Selecionar compositor" at bounding box center [425, 163] width 143 height 14
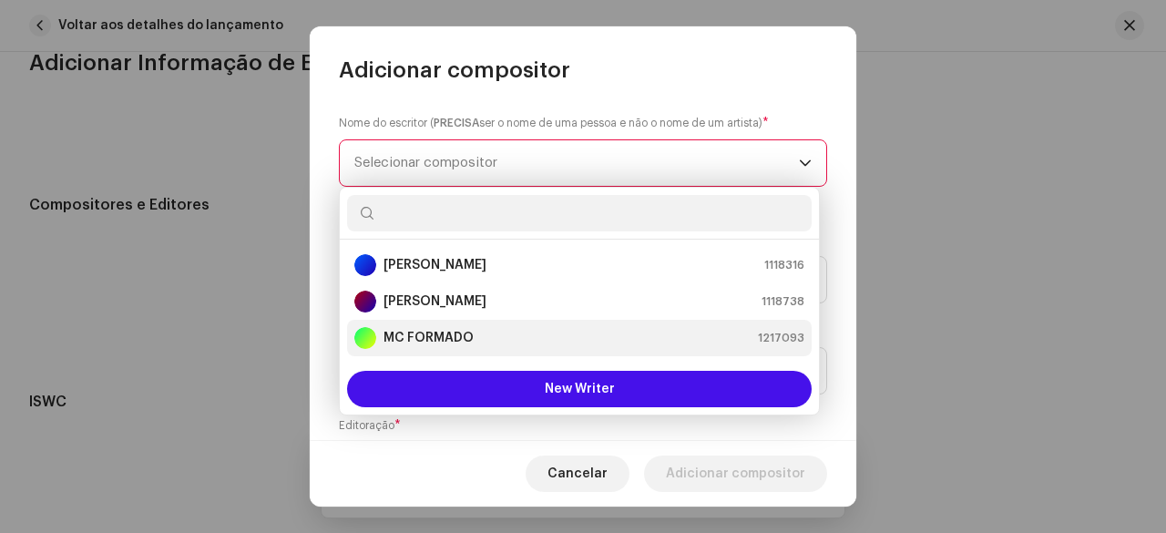
click at [451, 338] on strong "MC FORMADO" at bounding box center [428, 338] width 90 height 18
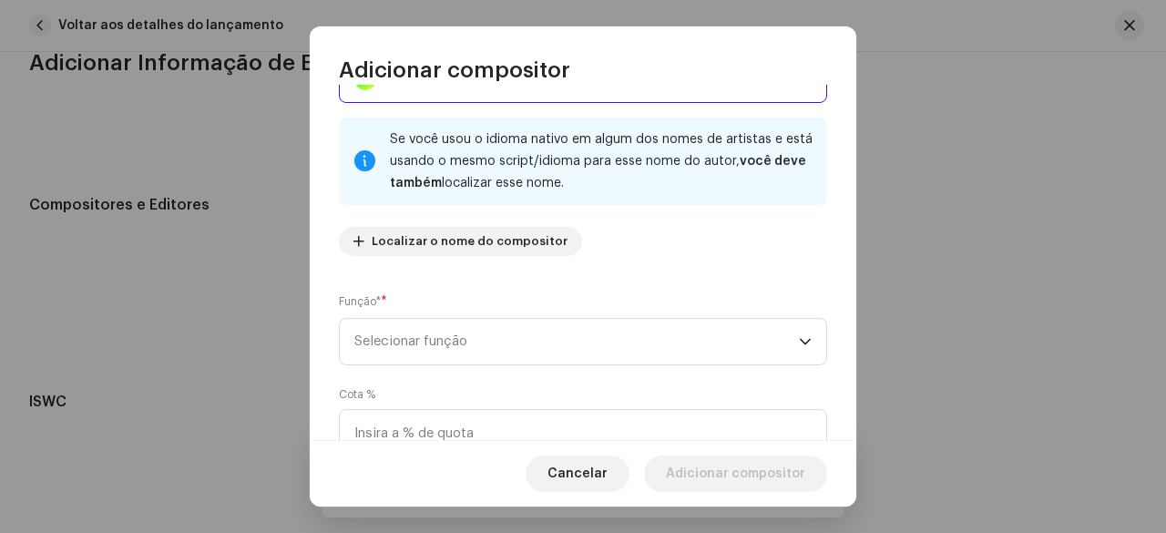
scroll to position [182, 0]
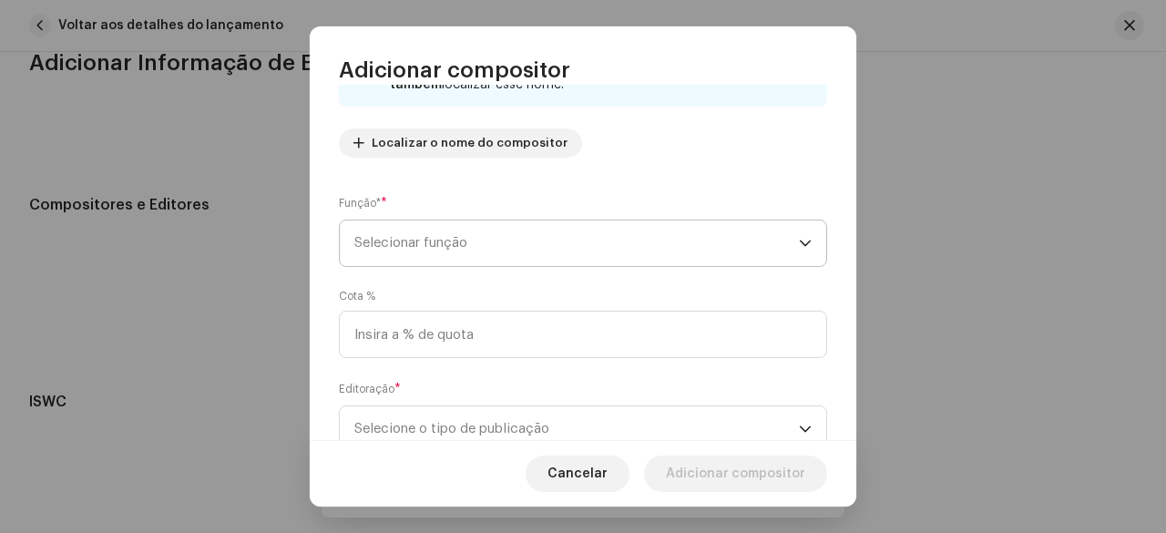
click at [437, 245] on span "Selecionar função" at bounding box center [576, 243] width 445 height 46
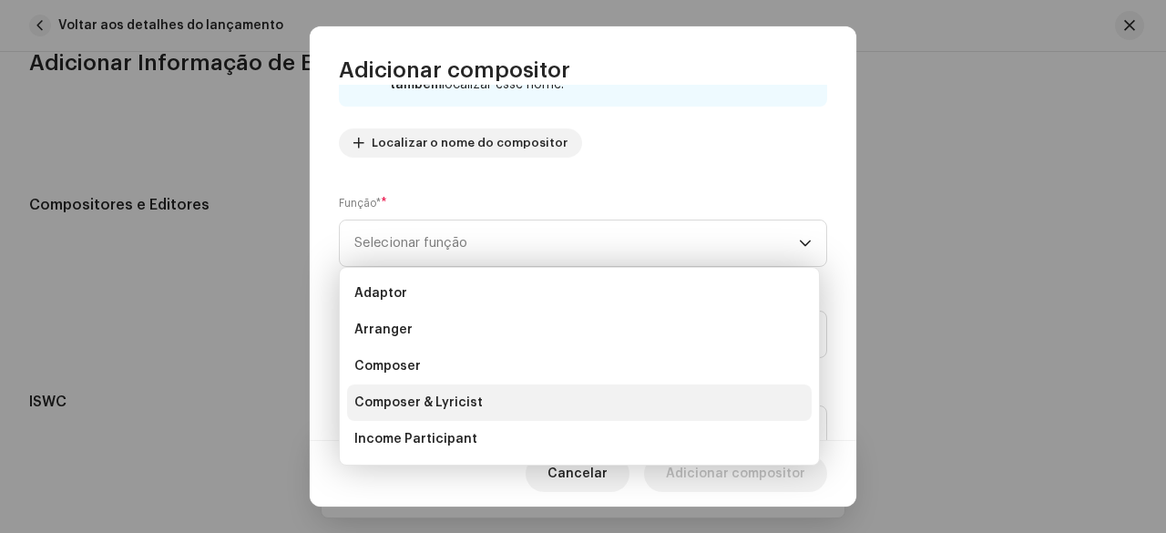
click at [398, 402] on span "Composer & Lyricist" at bounding box center [418, 403] width 128 height 18
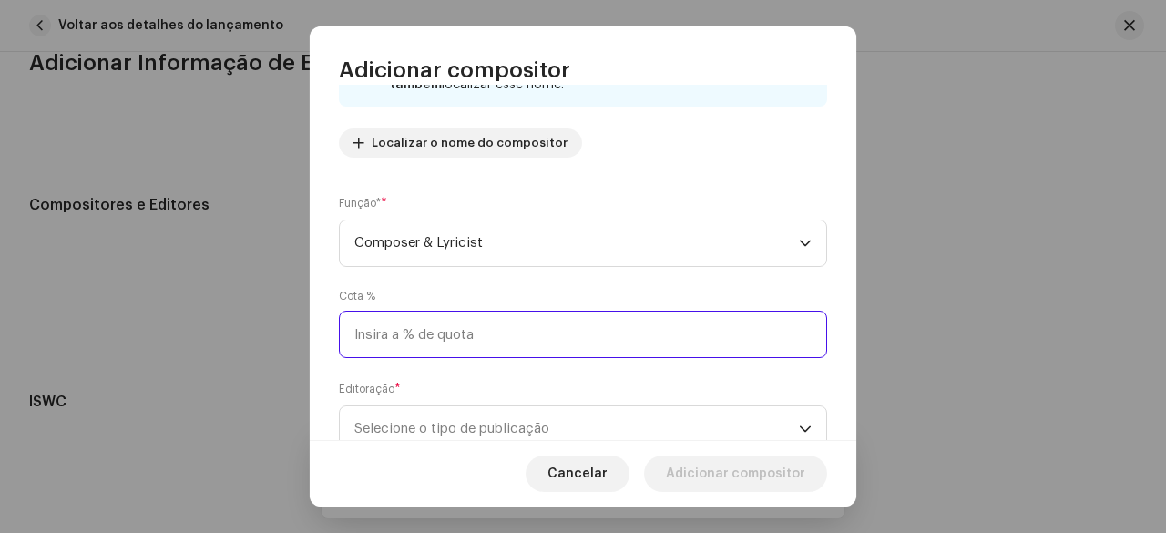
click at [409, 338] on input at bounding box center [583, 334] width 488 height 47
type input "33,33"
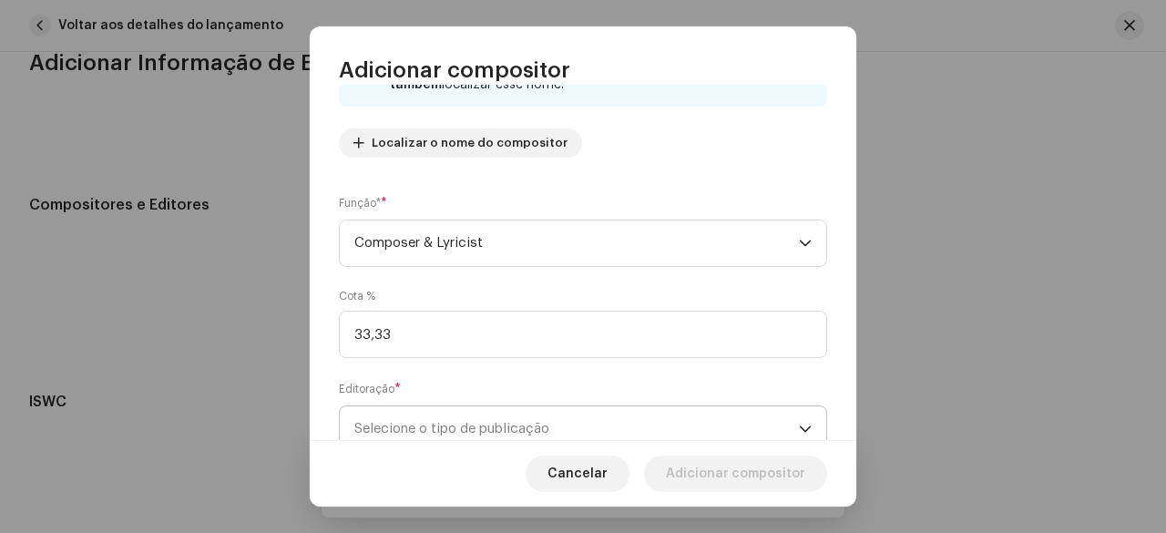
click at [434, 427] on span "Selecione o tipo de publicação" at bounding box center [576, 429] width 445 height 46
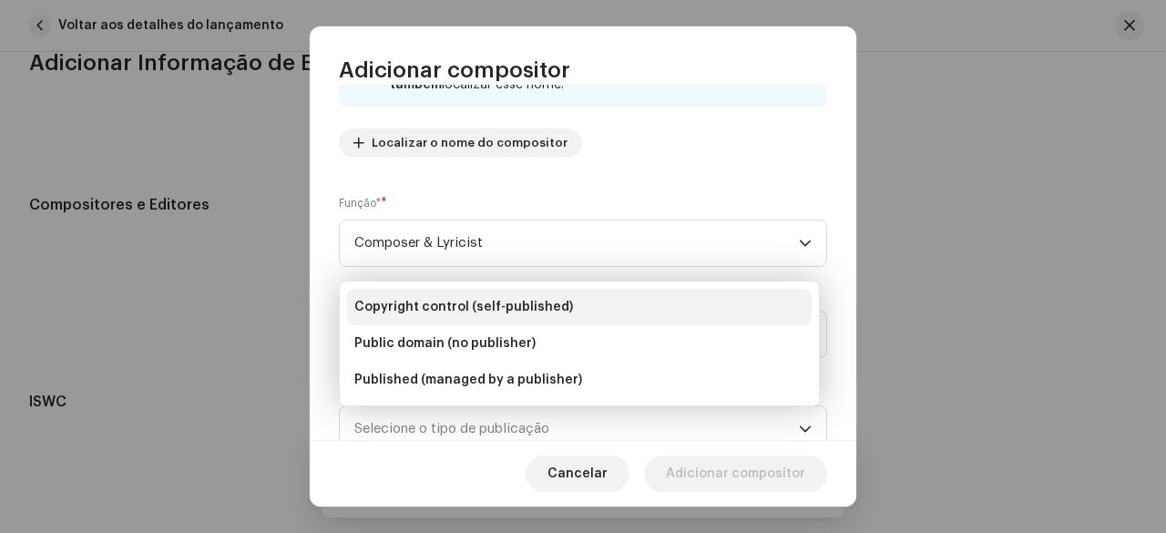
click at [443, 307] on span "Copyright control (self-published)" at bounding box center [463, 307] width 219 height 18
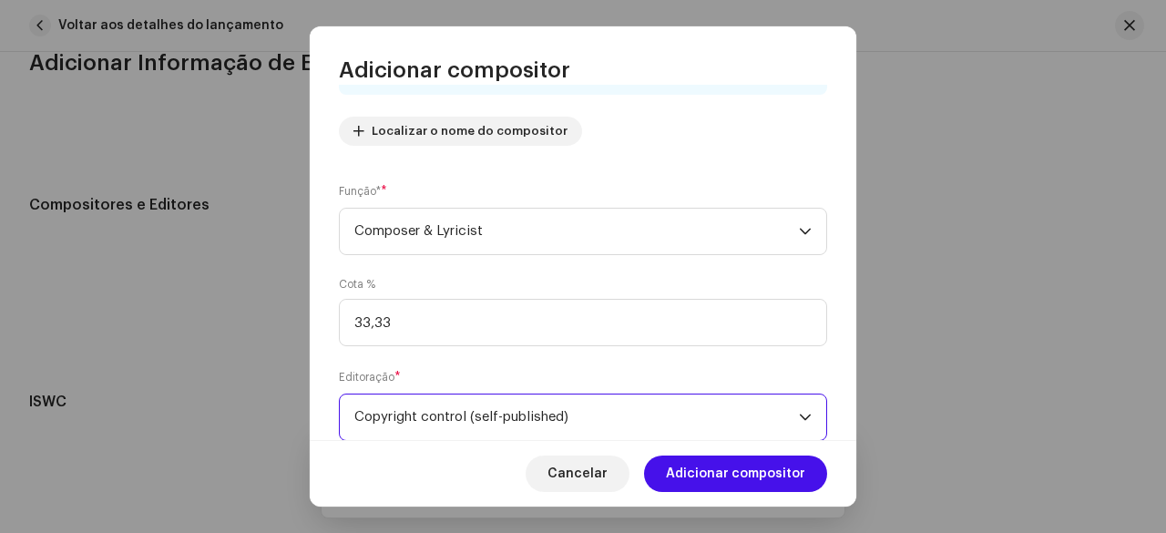
scroll to position [246, 0]
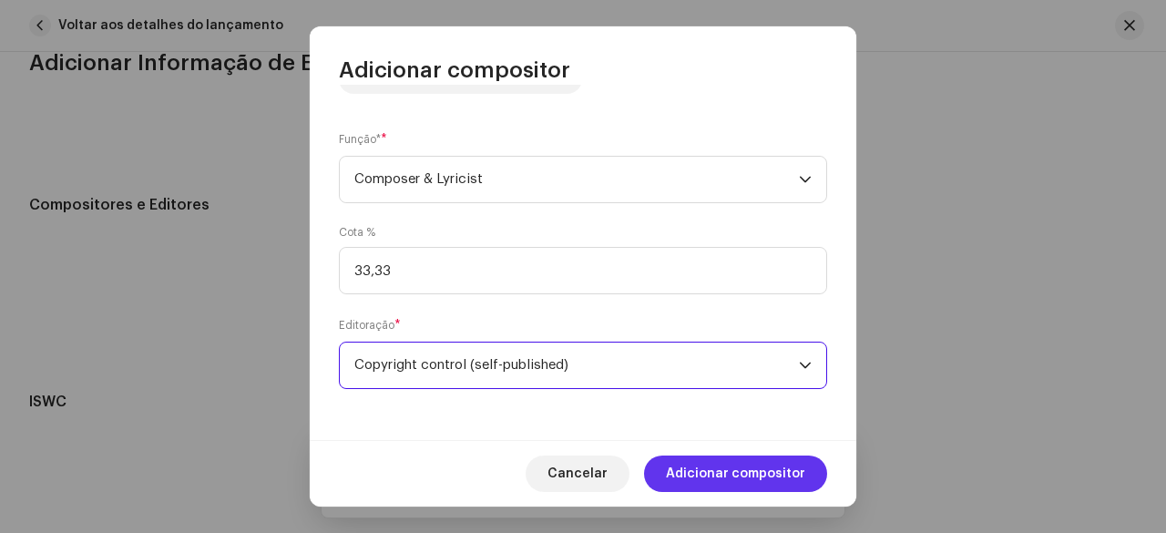
click at [714, 465] on span "Adicionar compositor" at bounding box center [735, 473] width 139 height 36
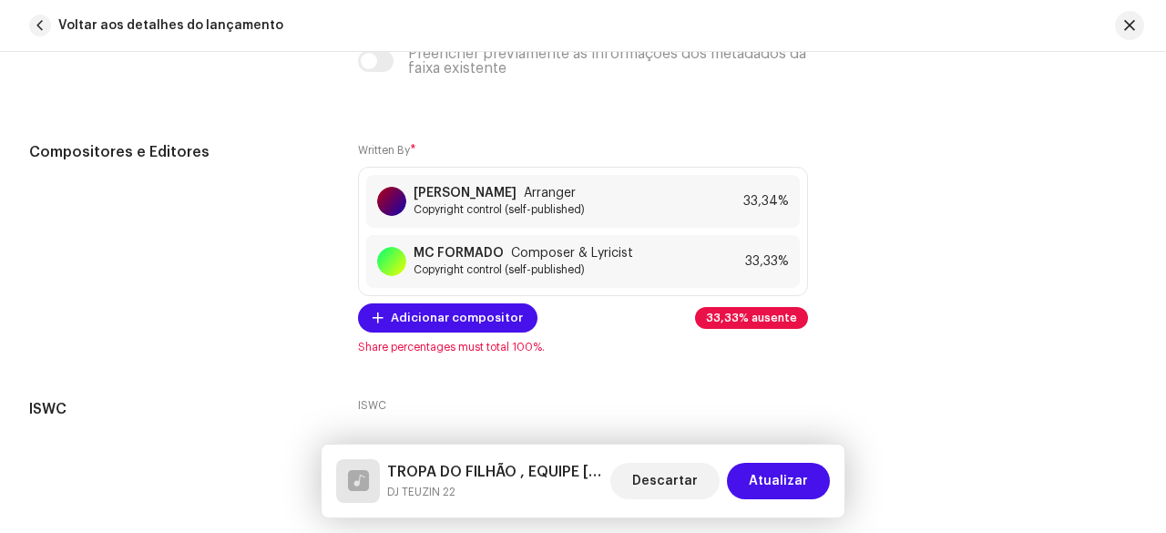
scroll to position [3999, 0]
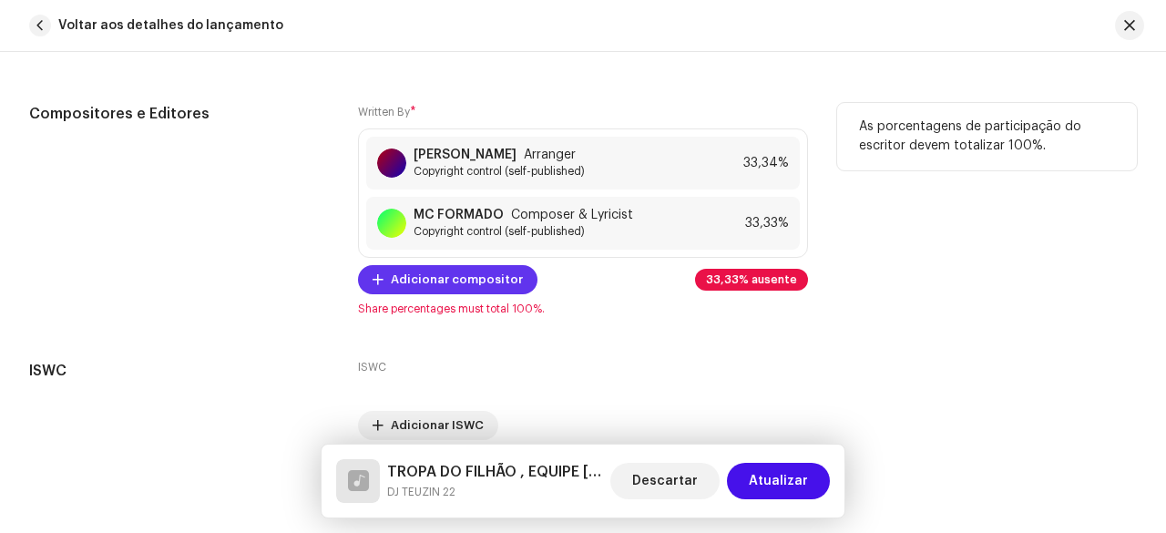
click at [450, 269] on span "Adicionar compositor" at bounding box center [457, 279] width 132 height 36
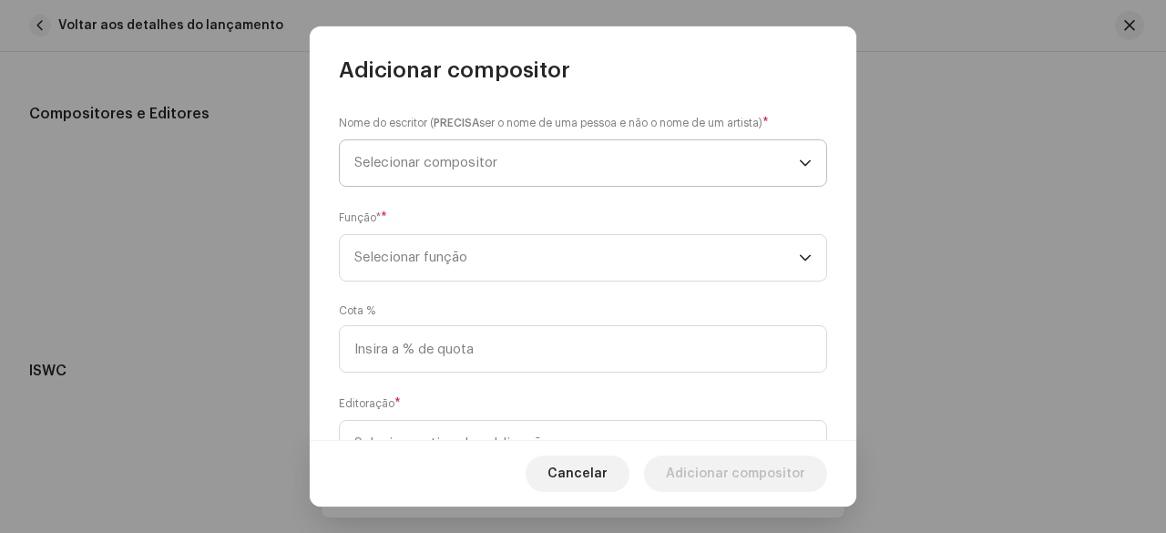
click at [466, 165] on span "Selecionar compositor" at bounding box center [425, 163] width 143 height 14
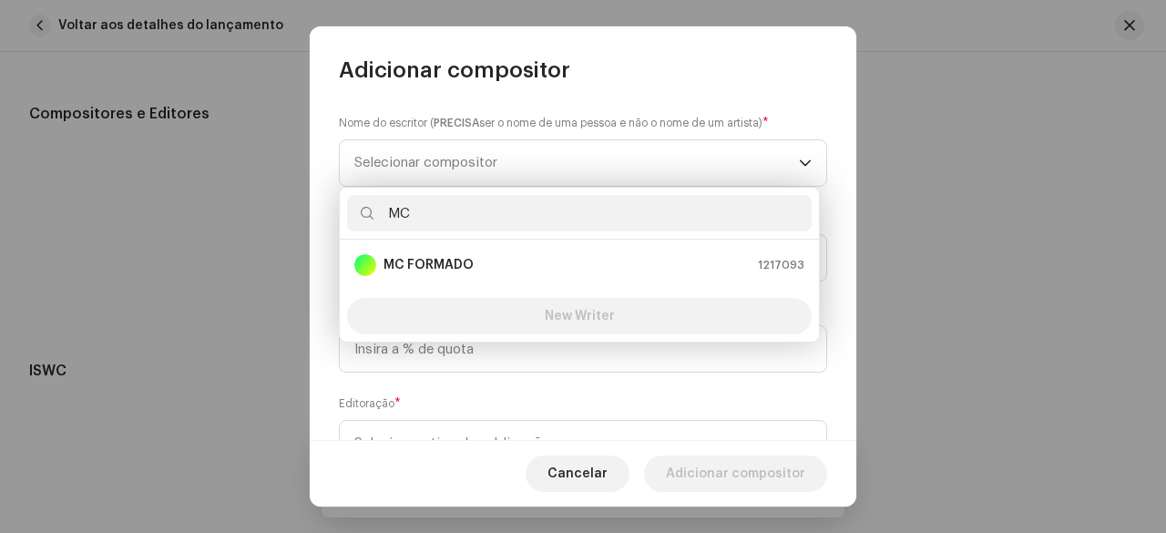
type input "M"
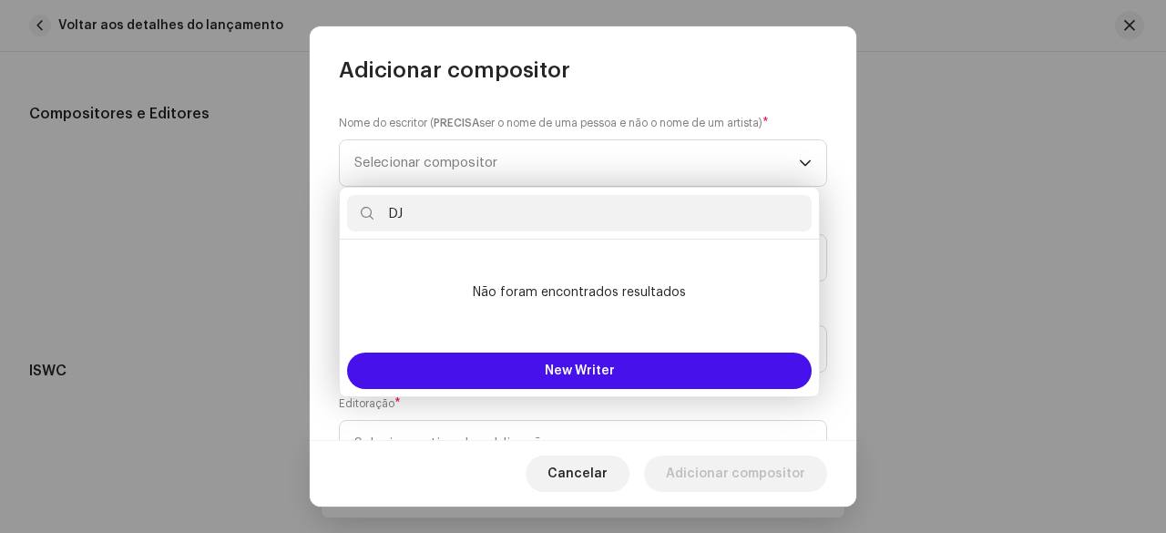
type input "D"
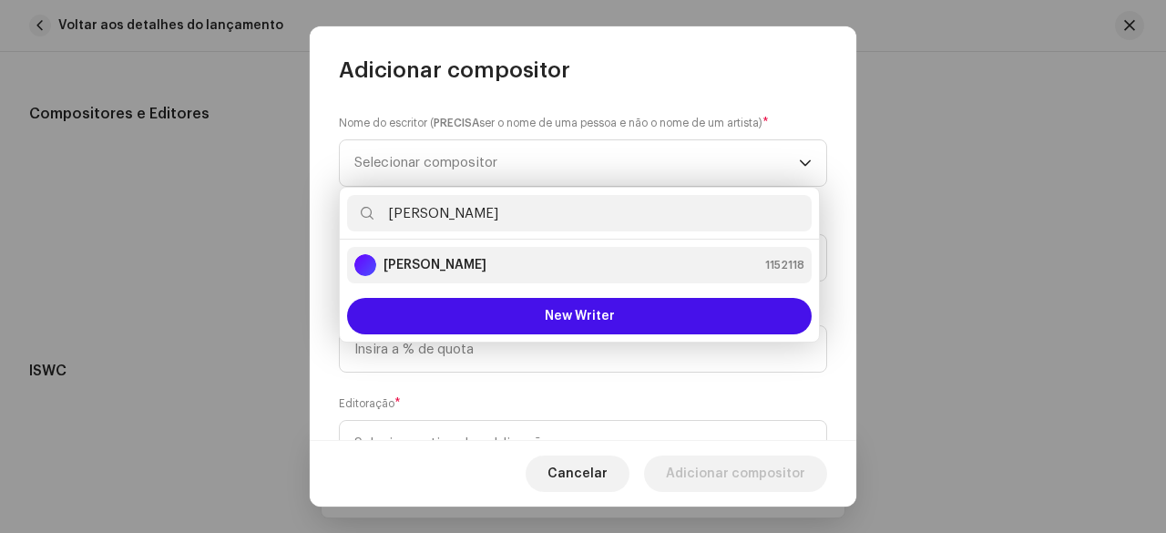
type input "[PERSON_NAME]"
click at [436, 261] on strong "[PERSON_NAME]" at bounding box center [434, 265] width 103 height 18
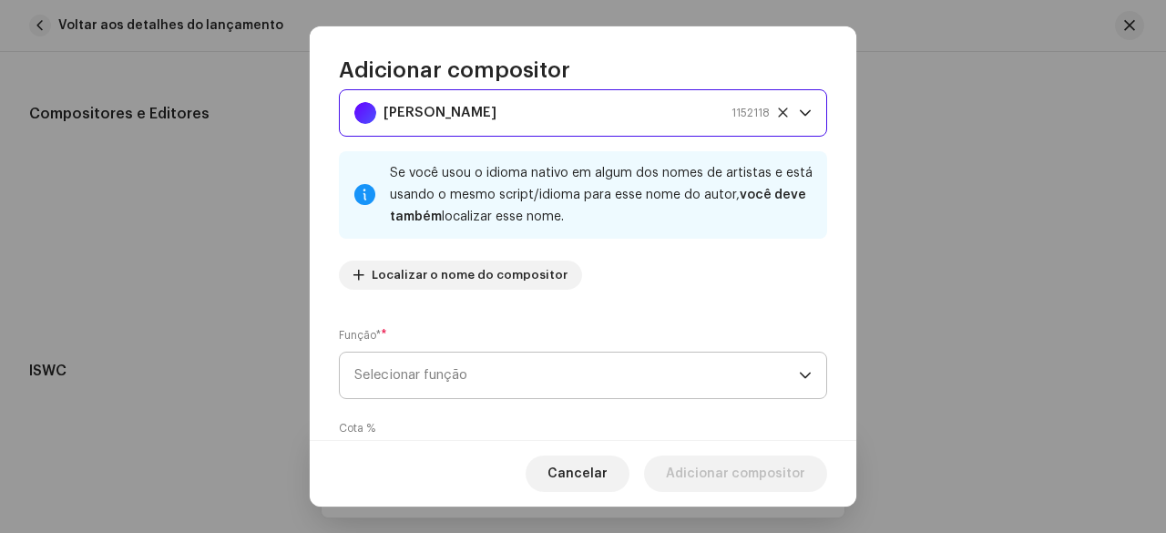
scroll to position [91, 0]
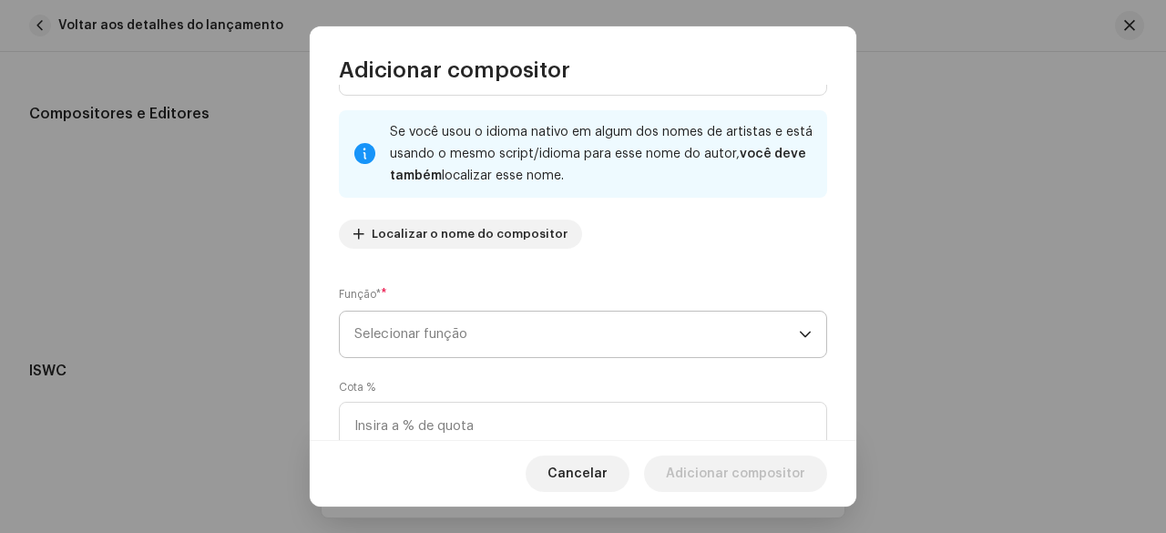
click at [461, 347] on span "Selecionar função" at bounding box center [576, 335] width 445 height 46
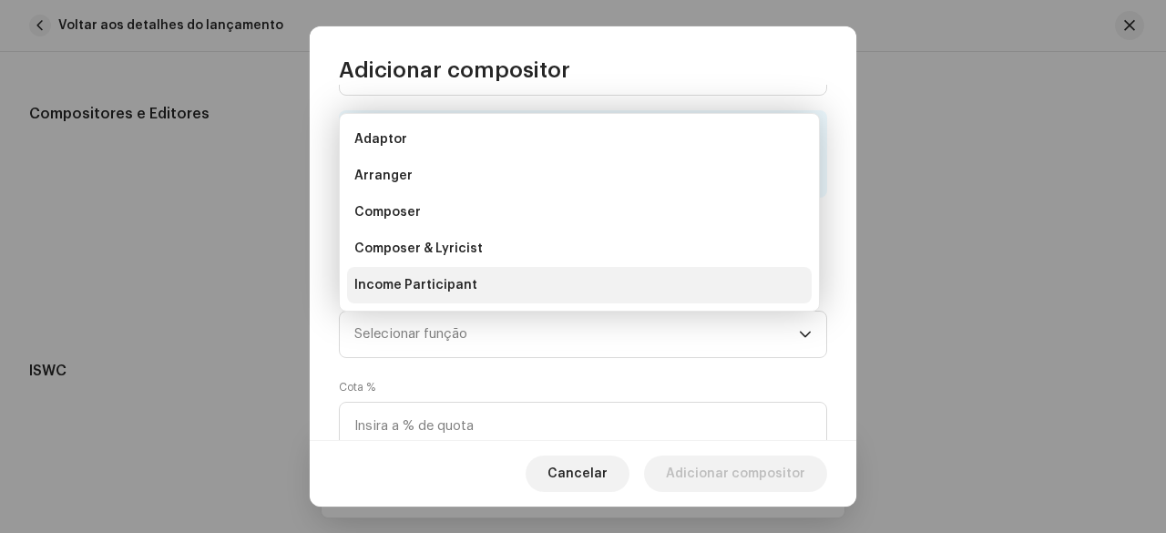
scroll to position [29, 0]
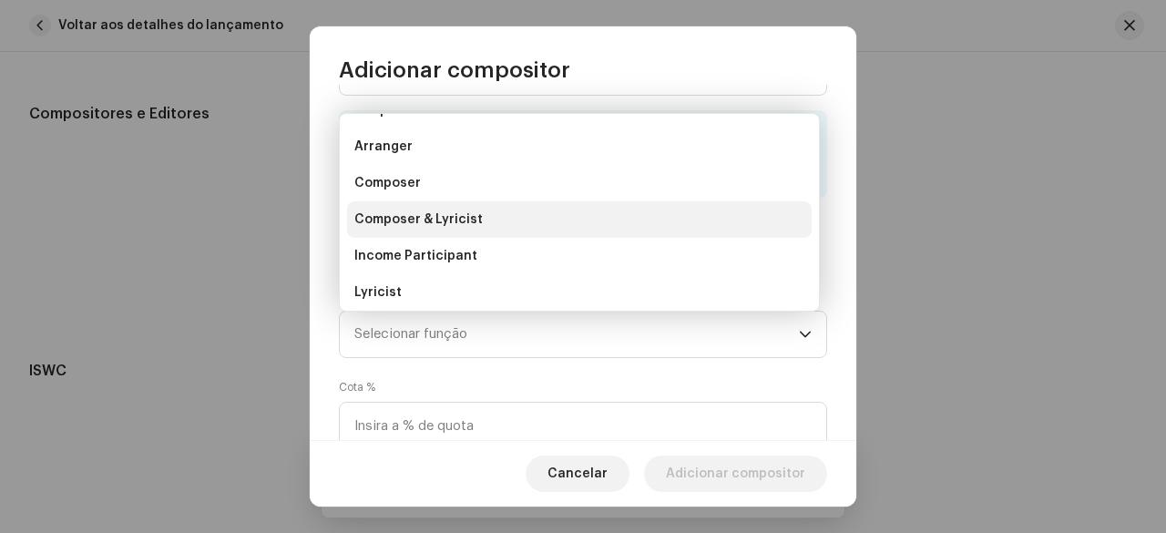
click at [452, 214] on span "Composer & Lyricist" at bounding box center [418, 219] width 128 height 18
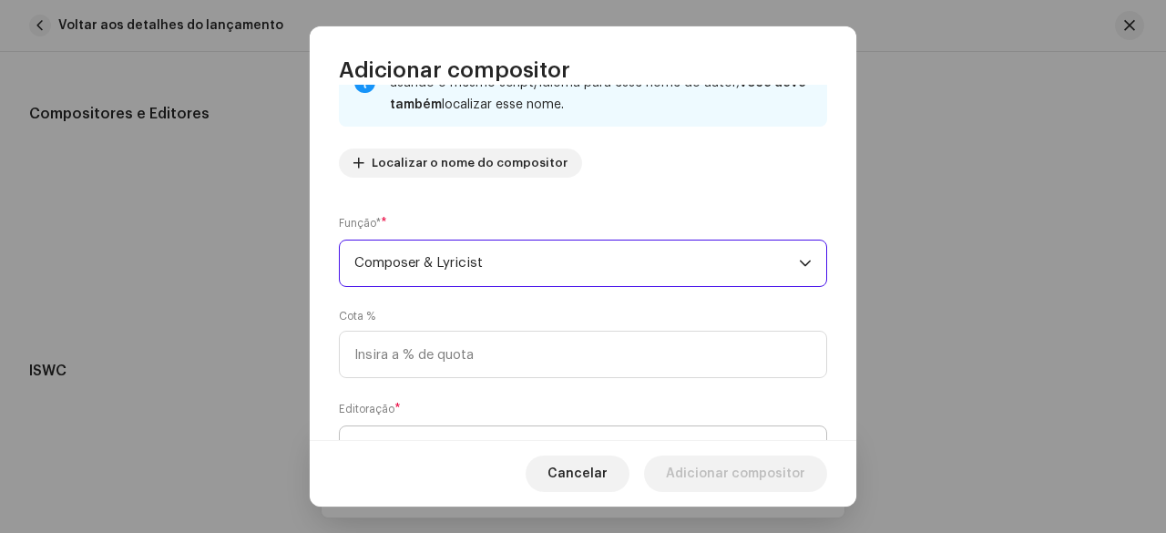
scroll to position [246, 0]
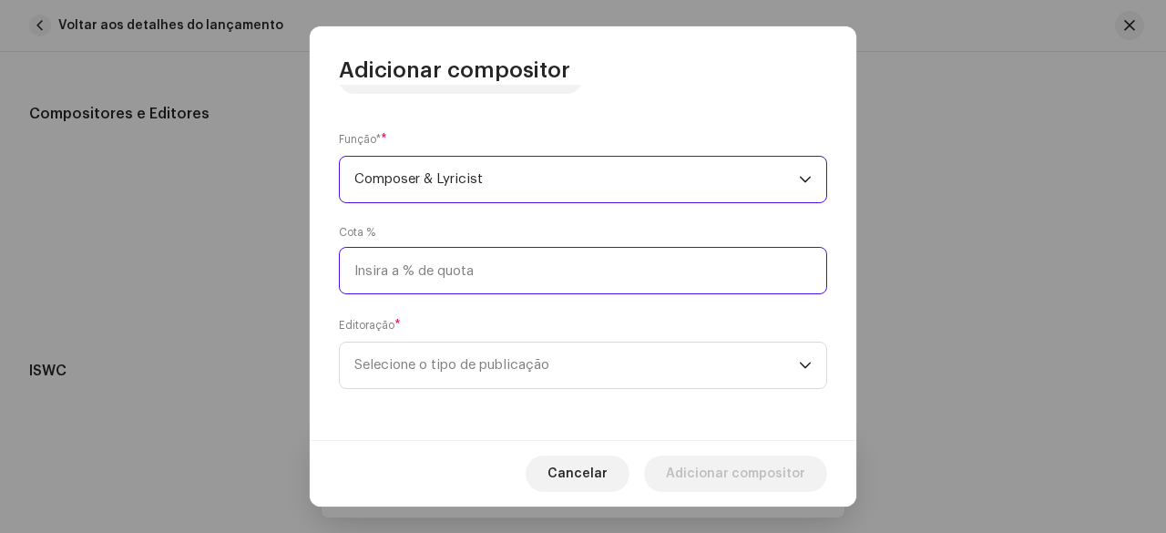
click at [430, 271] on input at bounding box center [583, 270] width 488 height 47
type input "33,33"
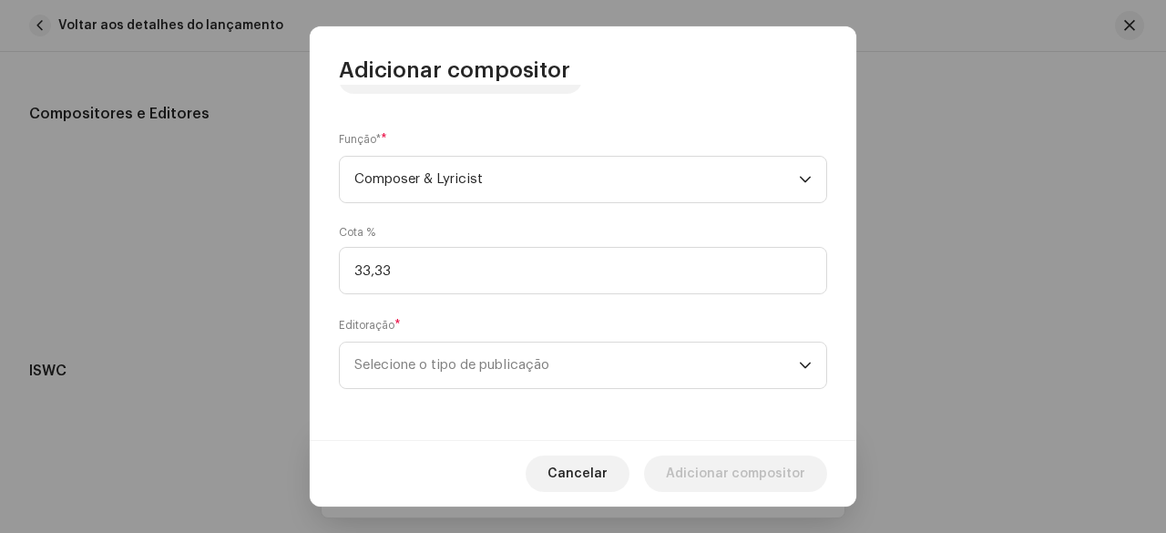
click at [456, 233] on div "Cota % 33,33" at bounding box center [583, 259] width 488 height 69
click at [465, 369] on span "Selecione o tipo de publicação" at bounding box center [576, 366] width 445 height 46
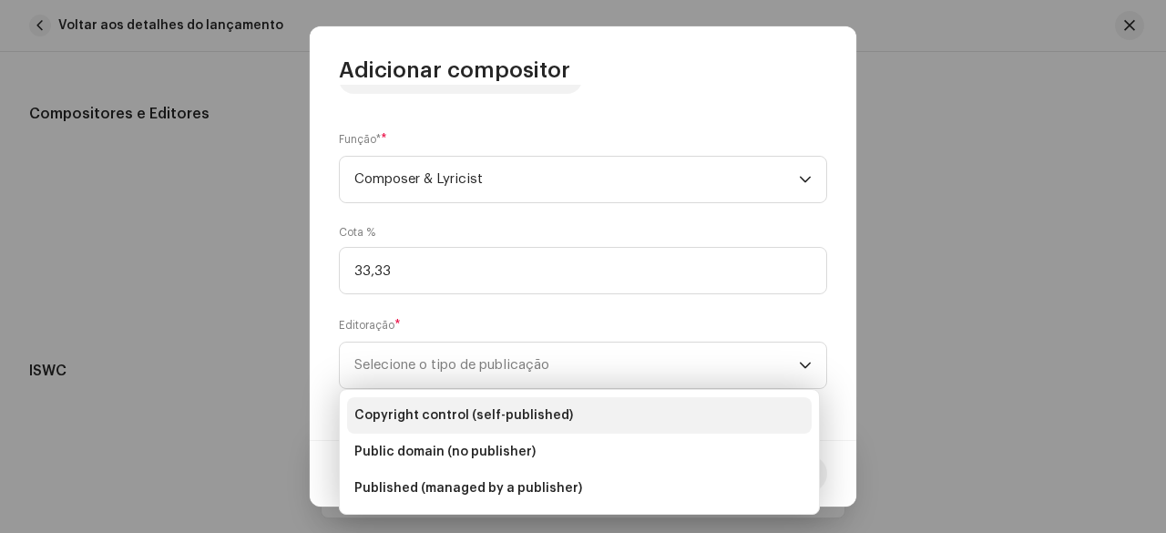
click at [468, 412] on span "Copyright control (self-published)" at bounding box center [463, 415] width 219 height 18
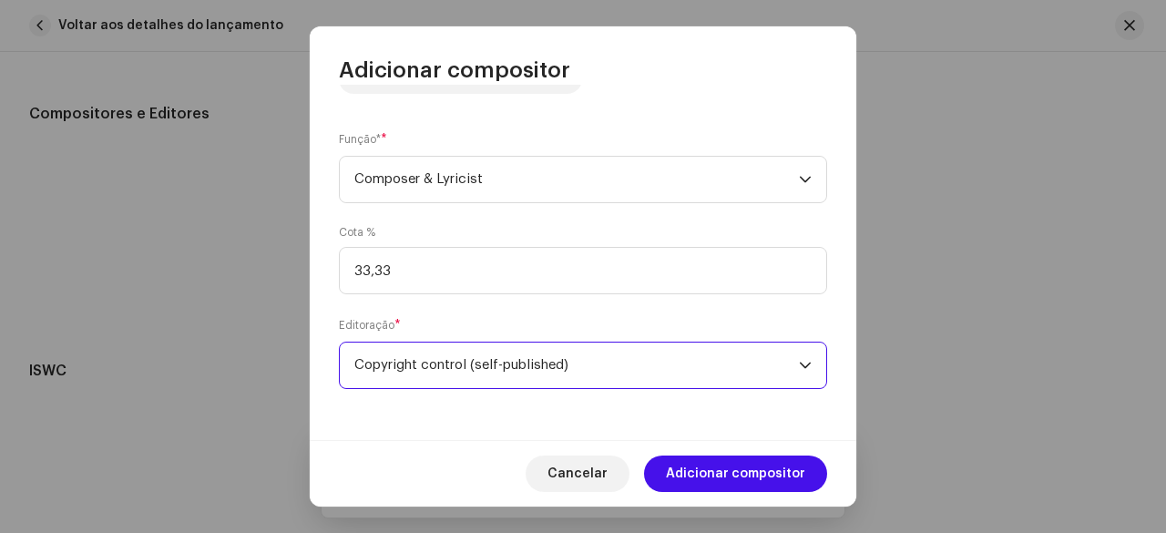
click at [451, 310] on div "Nome do escritor ( PRECISA ser o nome de [PERSON_NAME] e não o nome de um artis…" at bounding box center [583, 262] width 547 height 355
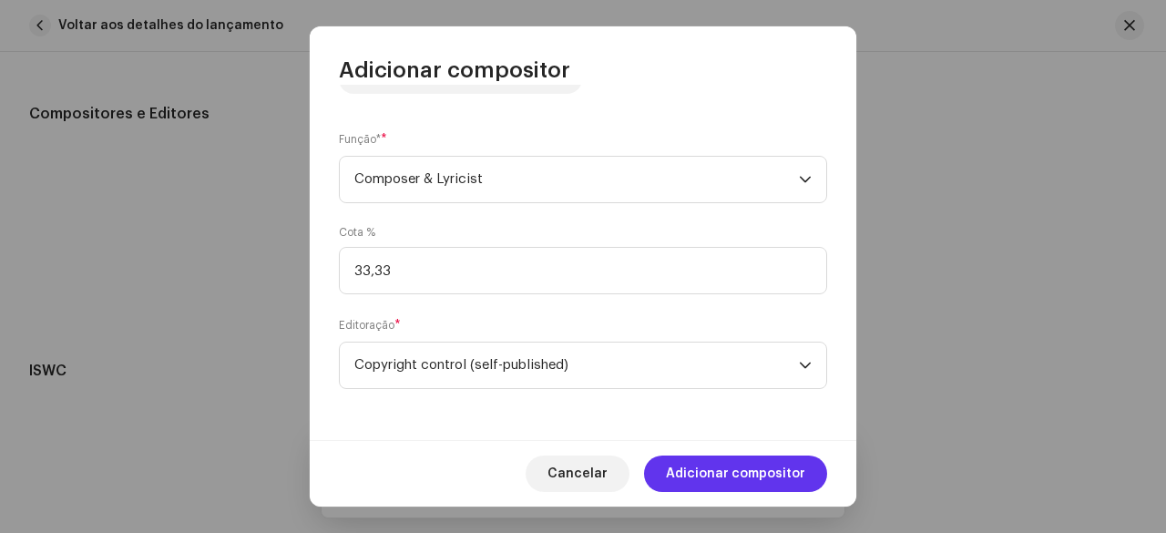
click at [707, 471] on span "Adicionar compositor" at bounding box center [735, 473] width 139 height 36
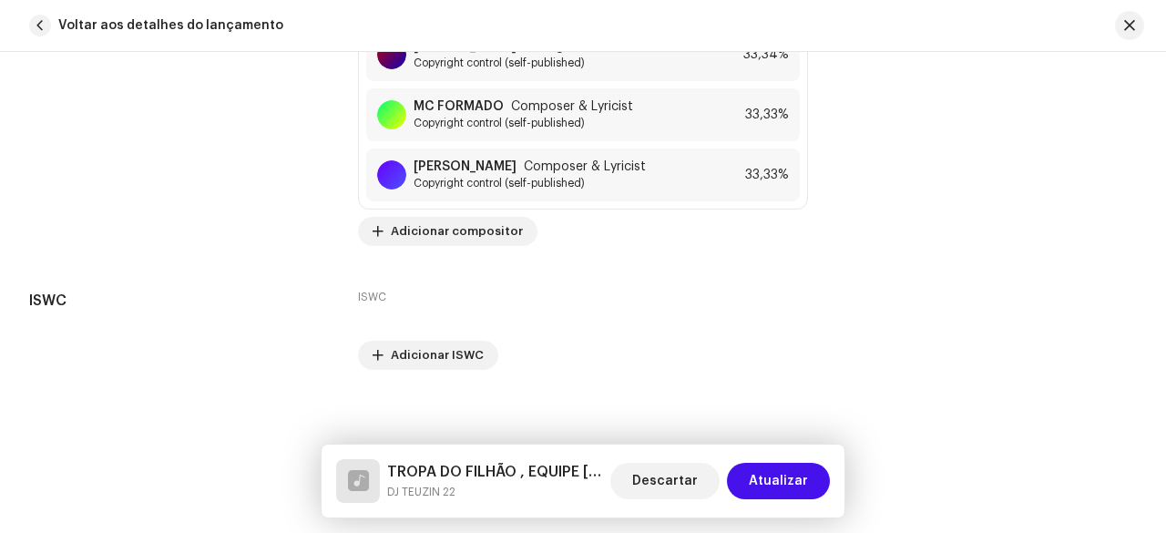
scroll to position [4113, 0]
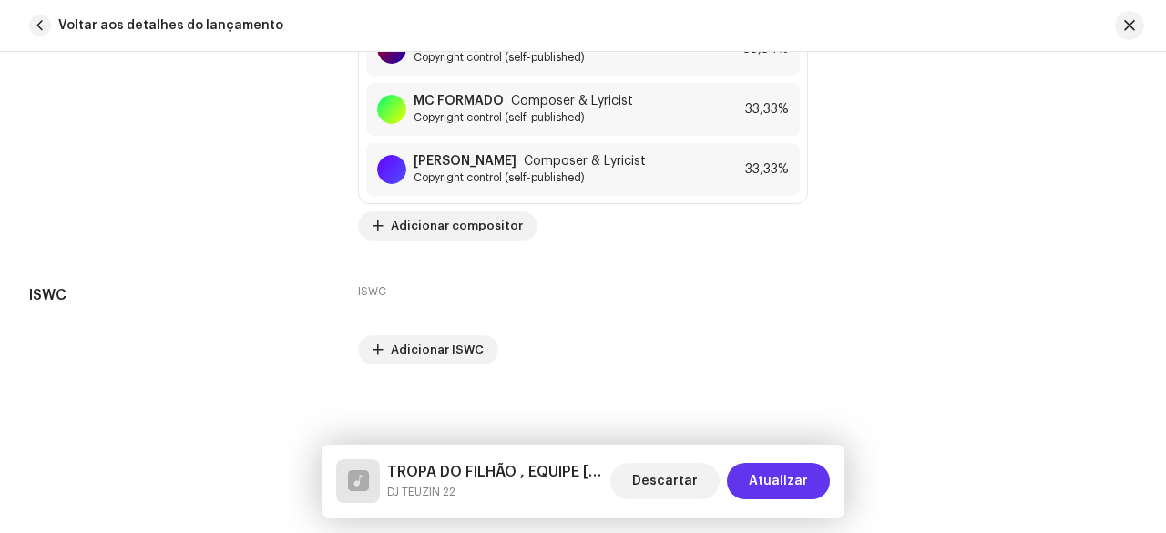
click at [767, 482] on span "Atualizar" at bounding box center [778, 481] width 59 height 36
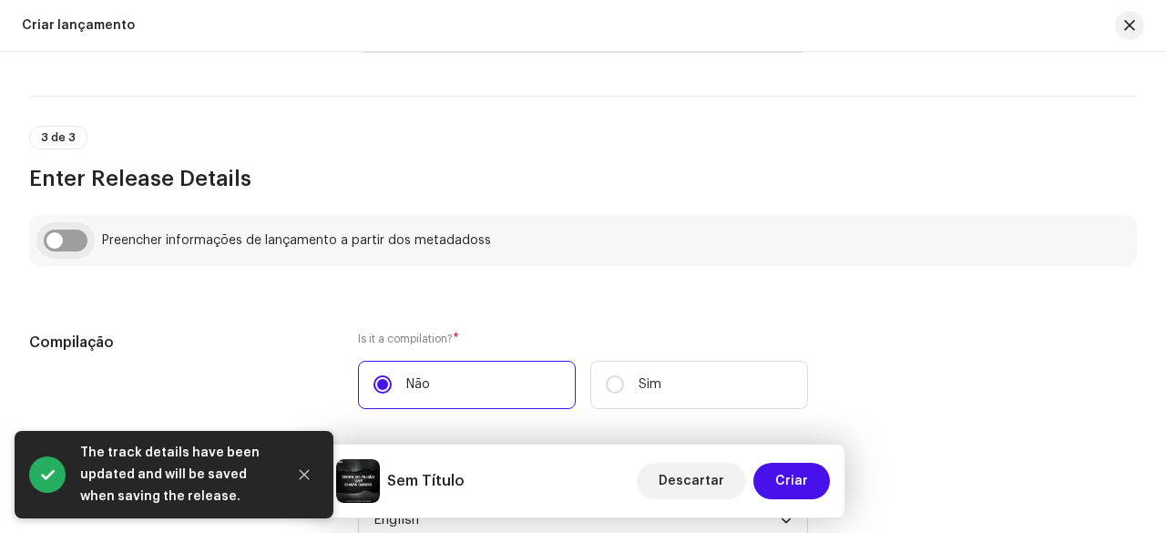
click at [82, 248] on input "checkbox" at bounding box center [66, 241] width 44 height 22
checkbox input "true"
type input "TROPA DO FILHÃO , EQUIPE [PERSON_NAME] QUENTE"
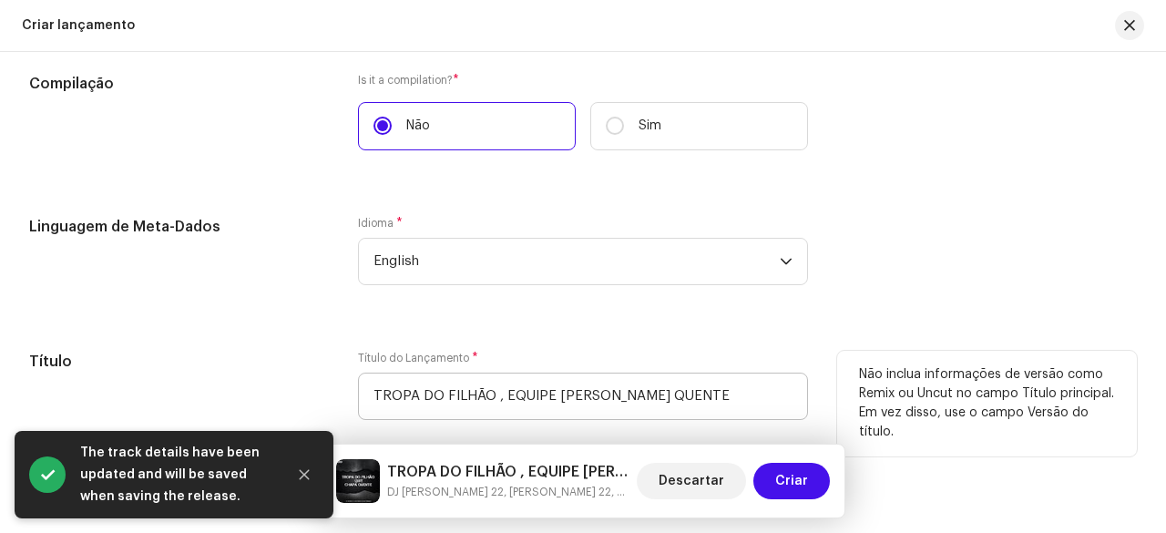
scroll to position [1621, 0]
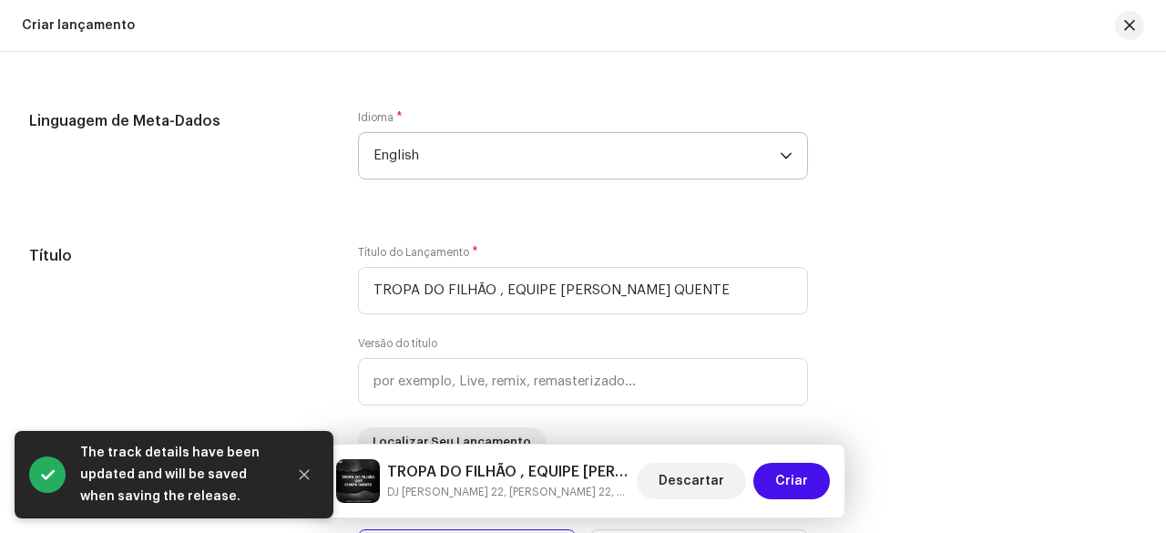
click at [434, 158] on span "English" at bounding box center [576, 156] width 406 height 46
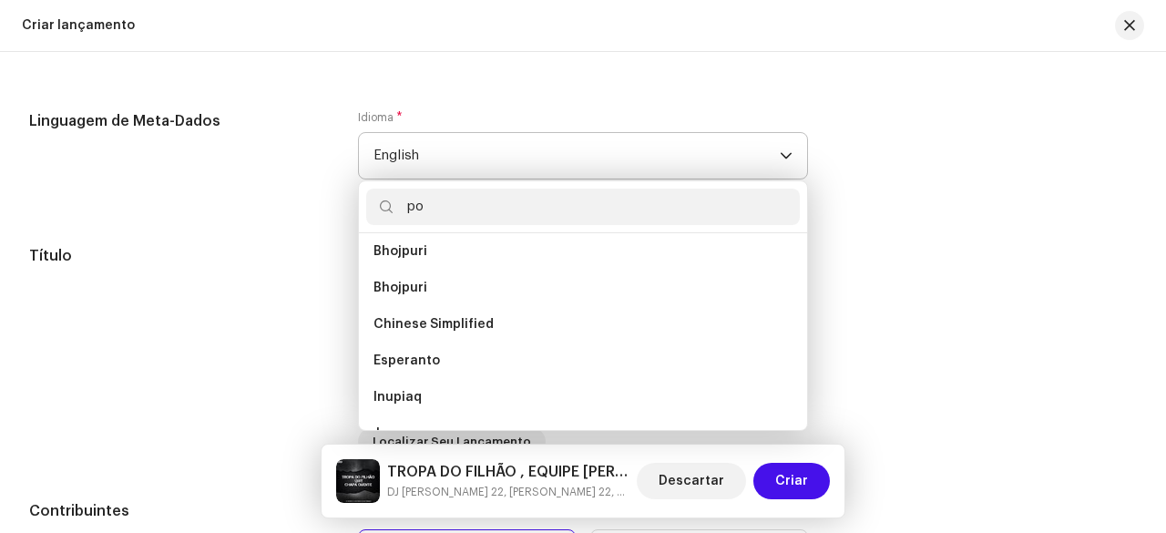
scroll to position [0, 0]
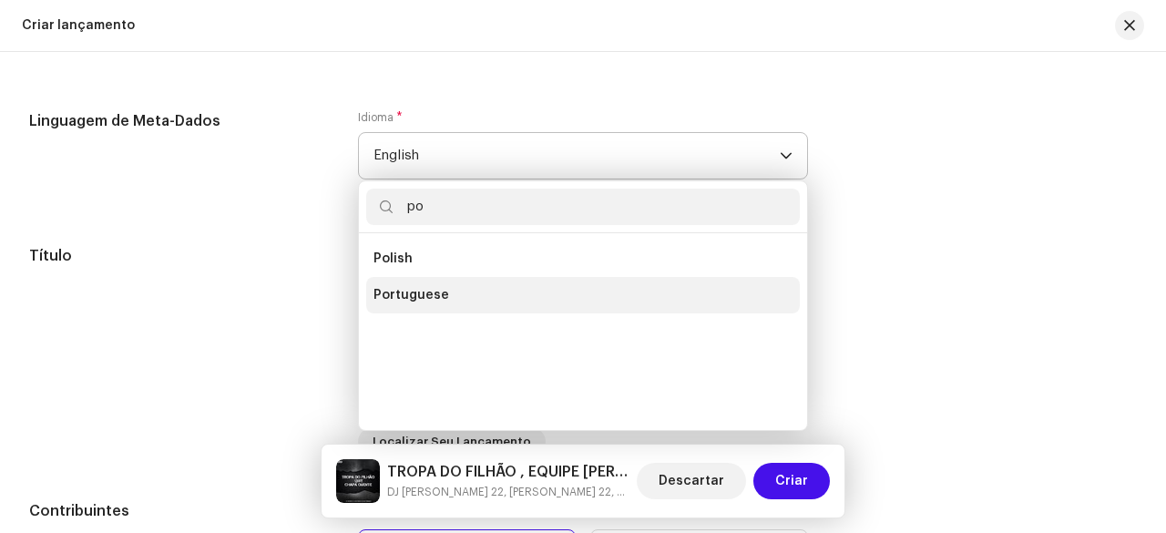
type input "po"
click at [429, 292] on span "Portuguese" at bounding box center [411, 295] width 76 height 18
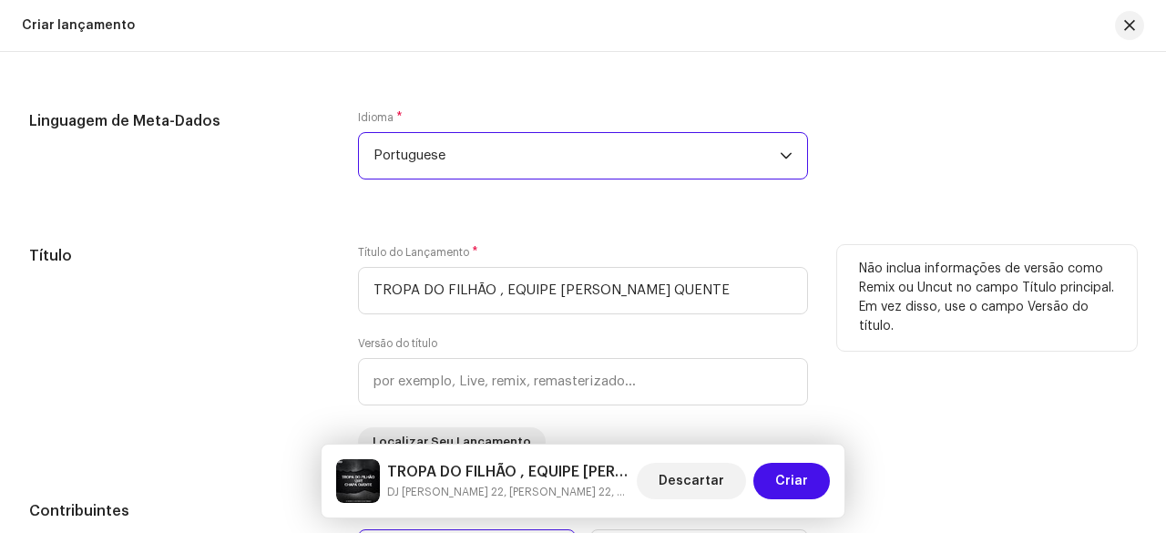
click at [271, 251] on h5 "Título" at bounding box center [179, 256] width 300 height 22
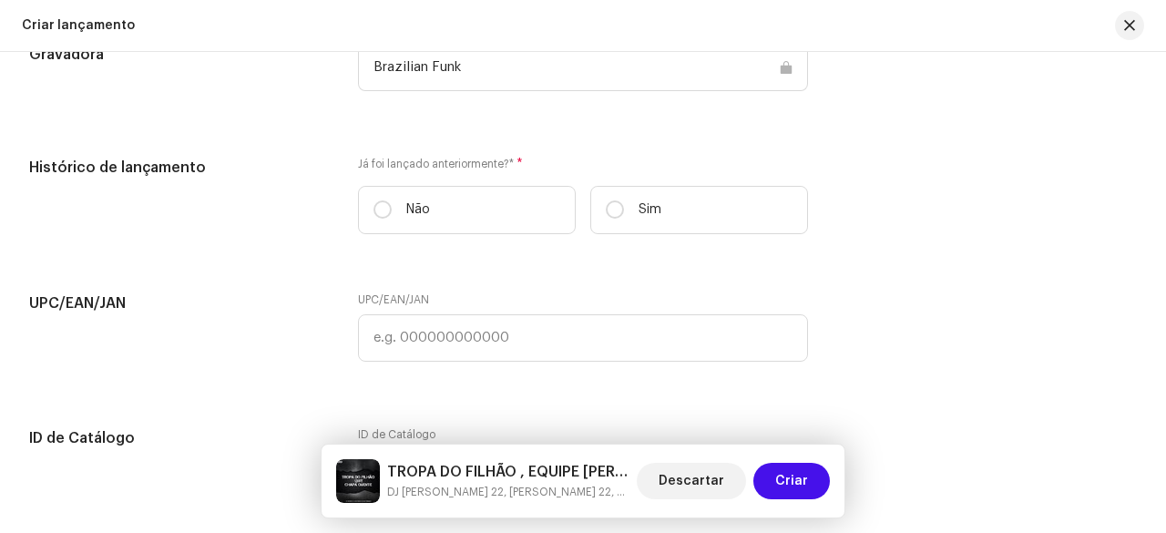
scroll to position [2988, 0]
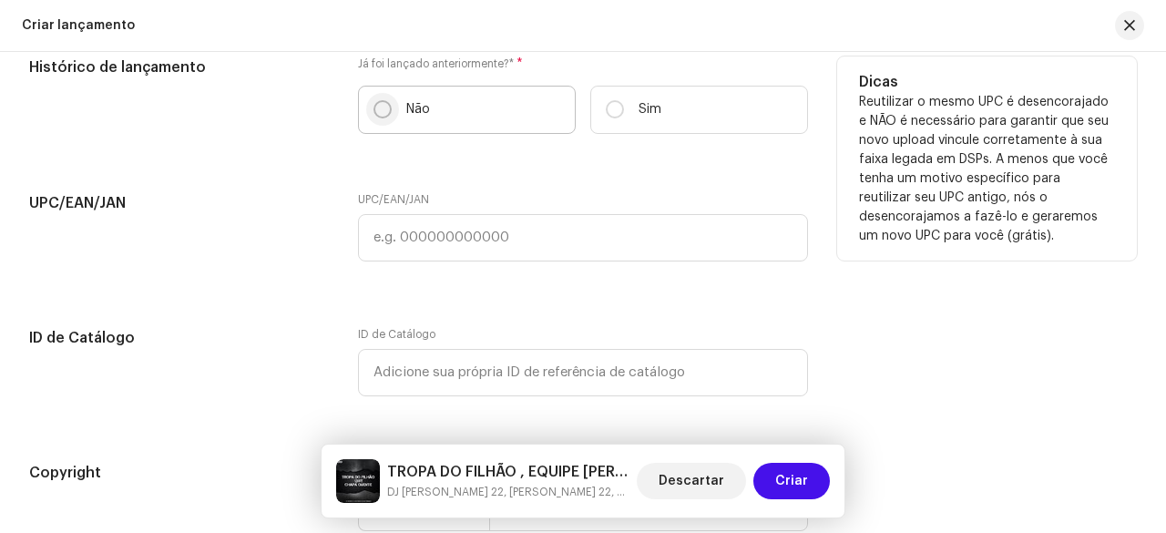
click at [380, 116] on input "Não" at bounding box center [382, 109] width 18 height 18
radio input "true"
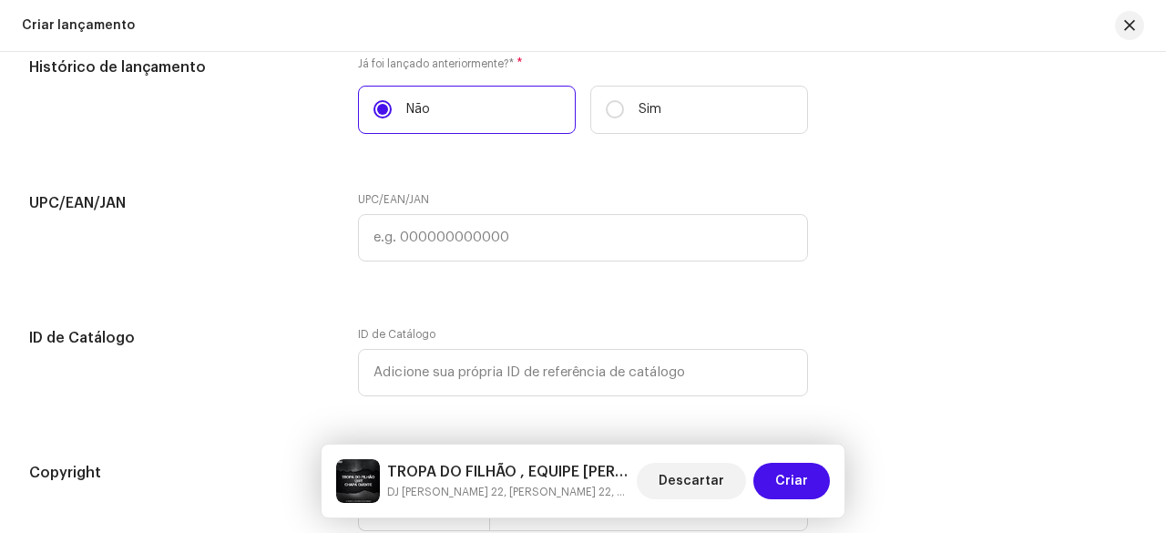
click at [259, 192] on h5 "UPC/EAN/JAN" at bounding box center [179, 203] width 300 height 22
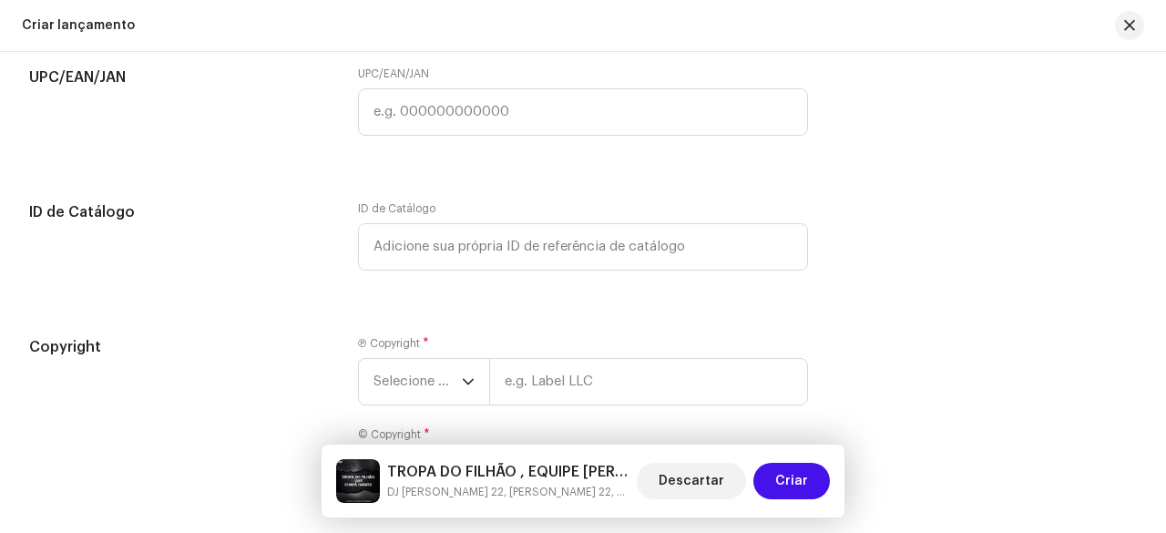
scroll to position [3261, 0]
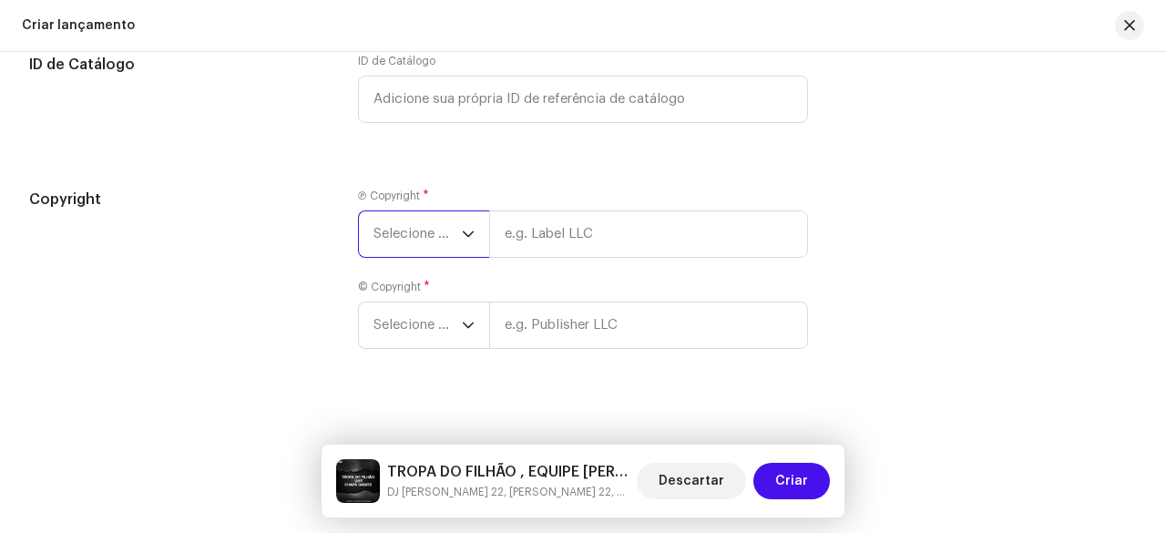
click at [431, 236] on span "Selecione o ano" at bounding box center [417, 234] width 88 height 46
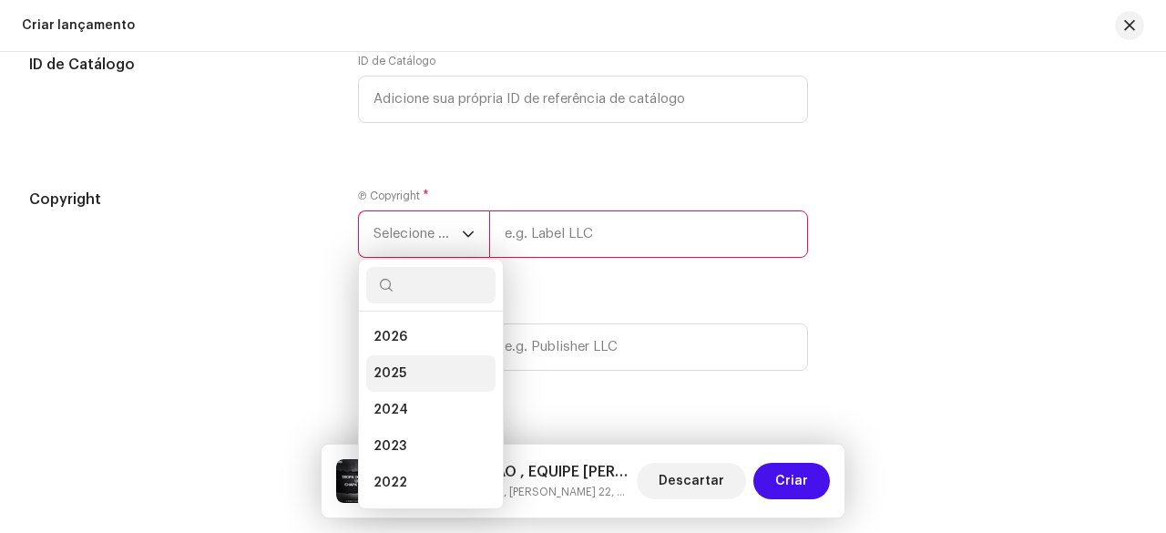
click at [401, 369] on span "2025" at bounding box center [389, 373] width 33 height 18
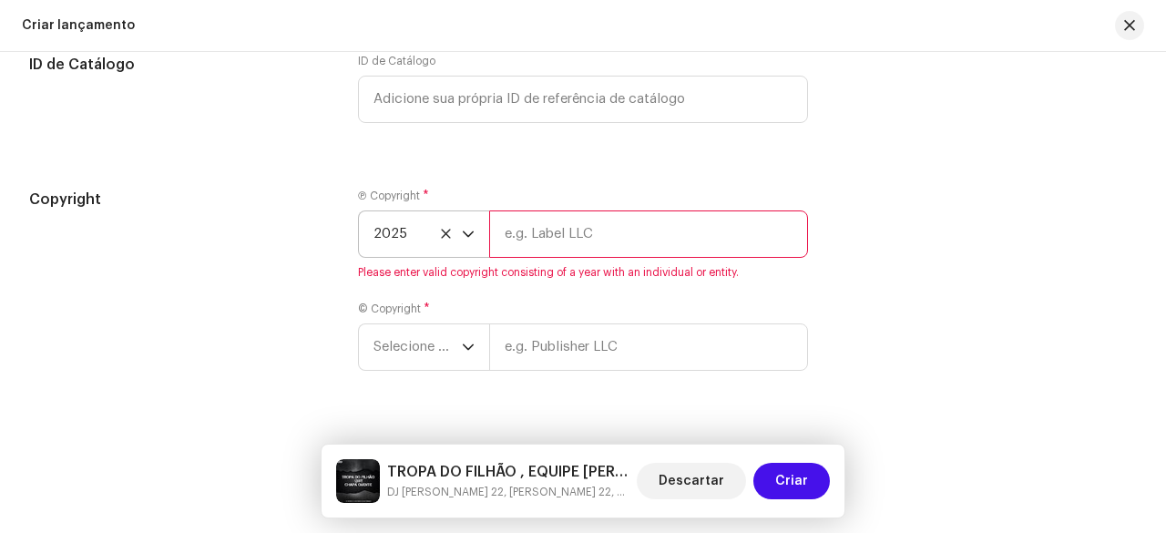
click at [527, 234] on input "text" at bounding box center [648, 233] width 319 height 47
type input "b"
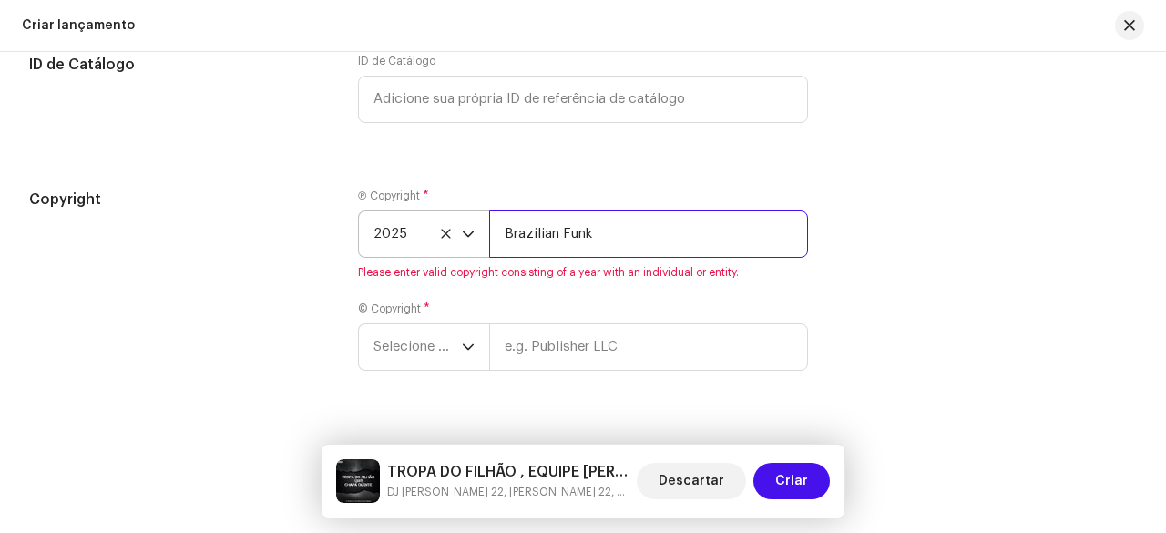
type input "Brazilian Funk"
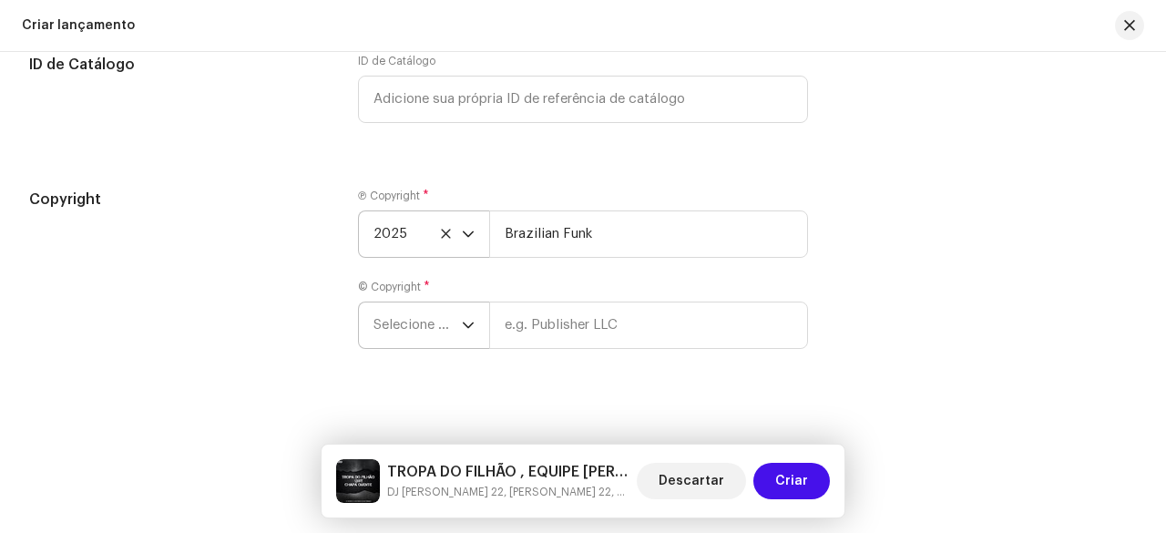
click at [421, 322] on span "Selecione o ano" at bounding box center [417, 325] width 88 height 46
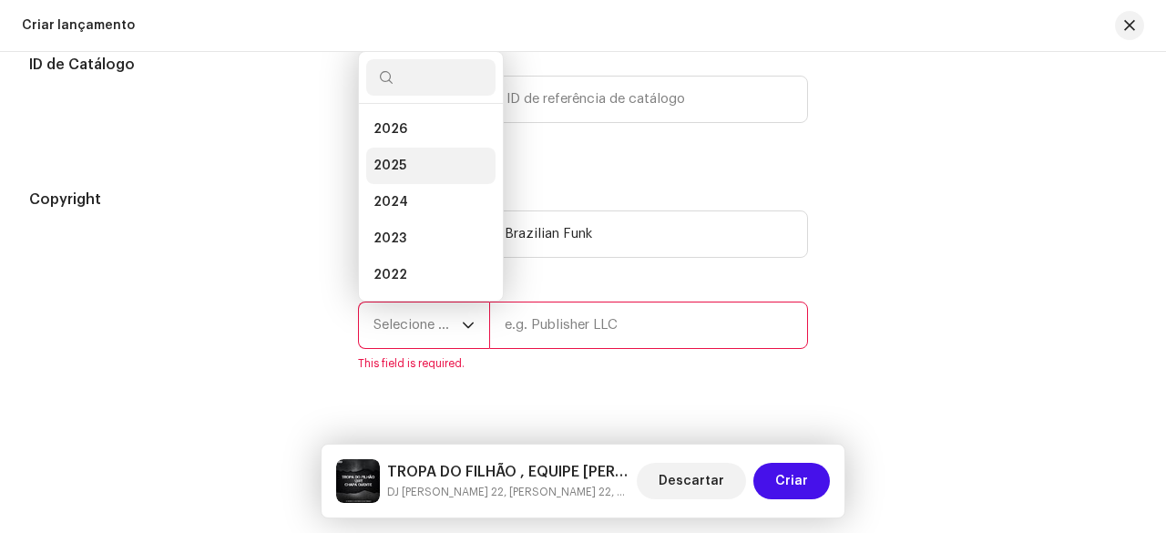
click at [395, 159] on span "2025" at bounding box center [389, 166] width 33 height 18
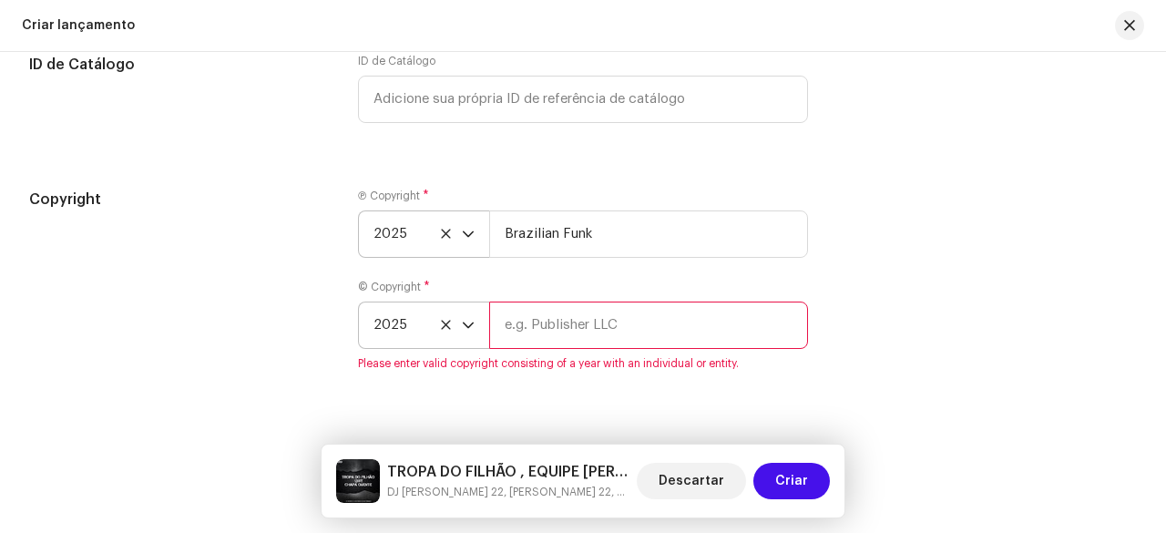
click at [557, 314] on input "text" at bounding box center [648, 325] width 319 height 47
click at [567, 235] on input "Brazilian Funk" at bounding box center [648, 233] width 319 height 47
click at [543, 332] on input "text" at bounding box center [648, 325] width 319 height 47
type input "DJ TEUZIN 22"
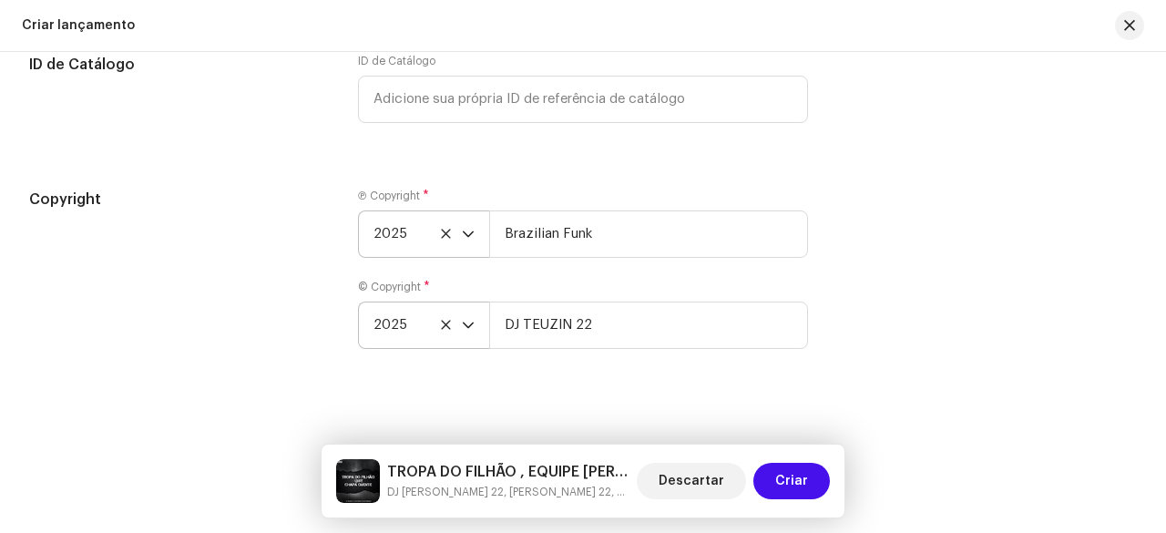
click at [179, 289] on div "Copyright" at bounding box center [179, 280] width 300 height 182
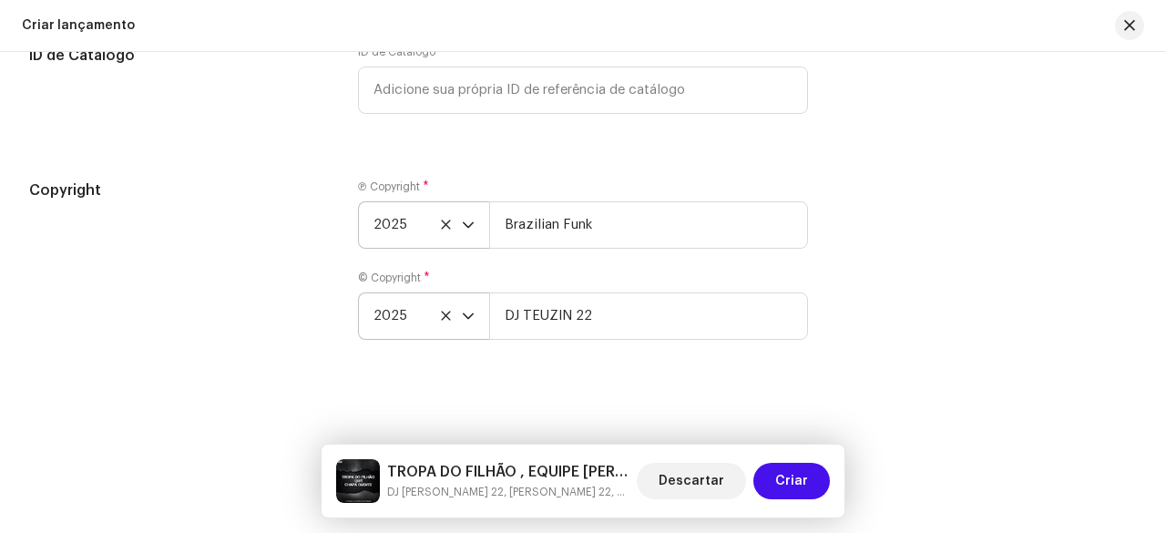
scroll to position [3271, 0]
click at [793, 484] on span "Criar" at bounding box center [791, 481] width 33 height 36
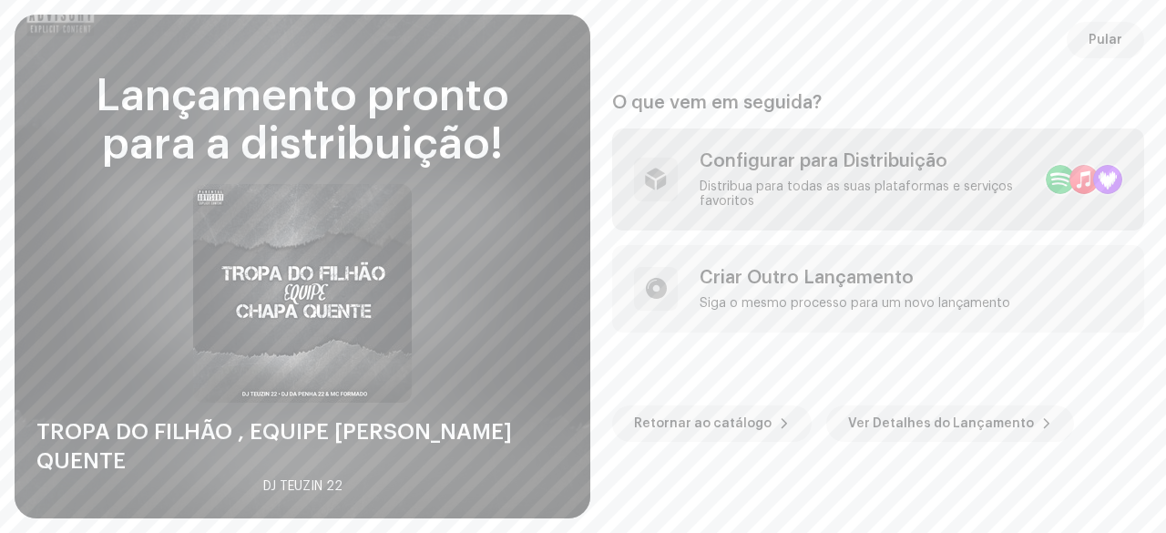
click at [833, 183] on div "Distribua para todas as suas plataformas e serviços favoritos" at bounding box center [866, 193] width 332 height 29
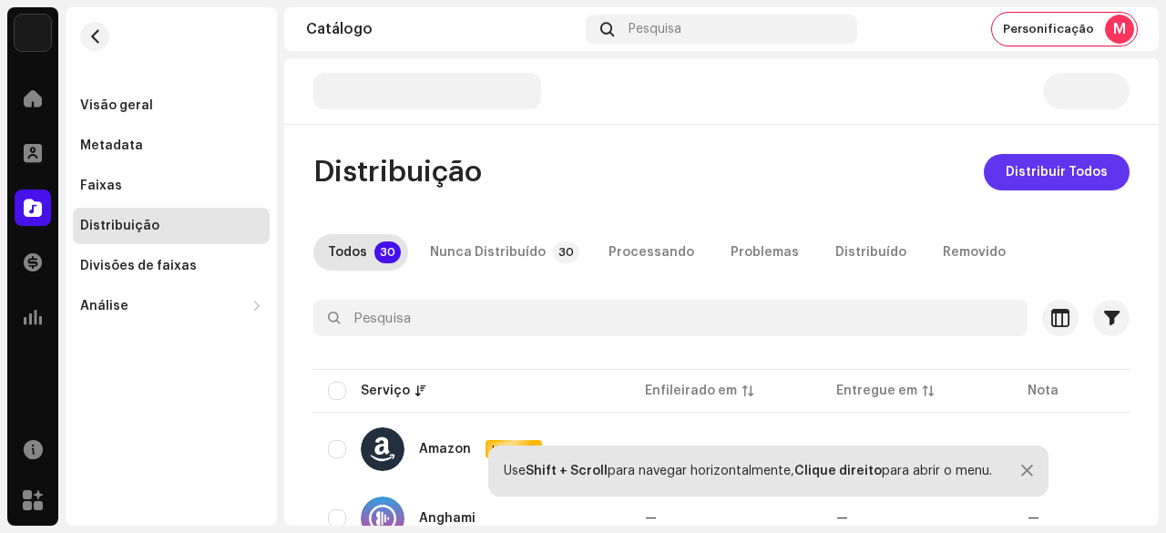
click at [1065, 159] on span "Distribuir Todos" at bounding box center [1057, 172] width 102 height 36
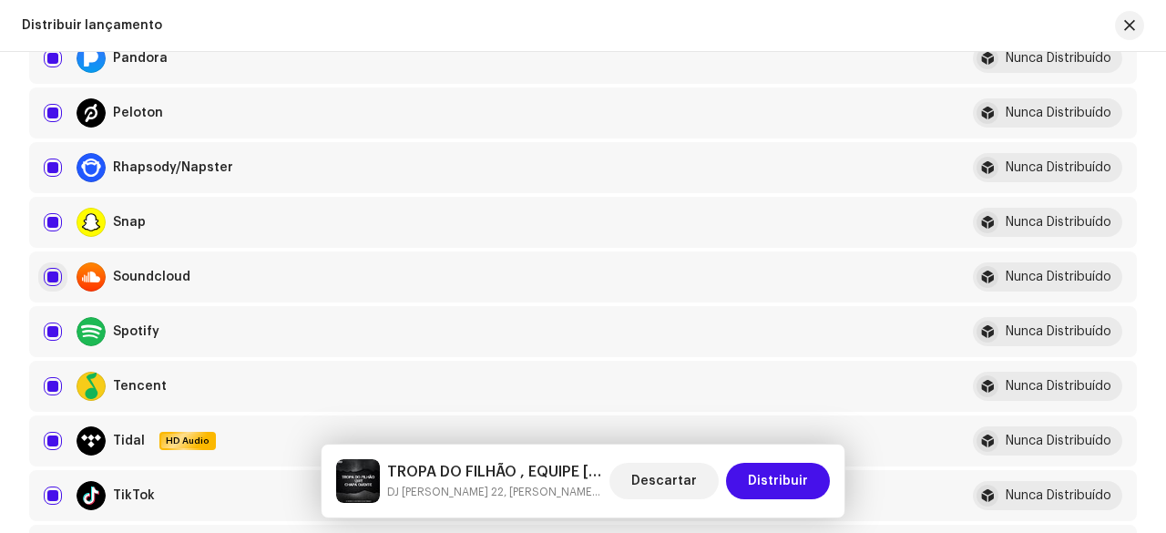
click at [54, 278] on input "checkbox" at bounding box center [53, 277] width 18 height 18
checkbox input "false"
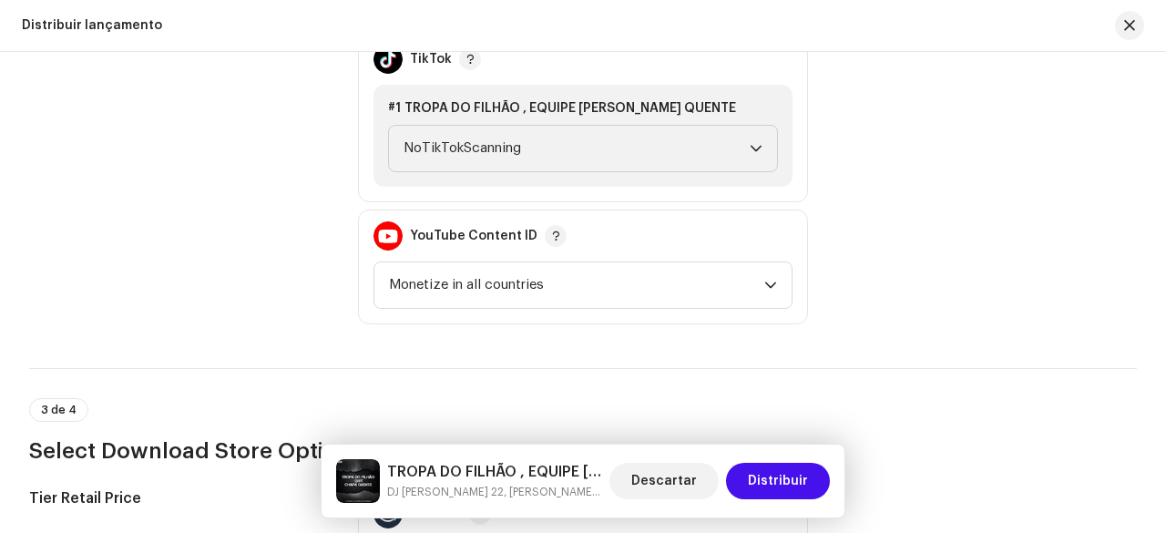
scroll to position [2186, 0]
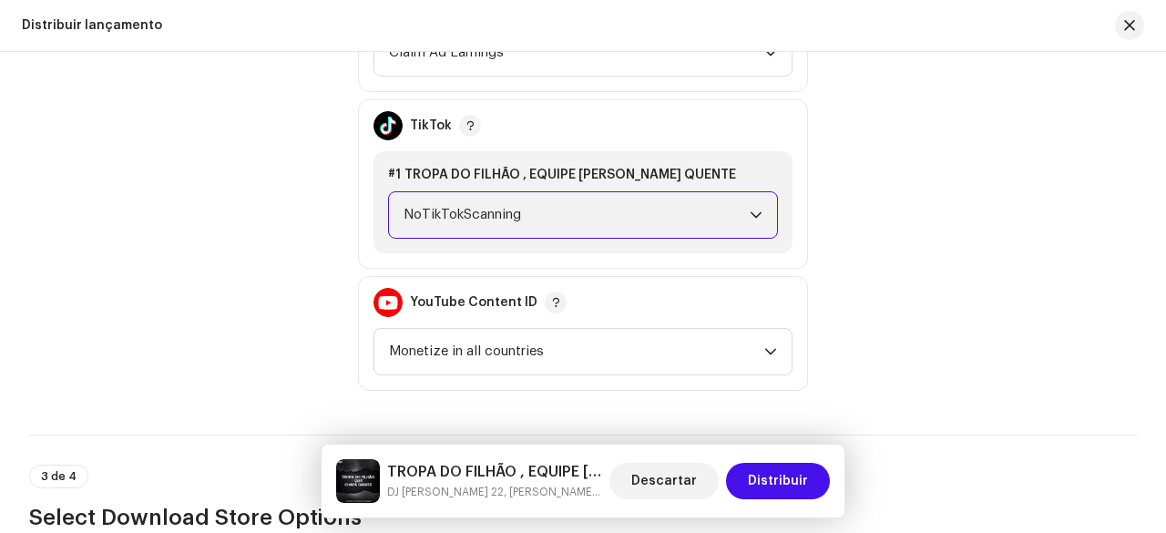
click at [465, 212] on span "NoTikTokScanning" at bounding box center [577, 215] width 346 height 46
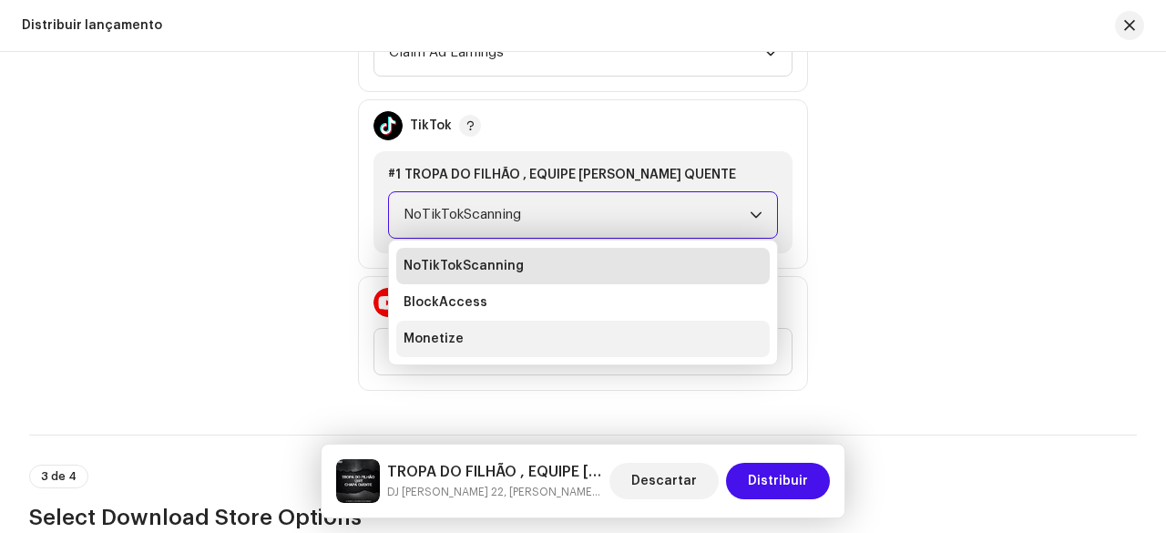
click at [435, 332] on span "Monetize" at bounding box center [434, 339] width 60 height 18
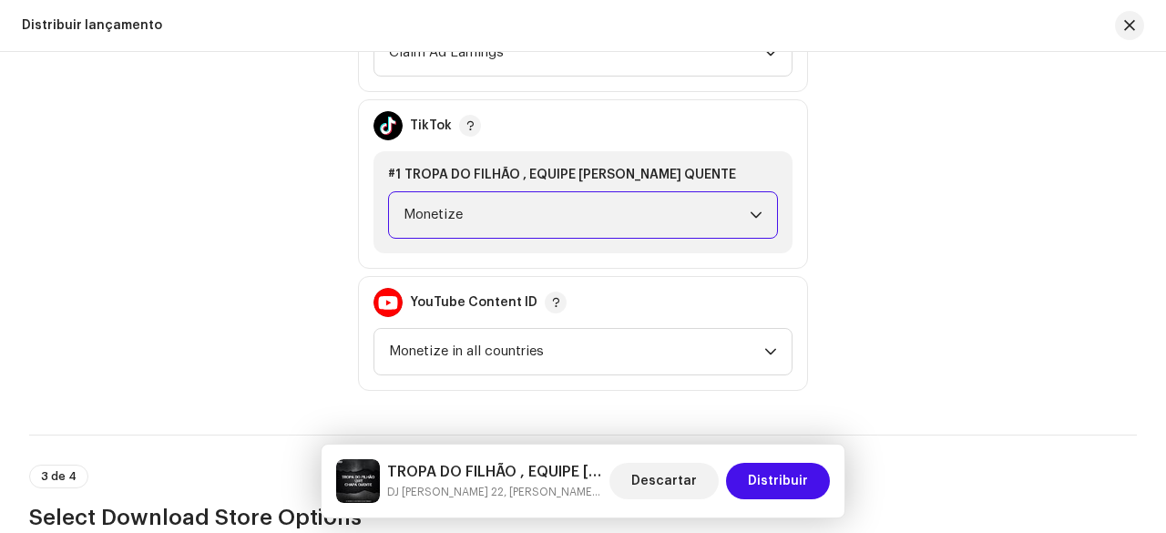
click at [262, 299] on div "Política de Monetização" at bounding box center [179, 184] width 300 height 414
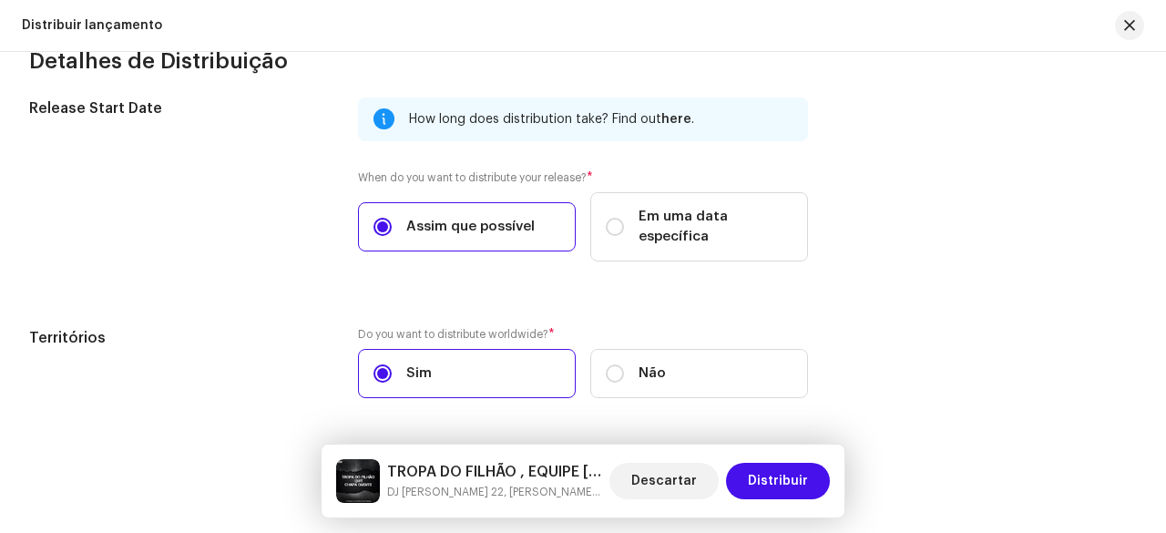
scroll to position [3140, 0]
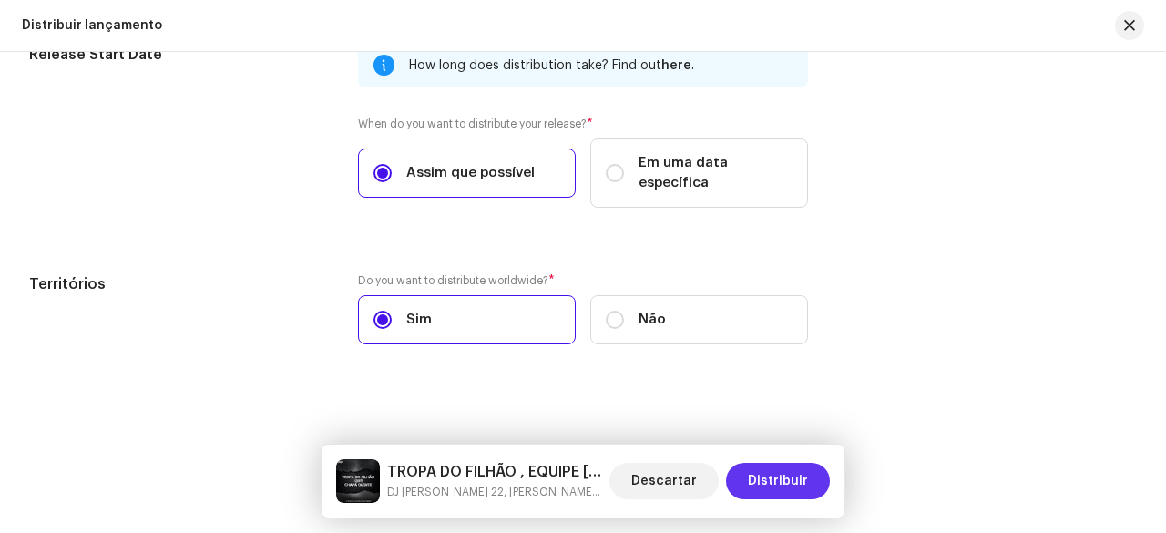
click at [797, 480] on span "Distribuir" at bounding box center [778, 481] width 60 height 36
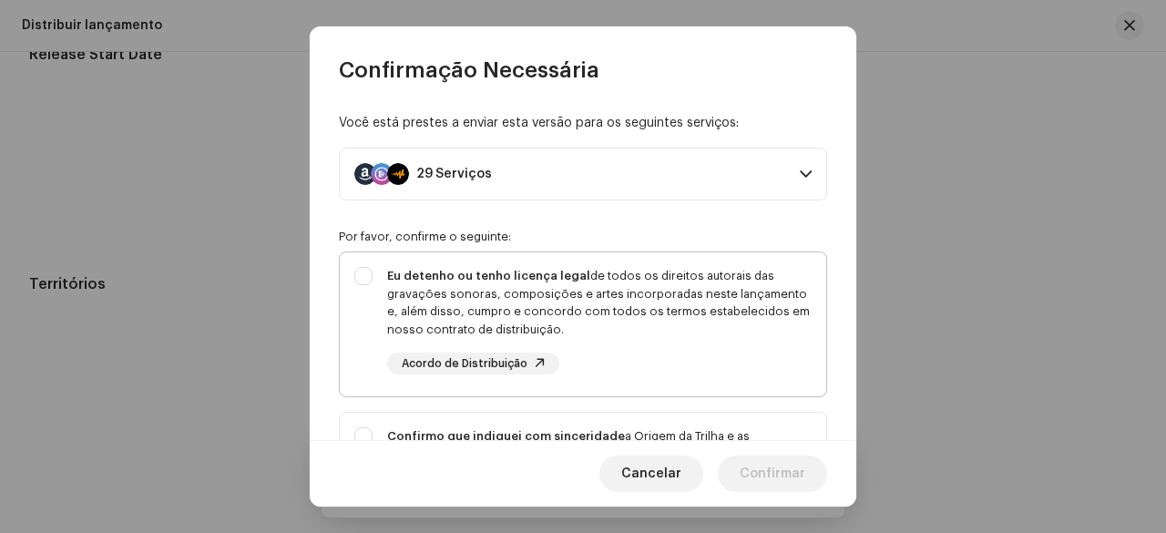
click at [578, 332] on div "Eu detenho ou tenho licença legal de todos os direitos autorais das gravações s…" at bounding box center [599, 302] width 424 height 71
checkbox input "true"
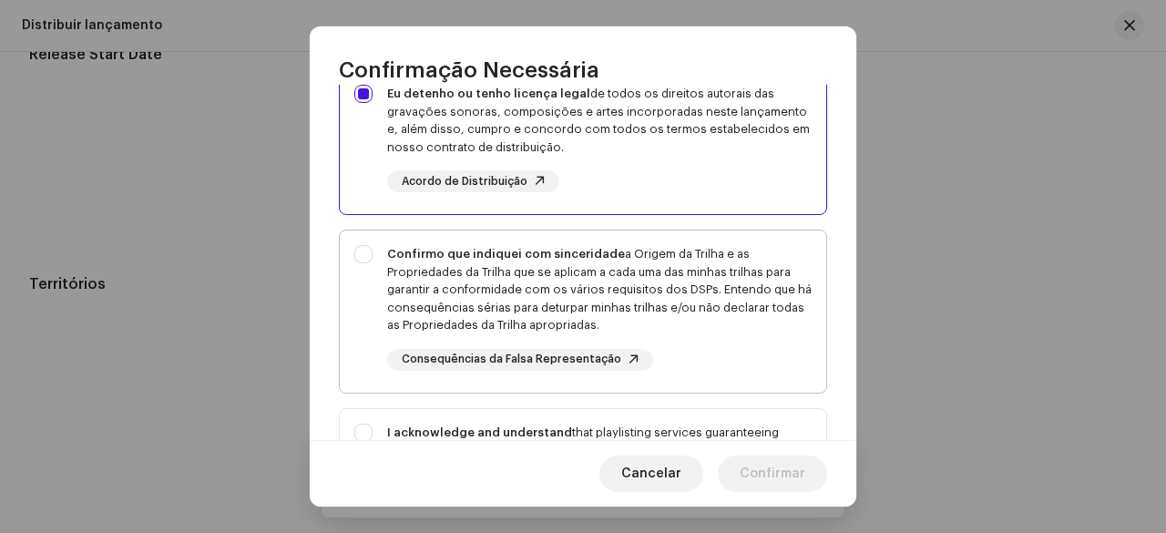
click at [418, 273] on div "Confirmo que indiquei com sinceridade a Origem da Trilha e as Propriedades da T…" at bounding box center [599, 289] width 424 height 89
checkbox input "true"
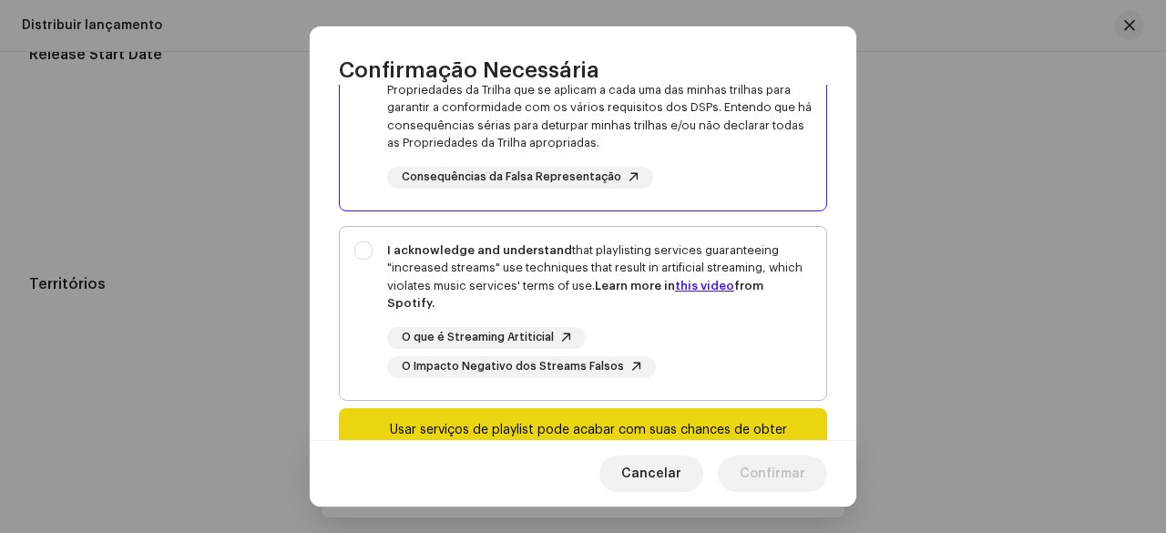
click at [421, 273] on div "I acknowledge and understand that playlisting services guaranteeing "increased …" at bounding box center [599, 276] width 424 height 71
checkbox input "true"
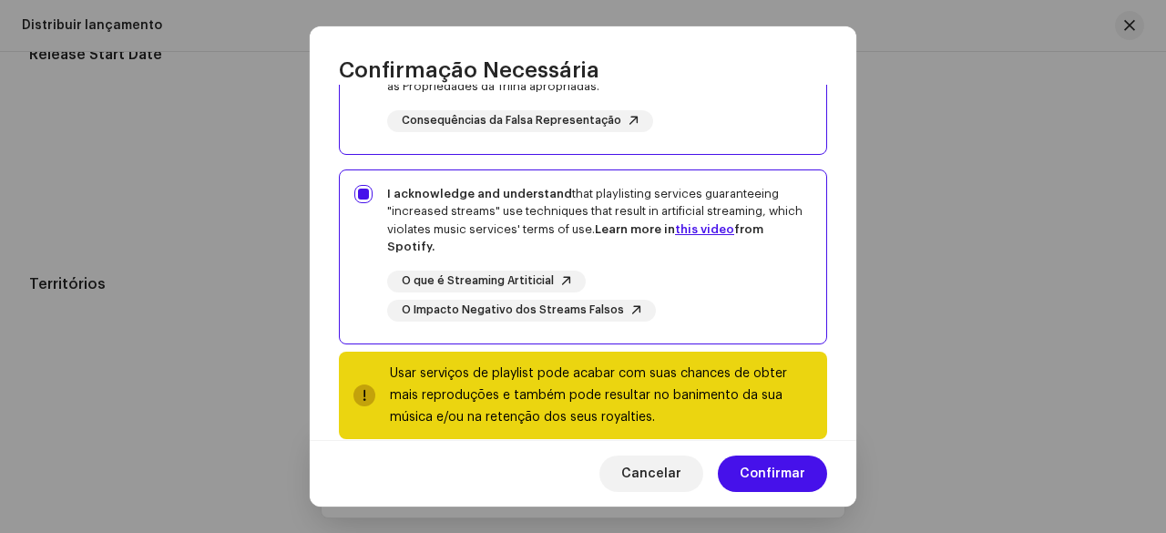
scroll to position [449, 0]
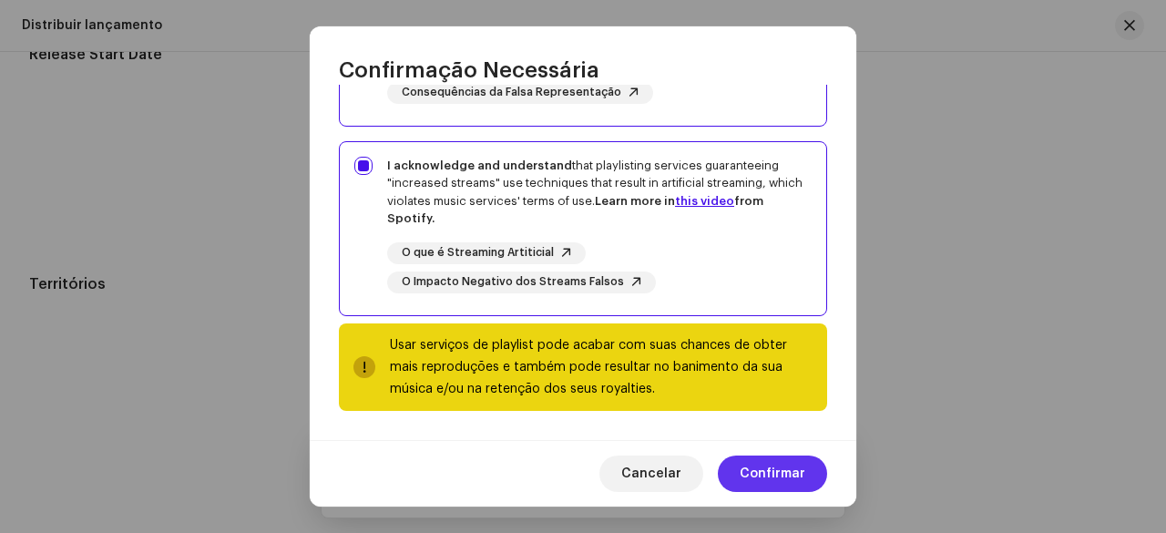
click at [773, 473] on span "Confirmar" at bounding box center [773, 473] width 66 height 36
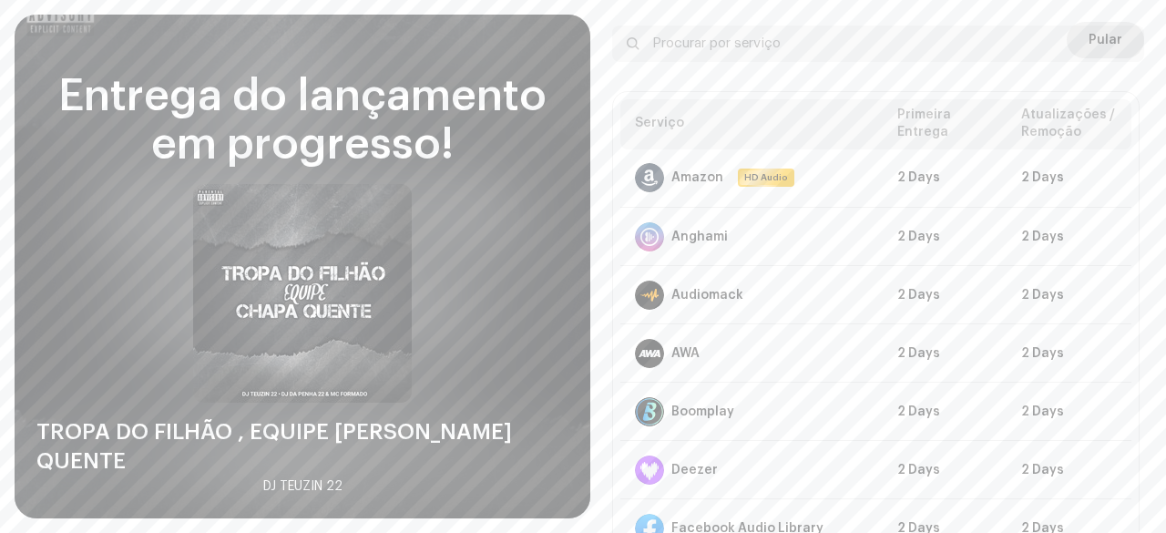
click at [1089, 21] on div "Diretrizes DSP para Prazo de Entrega Your release is on its way and should be d…" at bounding box center [878, 219] width 532 height 663
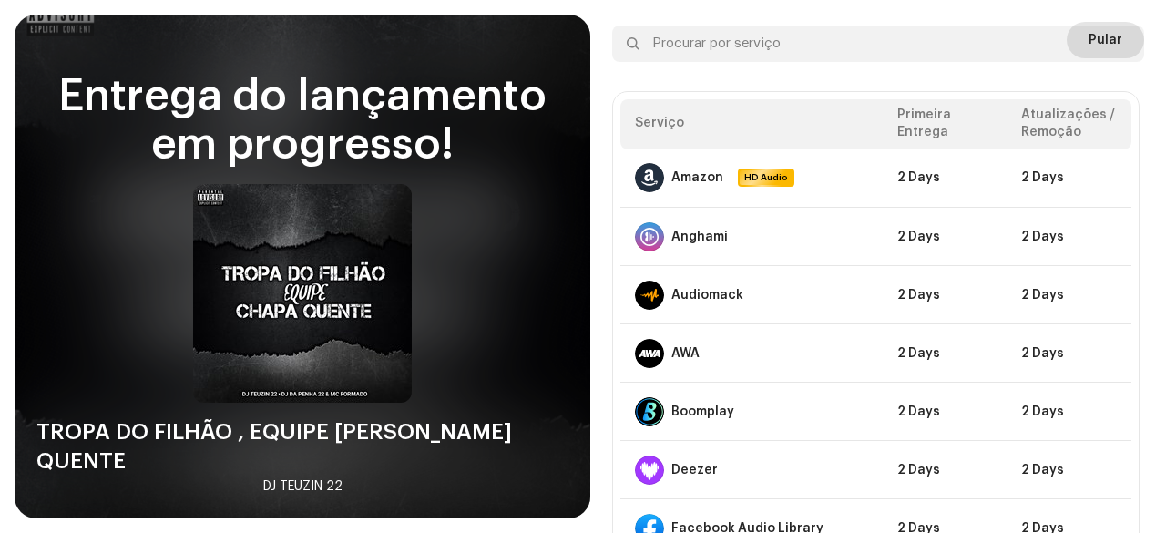
click at [1096, 23] on span "Pular" at bounding box center [1106, 40] width 34 height 36
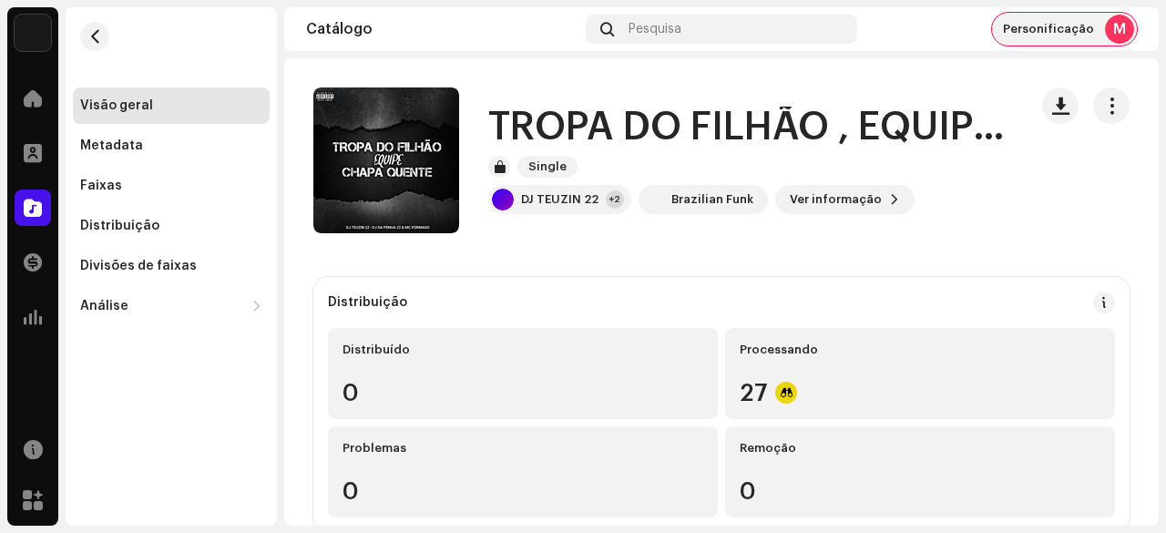
click at [1073, 31] on span "Personificação" at bounding box center [1048, 29] width 91 height 15
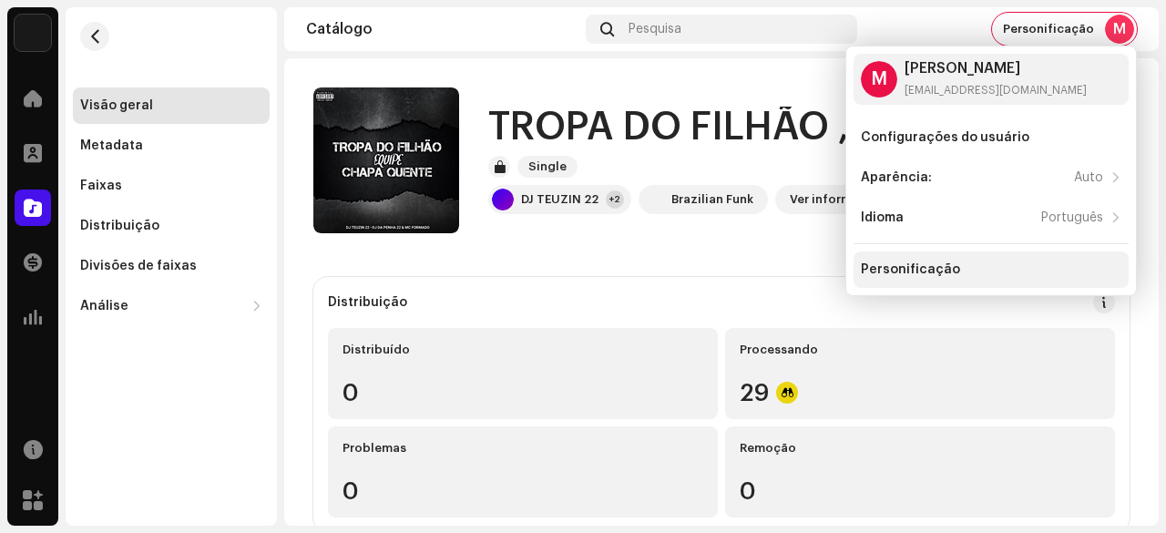
click at [929, 266] on div "Personificação" at bounding box center [910, 269] width 99 height 15
